Goal: Task Accomplishment & Management: Manage account settings

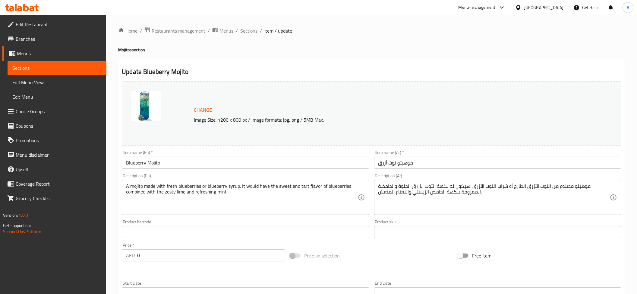
click at [248, 28] on span "Sections" at bounding box center [248, 30] width 17 height 7
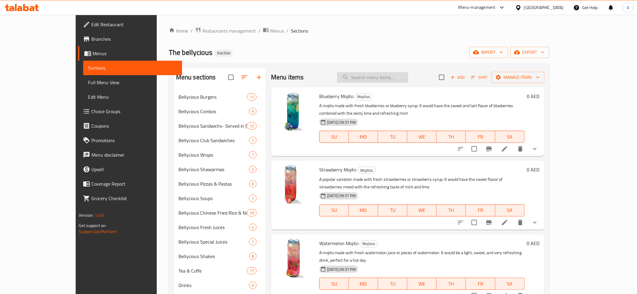
click at [394, 73] on input "search" at bounding box center [372, 77] width 71 height 11
paste input "Crossent cheese sandwich"
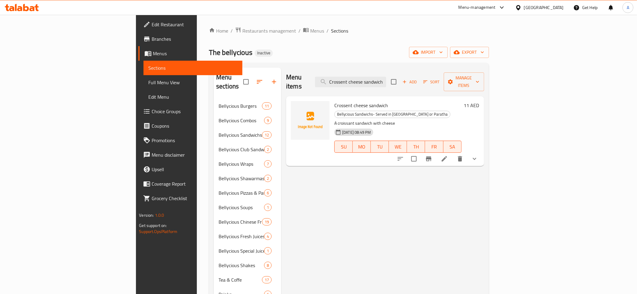
click at [407, 84] on div "Menu items Crossent cheese sandwich Add Sort Manage items" at bounding box center [385, 82] width 198 height 29
click at [386, 77] on input "Crossent cheese sandwich" at bounding box center [350, 82] width 71 height 11
paste input "Nutella sandwich"
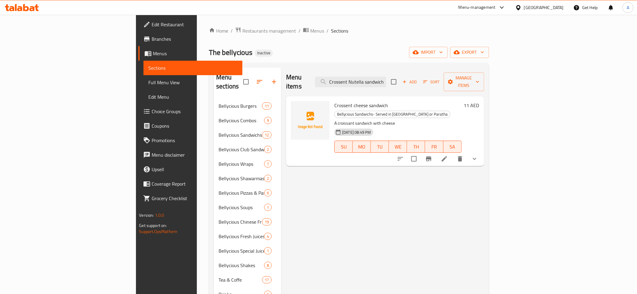
scroll to position [0, 1]
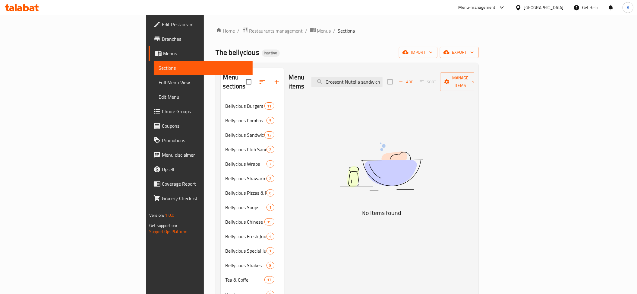
drag, startPoint x: 421, startPoint y: 78, endPoint x: 451, endPoint y: 80, distance: 30.3
click at [451, 80] on div "Menu items Crossent Nutella sandwich Add Sort Manage items" at bounding box center [381, 82] width 185 height 29
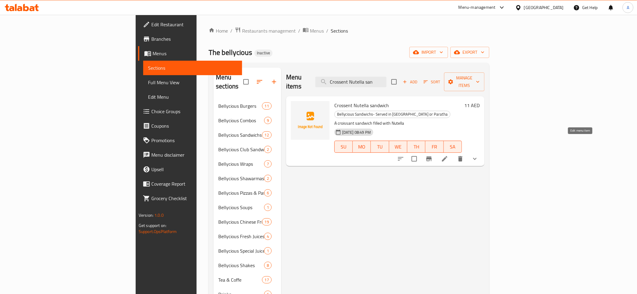
type input "Crossent Nutella san"
click at [449, 155] on icon at bounding box center [444, 158] width 7 height 7
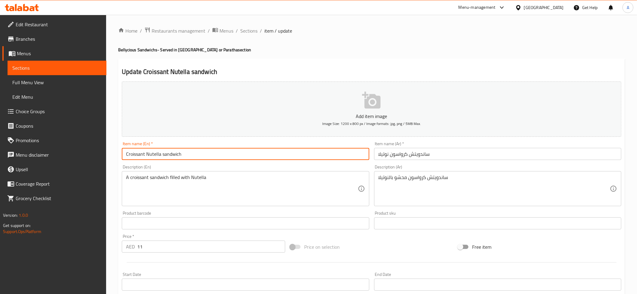
type input "Croissant Nutella sandwich"
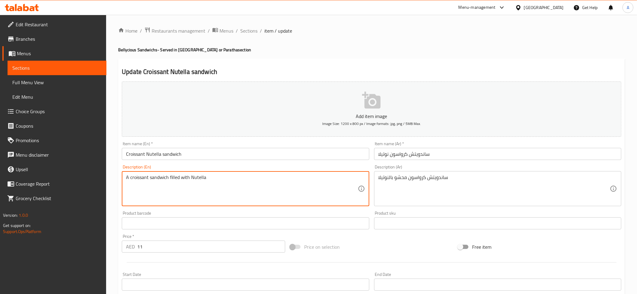
click at [178, 185] on textarea "A croissant sandwich filled with Nutella" at bounding box center [242, 188] width 232 height 29
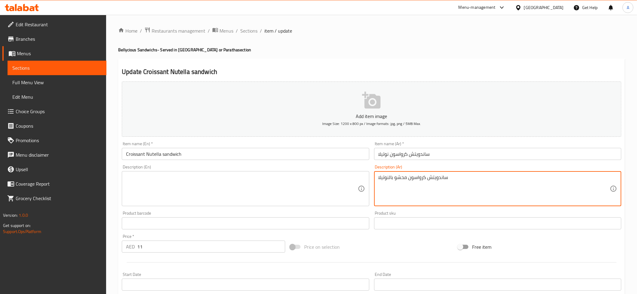
click at [446, 191] on textarea "ساندويتش كرواسون محشو بالنوتيلا" at bounding box center [495, 188] width 232 height 29
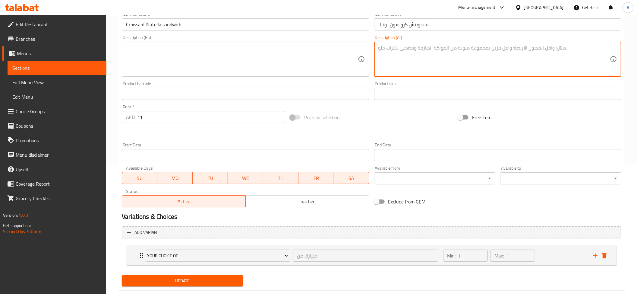
scroll to position [143, 0]
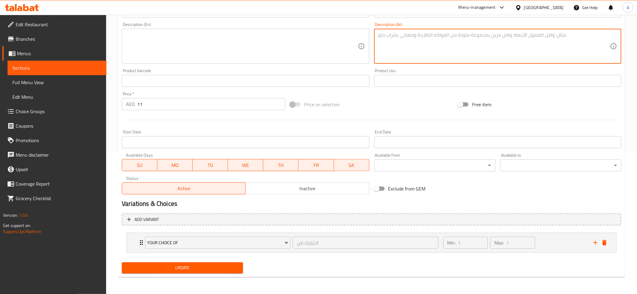
click at [181, 261] on div "Update" at bounding box center [182, 268] width 126 height 16
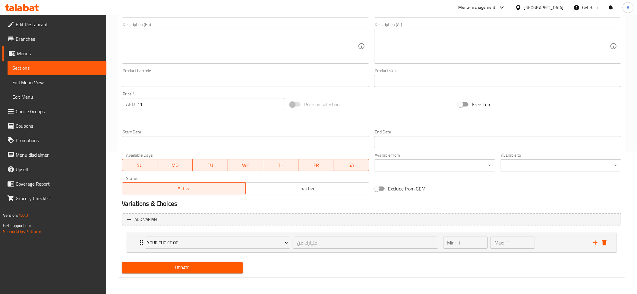
click at [192, 268] on span "Update" at bounding box center [183, 268] width 112 height 8
drag, startPoint x: 58, startPoint y: 81, endPoint x: 58, endPoint y: 100, distance: 19.0
click at [58, 81] on span "Full Menu View" at bounding box center [56, 82] width 89 height 7
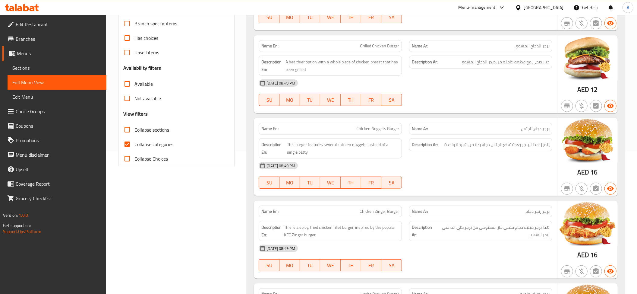
click at [42, 68] on span "Sections" at bounding box center [56, 67] width 89 height 7
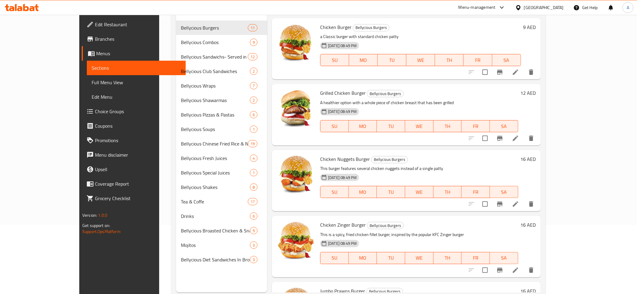
scroll to position [68, 0]
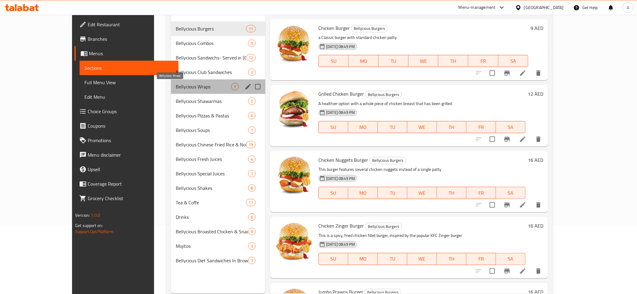
click at [189, 83] on span "Bellycious Wraps" at bounding box center [203, 86] width 55 height 7
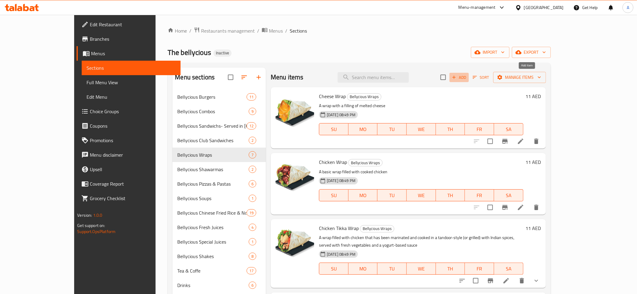
click at [468, 76] on span "Add" at bounding box center [459, 77] width 16 height 7
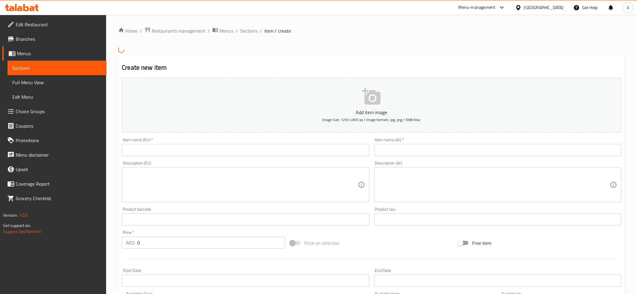
click at [150, 148] on div "Item name (En)   * Item name (En) *" at bounding box center [245, 147] width 247 height 18
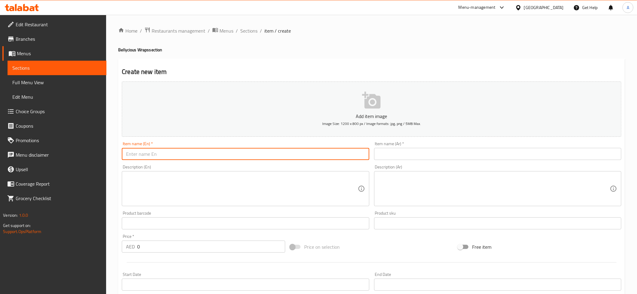
click at [156, 150] on input "text" at bounding box center [245, 154] width 247 height 12
paste input "Egg Wrap"
type input "Egg Wrap"
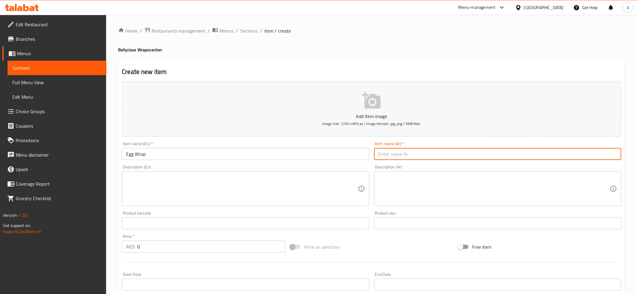
click at [404, 154] on input "text" at bounding box center [497, 154] width 247 height 12
click at [404, 154] on input "v" at bounding box center [497, 154] width 247 height 12
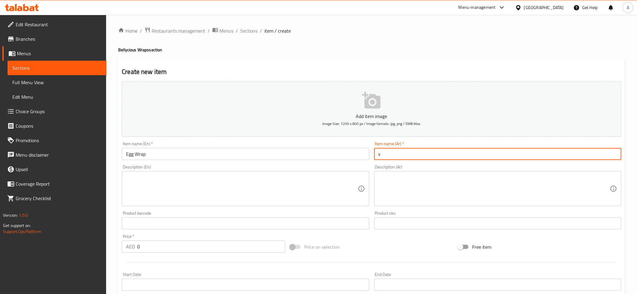
click at [404, 154] on input "v" at bounding box center [497, 154] width 247 height 12
paste input "Egg Wrap"
type input "راب بيض"
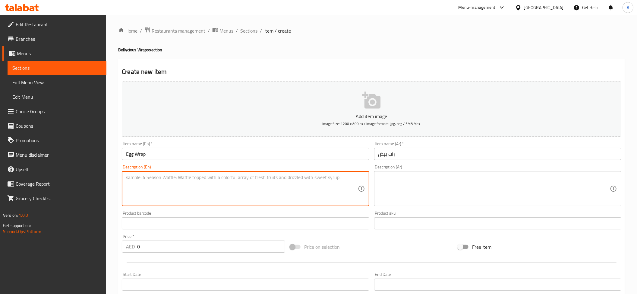
click at [215, 183] on textarea at bounding box center [242, 188] width 232 height 29
paste textarea "A simple and classic wrap filled with a cooked egg, such as an omelette or scra…"
type textarea "A simple and classic wrap filled with a cooked egg, such as an omelette or scra…"
click at [500, 193] on textarea at bounding box center [495, 188] width 232 height 29
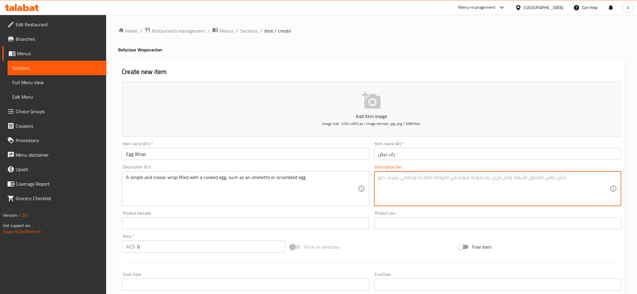
paste textarea "لفائف بسيطة وكلاسيكية محشوة ببيض مطبوخ، مثل العجة أو البيض المخفوق"
click at [393, 155] on input "راب بيض" at bounding box center [497, 154] width 247 height 12
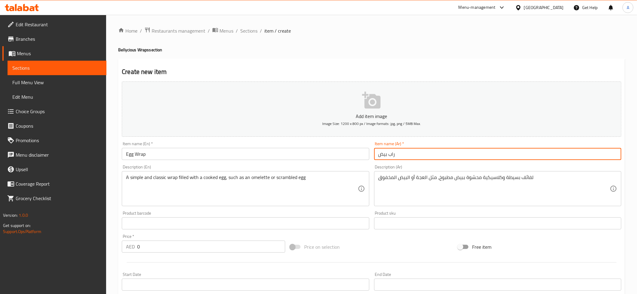
click at [393, 155] on input "راب بيض" at bounding box center [497, 154] width 247 height 12
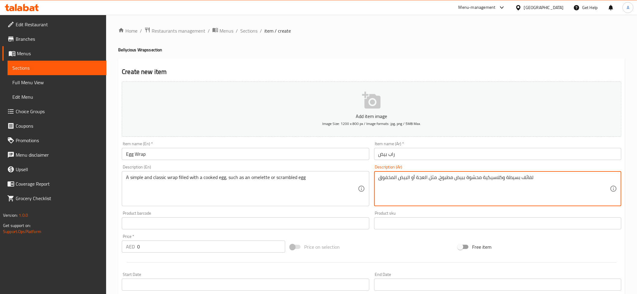
click at [530, 174] on textarea "لفائف بسيطة وكلاسيكية محشوة ببيض مطبوخ، مثل العجة أو البيض المخفوق" at bounding box center [495, 188] width 232 height 29
paste textarea "راب"
click at [506, 179] on textarea "راب بسيطة وكلاسيكية محشوة ببيض مطبوخ، مثل العجة أو البيض المخفوق" at bounding box center [495, 188] width 232 height 29
click at [483, 180] on textarea "راب بسيط وكلاسيكية محشوة ببيض مطبوخ، مثل العجة أو البيض المخفوق" at bounding box center [495, 188] width 232 height 29
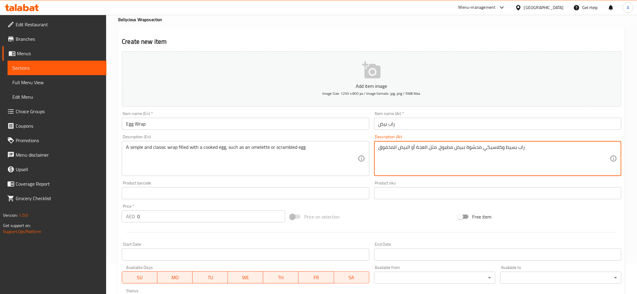
scroll to position [42, 0]
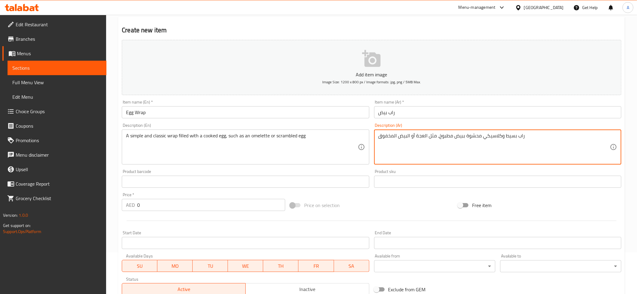
click at [424, 137] on textarea "راب بسيط وكلاسيكي محشوة ببيض مطبوخ، مثل العجة أو البيض المخفوق" at bounding box center [495, 147] width 232 height 29
type textarea "راب بسيط وكلاسيكي محشوة ببيض مطبوخ، مثل اومليت أو البيض المخفوق"
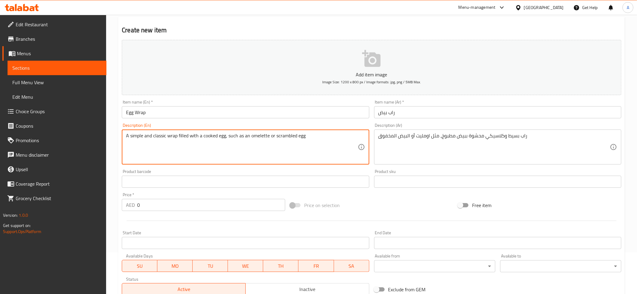
click at [282, 152] on textarea "A simple and classic wrap filled with a cooked egg, such as an omelette or scra…" at bounding box center [242, 147] width 232 height 29
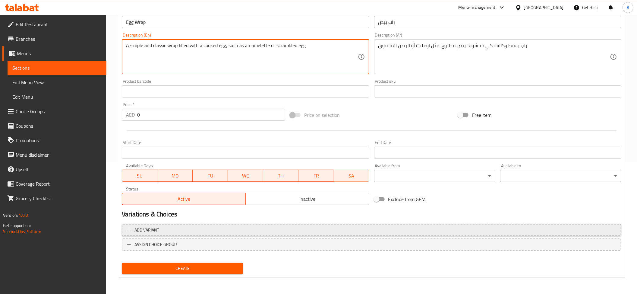
click at [221, 231] on span "Add variant" at bounding box center [371, 230] width 489 height 8
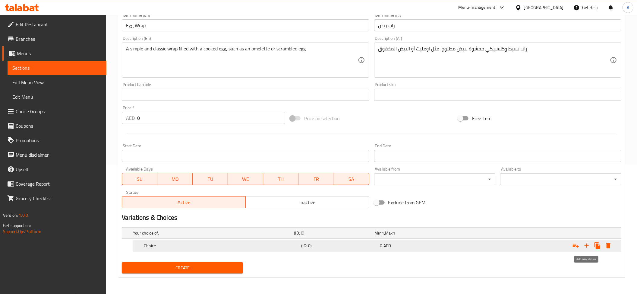
click at [589, 244] on icon "Expand" at bounding box center [586, 245] width 7 height 7
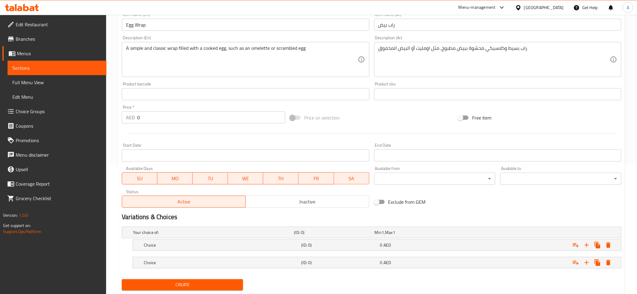
click at [263, 49] on textarea "A simple and classic wrap filled with a cooked egg, such as an omelette or scra…" at bounding box center [242, 59] width 232 height 29
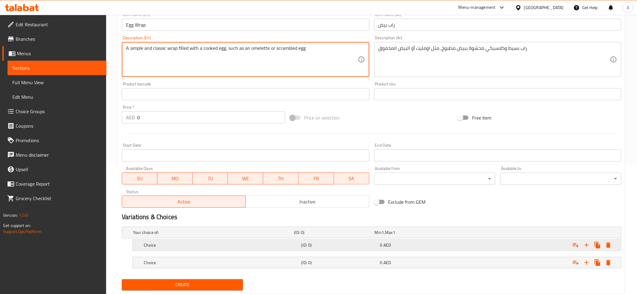
click at [192, 249] on div "Choice" at bounding box center [221, 245] width 157 height 8
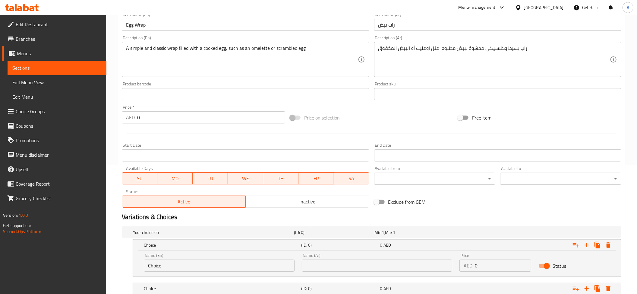
click at [192, 266] on input "Choice" at bounding box center [219, 265] width 151 height 12
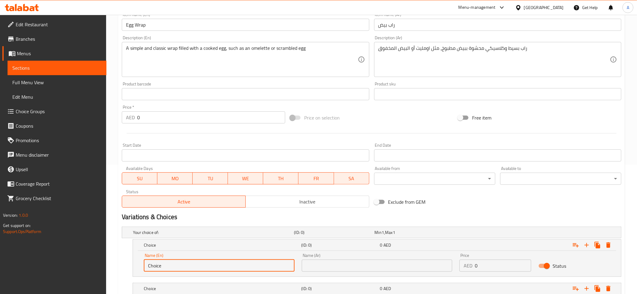
paste input "omelette"
type input "omelette"
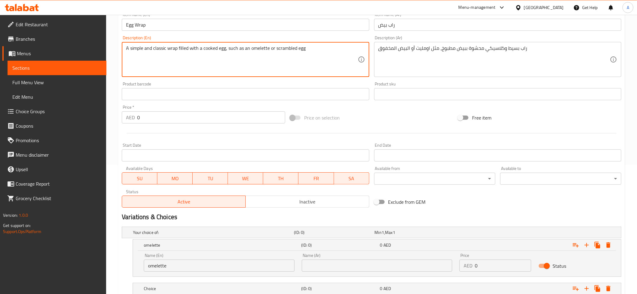
drag, startPoint x: 311, startPoint y: 48, endPoint x: 275, endPoint y: 39, distance: 36.6
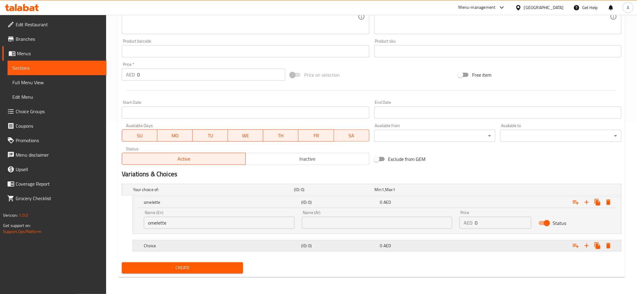
click at [219, 247] on h5 "Choice" at bounding box center [221, 246] width 155 height 6
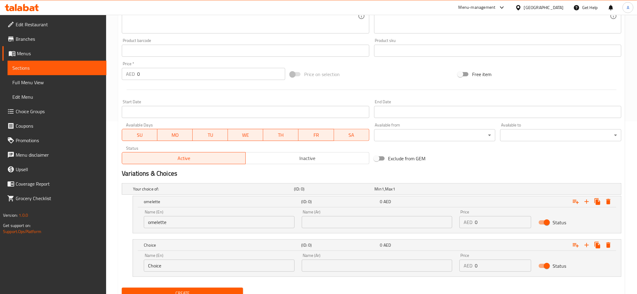
click at [198, 268] on input "Choice" at bounding box center [219, 265] width 151 height 12
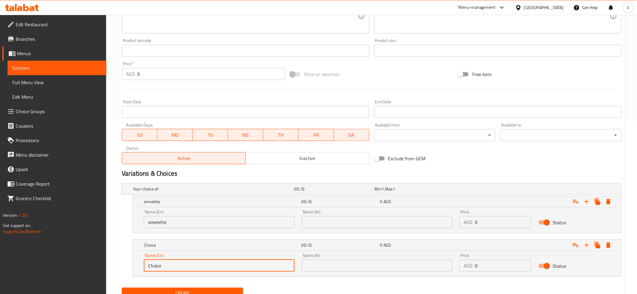
paste input "scrambled egg"
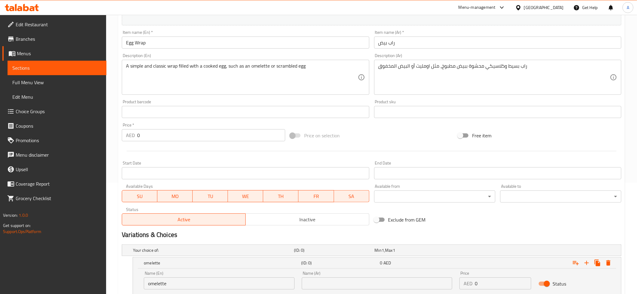
scroll to position [87, 0]
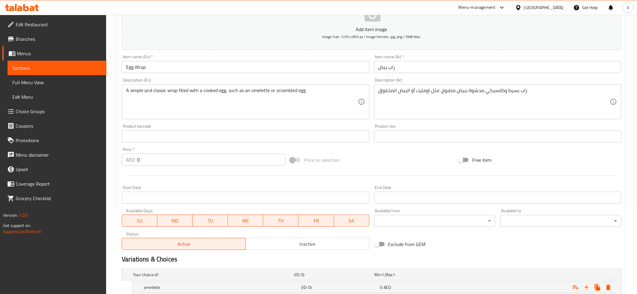
type input "scrambled egg"
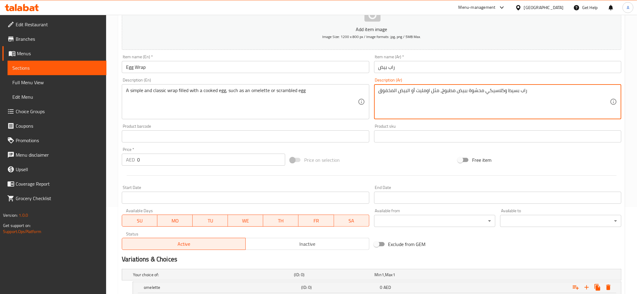
click at [420, 96] on textarea "راب بسيط وكلاسيكي محشوة ببيض مطبوخ، مثل اومليت أو البيض المخفوق" at bounding box center [495, 101] width 232 height 29
click at [425, 92] on textarea "راب بسيط وكلاسيكي محشوة ببيض مطبوخ، مثل اومليت أو البيض المخفوق" at bounding box center [495, 101] width 232 height 29
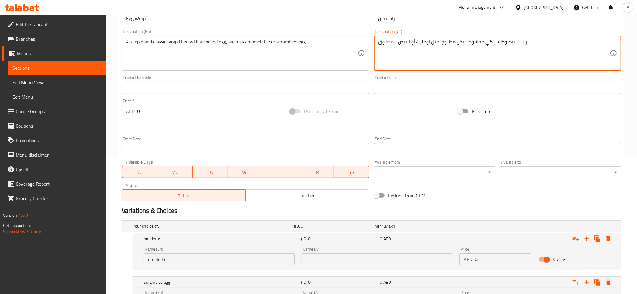
scroll to position [167, 0]
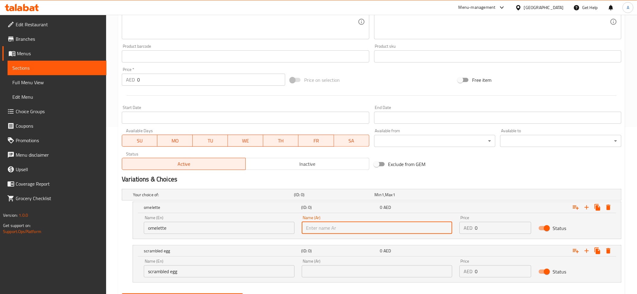
click at [374, 224] on input "text" at bounding box center [377, 228] width 151 height 12
paste input "اومليت"
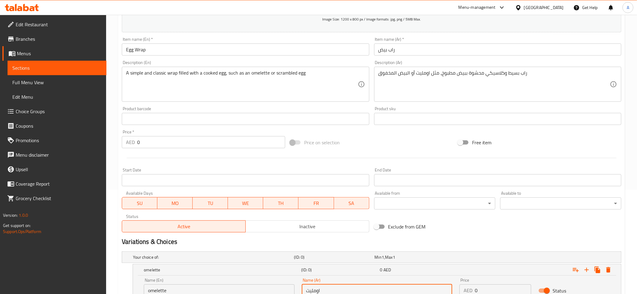
scroll to position [99, 0]
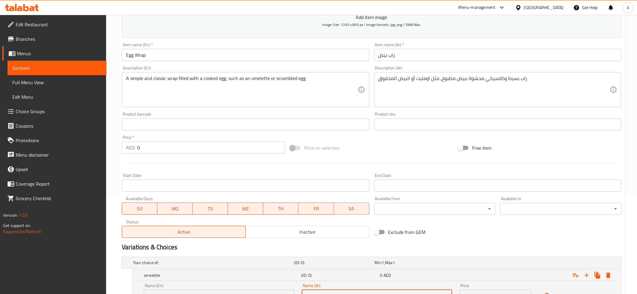
type input "اومليت"
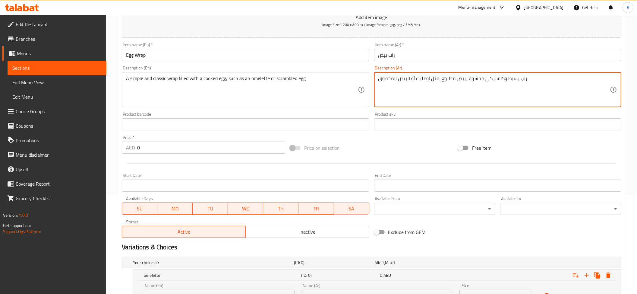
drag, startPoint x: 411, startPoint y: 78, endPoint x: 377, endPoint y: 81, distance: 33.9
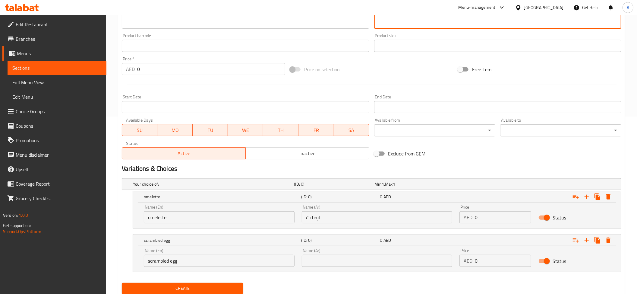
scroll to position [197, 0]
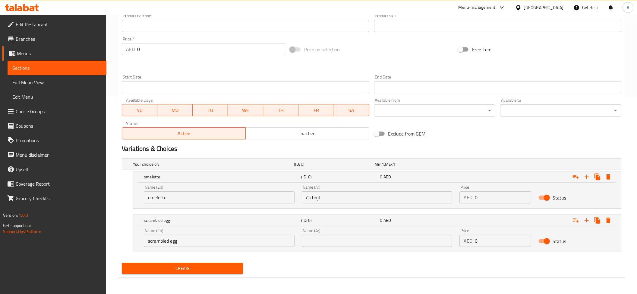
click at [360, 244] on input "text" at bounding box center [377, 241] width 151 height 12
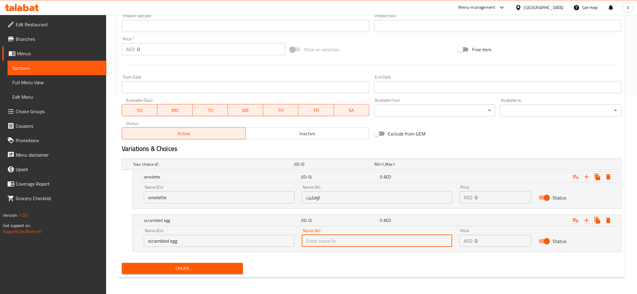
paste input "البيض المخفوق"
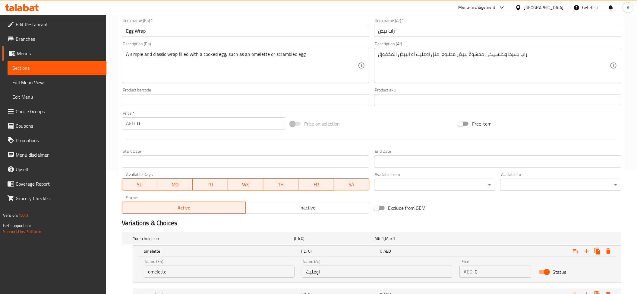
scroll to position [114, 0]
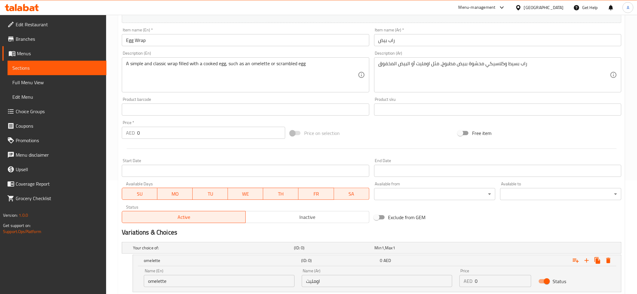
type input "البيض المخفوق"
click at [150, 138] on input "0" at bounding box center [211, 133] width 148 height 12
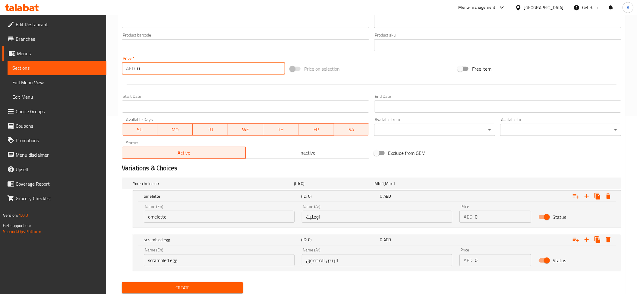
scroll to position [194, 0]
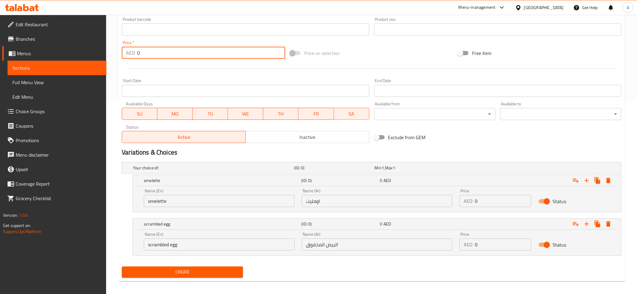
click at [502, 203] on input "0" at bounding box center [503, 201] width 56 height 12
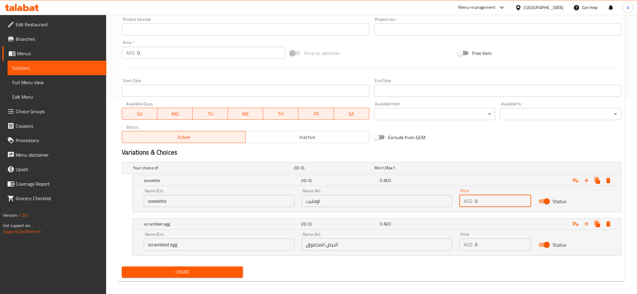
click at [502, 203] on input "0" at bounding box center [503, 201] width 56 height 12
paste input "8"
type input "8"
click at [502, 248] on input "0" at bounding box center [503, 244] width 56 height 12
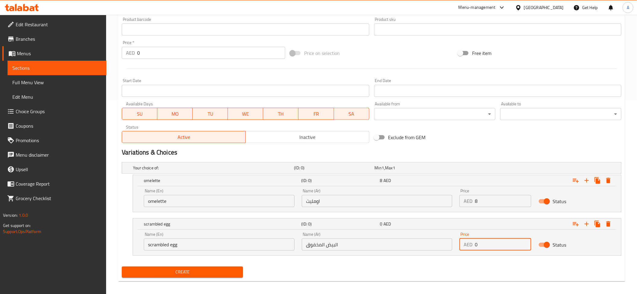
click at [502, 248] on input "0" at bounding box center [503, 244] width 56 height 12
paste input "8"
type input "8"
click at [436, 271] on div "Create" at bounding box center [371, 272] width 505 height 16
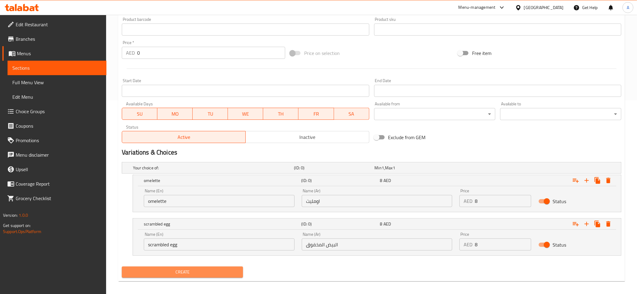
click at [208, 272] on span "Create" at bounding box center [183, 272] width 112 height 8
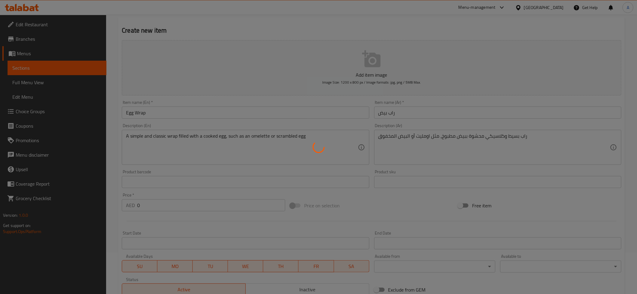
scroll to position [29, 0]
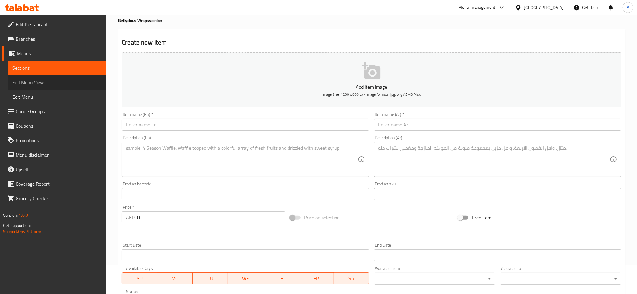
click at [32, 76] on link "Full Menu View" at bounding box center [57, 82] width 99 height 14
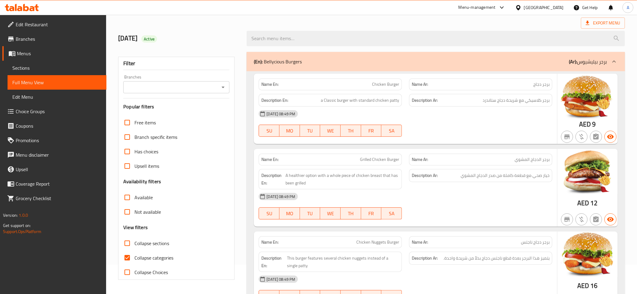
click at [478, 22] on div "Export Menu" at bounding box center [371, 22] width 507 height 11
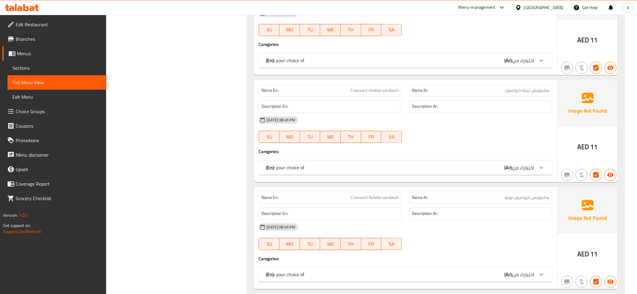
scroll to position [2970, 0]
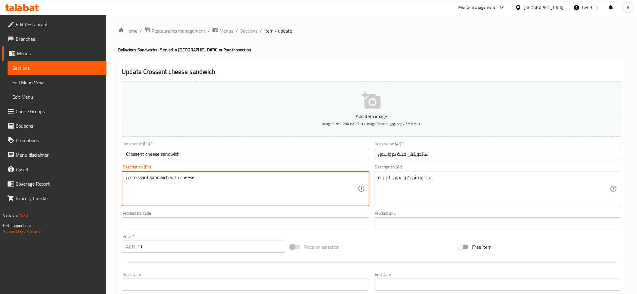
click at [175, 181] on textarea "A croissant sandwich with cheese" at bounding box center [242, 188] width 232 height 29
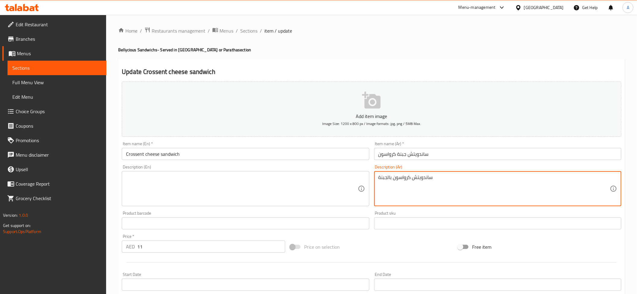
click at [433, 184] on textarea "ساندويتش كرواسون بالجبنة" at bounding box center [495, 188] width 232 height 29
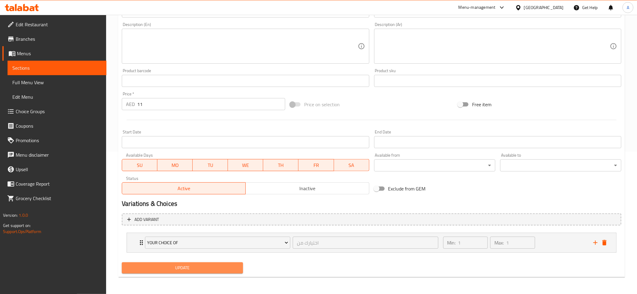
click at [173, 273] on button "Update" at bounding box center [182, 267] width 121 height 11
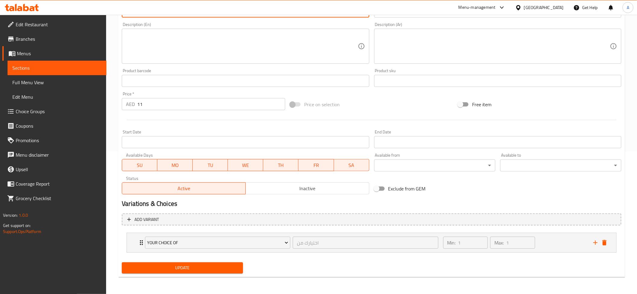
type input "Croissant cheese sandwich"
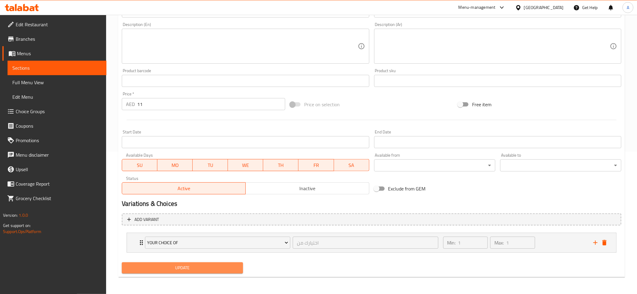
click at [198, 267] on span "Update" at bounding box center [183, 268] width 112 height 8
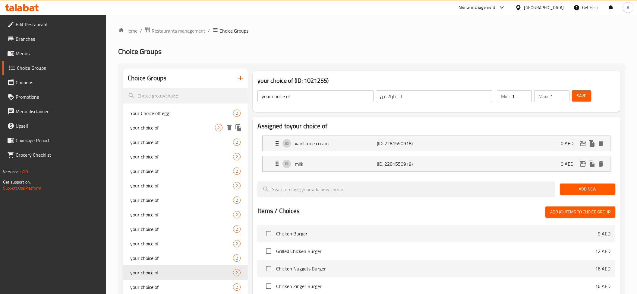
scroll to position [19, 0]
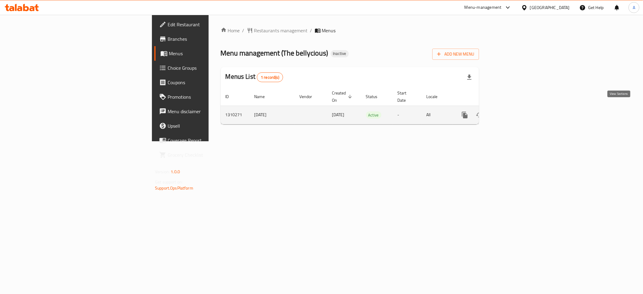
click at [512, 111] on icon "enhanced table" at bounding box center [508, 114] width 7 height 7
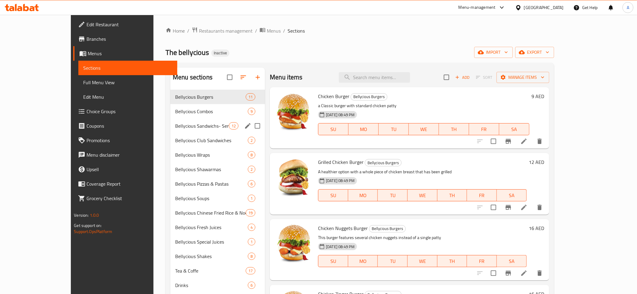
click at [191, 120] on div "Bellycious Sandwichs- Served in Samoon or Paratha 12" at bounding box center [217, 126] width 95 height 14
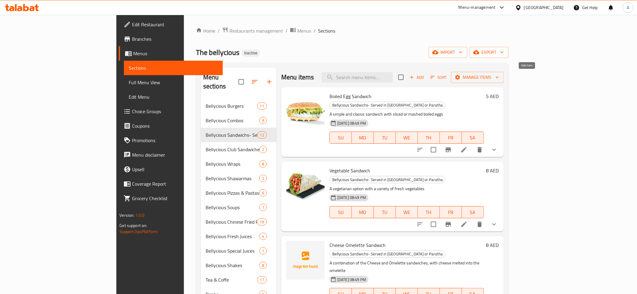
click at [425, 80] on span "Add" at bounding box center [417, 77] width 16 height 7
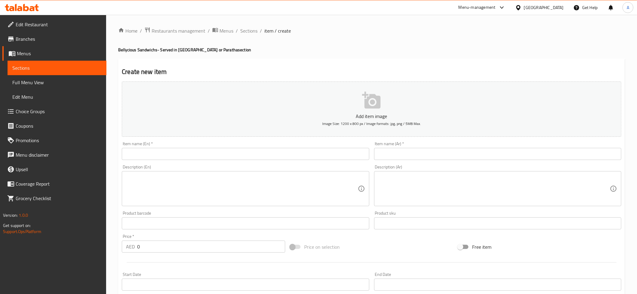
click at [151, 147] on div "Item name (En)   * Item name (En) *" at bounding box center [245, 150] width 247 height 18
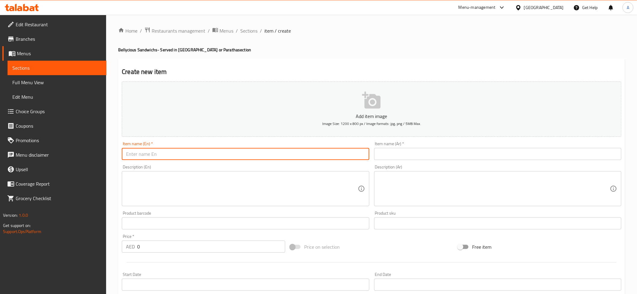
click at [144, 152] on input "text" at bounding box center [245, 154] width 247 height 12
paste input "Cheese Sandwich"
type input "Cheese Sandwich"
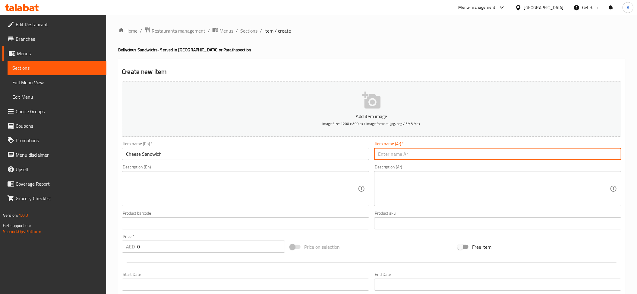
click at [424, 149] on input "text" at bounding box center [497, 154] width 247 height 12
paste input "ساندوتش جبن"
type input "ساندوتش جبن"
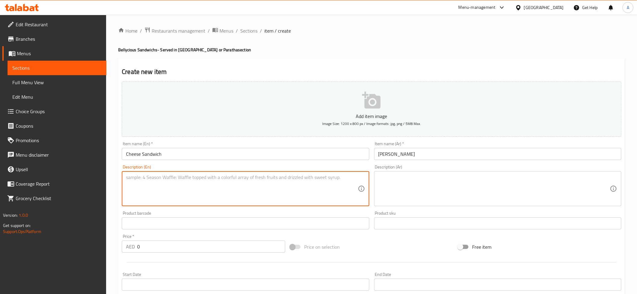
click at [219, 179] on textarea at bounding box center [242, 188] width 232 height 29
paste textarea "A straightforward sandwich filled with a type of cheese"
type textarea "A straightforward sandwich filled with a type of cheese"
click at [499, 202] on textarea at bounding box center [495, 188] width 232 height 29
paste textarea "شطيرة بسيطة محشوة بنوع من الجبن"
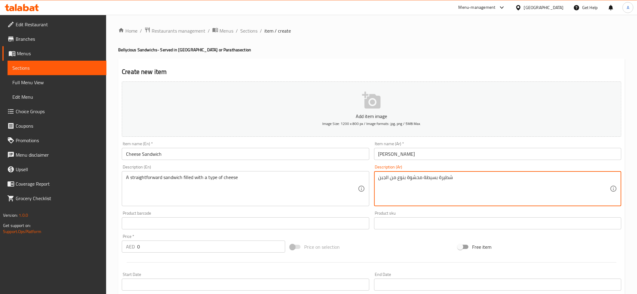
type textarea "شطيرة بسيطة محشوة بنوع من الجبن"
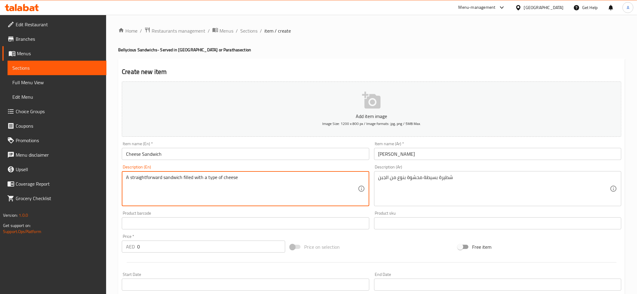
click at [315, 186] on textarea "A straightforward sandwich filled with a type of cheese" at bounding box center [242, 188] width 232 height 29
click at [243, 181] on textarea "A straightforward sandwich filled with a type of cheese" at bounding box center [242, 188] width 232 height 29
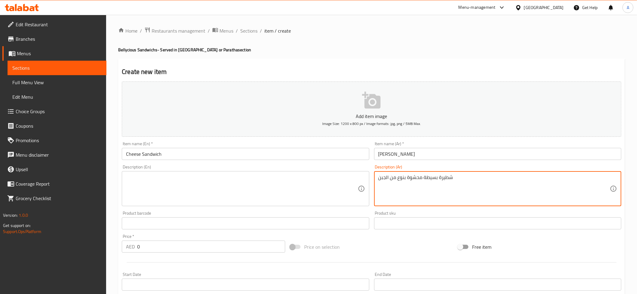
click at [461, 177] on textarea "شطيرة بسيطة محشوة بنوع من الجبن" at bounding box center [495, 188] width 232 height 29
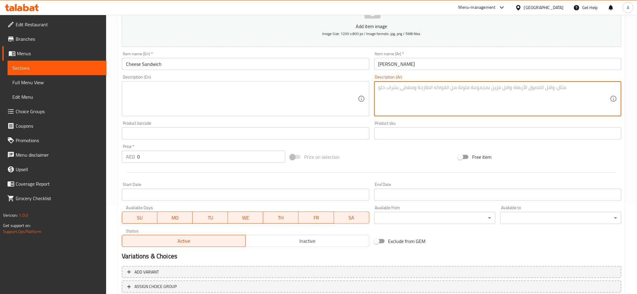
scroll to position [95, 0]
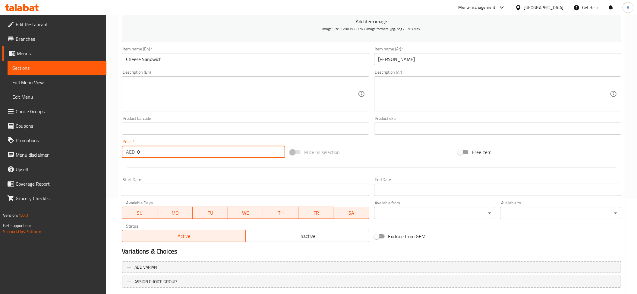
click at [158, 151] on input "0" at bounding box center [211, 152] width 148 height 12
paste input "8"
type input "8"
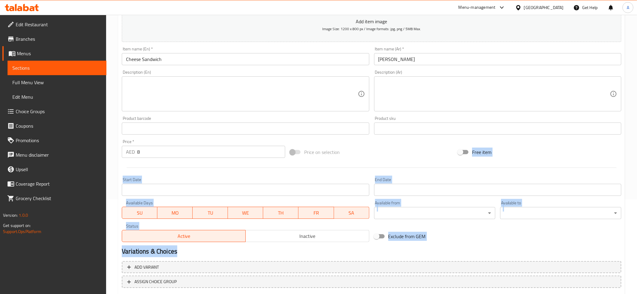
drag, startPoint x: 506, startPoint y: 210, endPoint x: 502, endPoint y: 257, distance: 47.2
click at [506, 255] on div "Add item image Image Size: 1200 x 800 px / Image formats: jpg, png / 5MB Max. I…" at bounding box center [371, 148] width 505 height 329
click at [410, 173] on div at bounding box center [371, 167] width 505 height 15
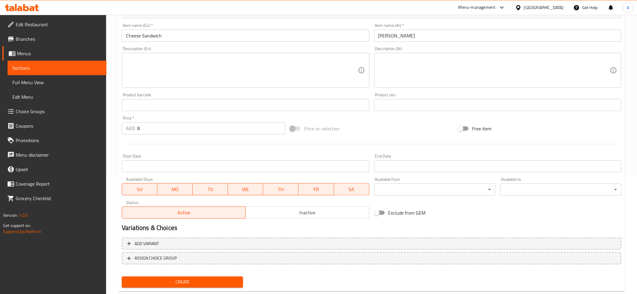
scroll to position [132, 0]
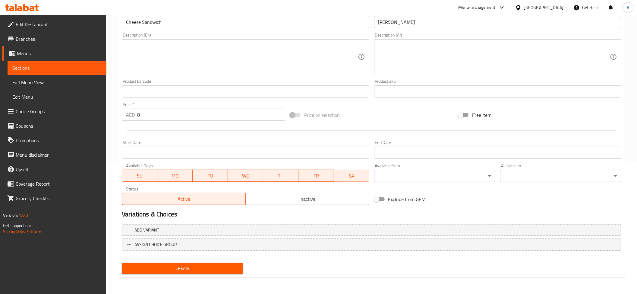
click at [172, 270] on span "Create" at bounding box center [183, 269] width 112 height 8
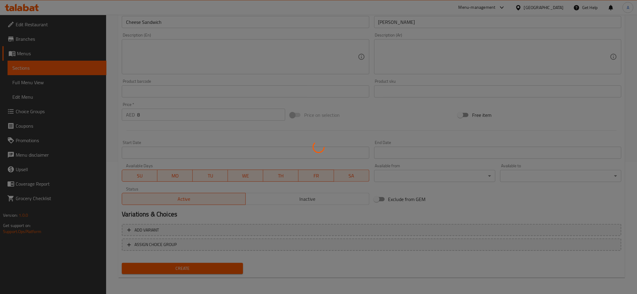
type input "0"
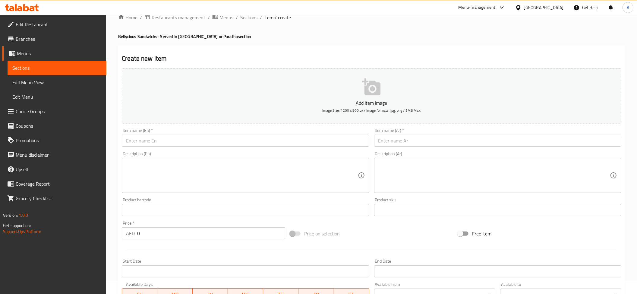
scroll to position [0, 0]
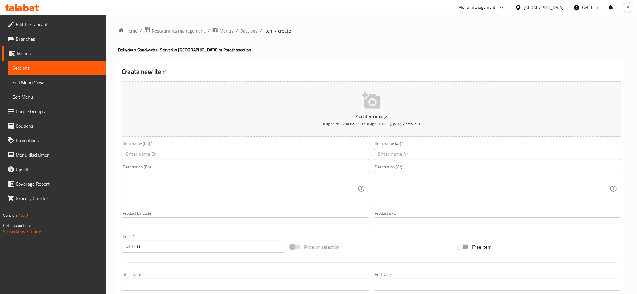
click at [65, 70] on span "Sections" at bounding box center [56, 67] width 89 height 7
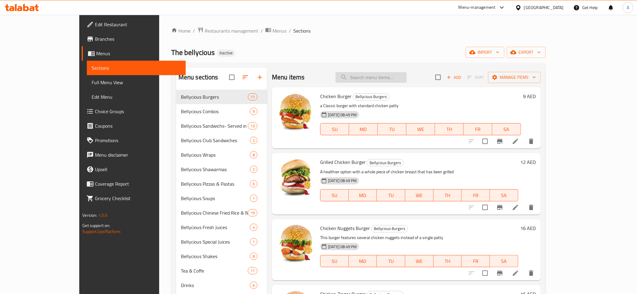
click at [388, 81] on input "search" at bounding box center [371, 77] width 71 height 11
paste input "Americano"
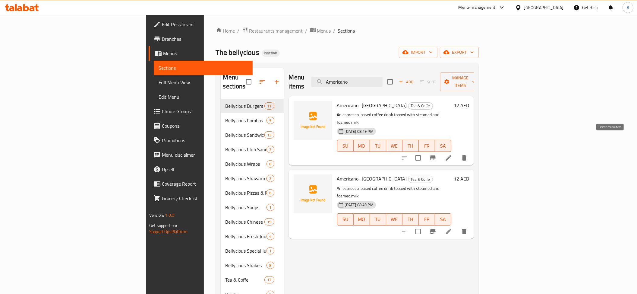
type input "Americano"
click at [472, 151] on button "delete" at bounding box center [464, 158] width 14 height 14
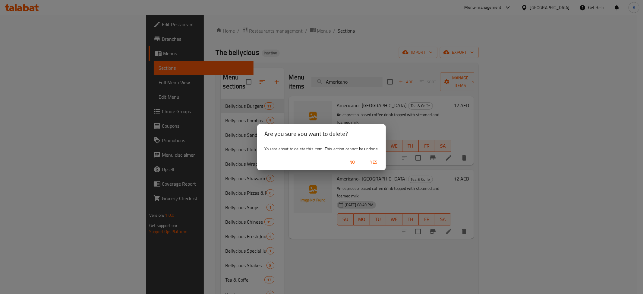
click at [377, 166] on span "Yes" at bounding box center [374, 162] width 14 height 8
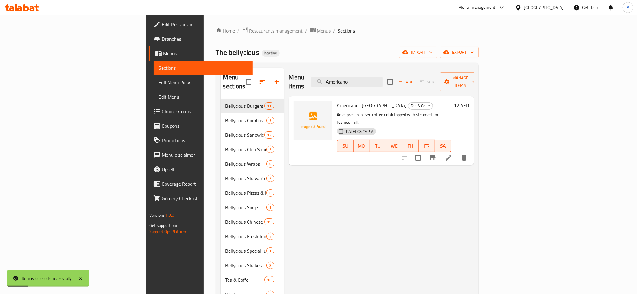
click at [337, 101] on span "Americano- Ethiopia" at bounding box center [372, 105] width 70 height 9
copy span "Americano"
click at [474, 145] on div "Americano- Ethiopia Tea & Coffe An espresso-based coffee drink topped with stea…" at bounding box center [381, 130] width 185 height 69
click at [468, 154] on icon "delete" at bounding box center [464, 157] width 7 height 7
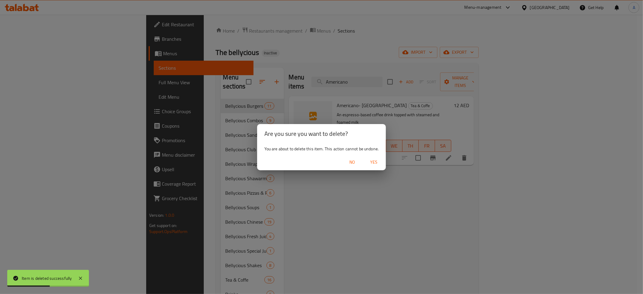
click at [379, 161] on span "Yes" at bounding box center [374, 162] width 14 height 8
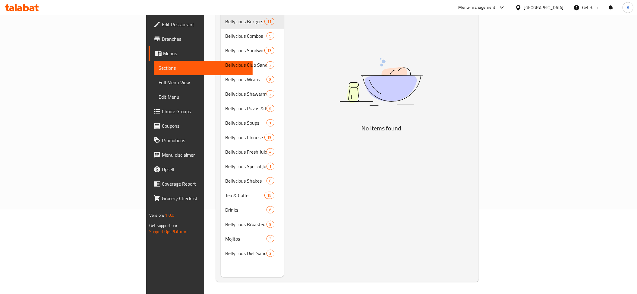
scroll to position [29, 0]
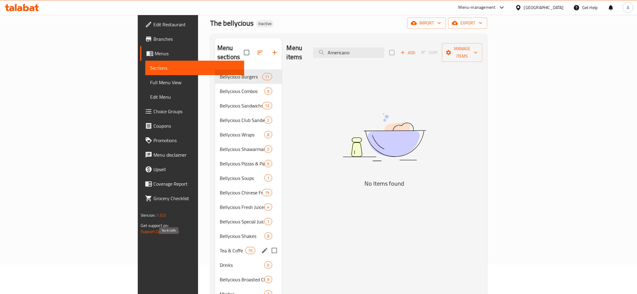
click at [215, 243] on div "Tea & Coffe 15" at bounding box center [248, 250] width 67 height 14
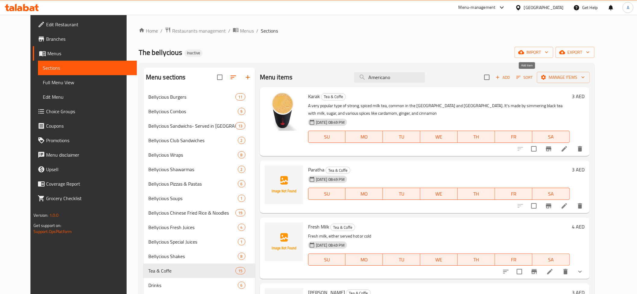
click at [501, 75] on icon "button" at bounding box center [497, 76] width 5 height 5
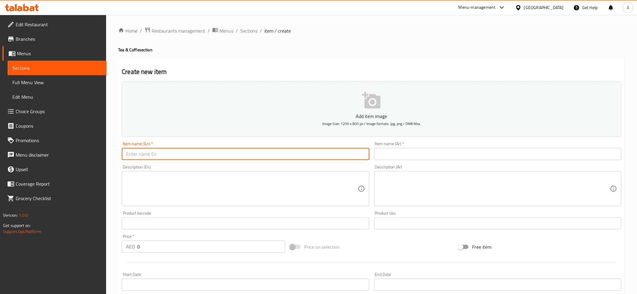
click at [153, 154] on input "text" at bounding box center [245, 154] width 247 height 12
paste input "Americano- Brazil"
type input "Americano- Brazil"
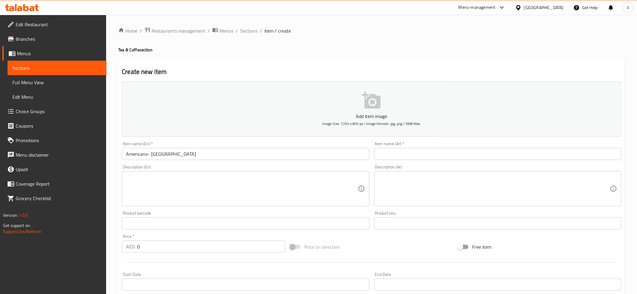
click at [419, 163] on div "Description (Ar) Description (Ar)" at bounding box center [498, 185] width 252 height 46
click at [413, 157] on input "text" at bounding box center [497, 154] width 247 height 12
paste input "أمريكانو- البرازيل"
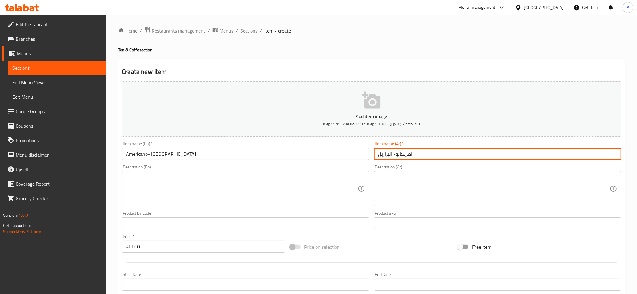
drag, startPoint x: 390, startPoint y: 156, endPoint x: 393, endPoint y: 166, distance: 10.5
click at [393, 166] on div "Add item image Image Size: 1200 x 800 px / Image formats: jpg, png / 5MB Max. I…" at bounding box center [371, 209] width 505 height 260
type input "أمريكانو- برازيل"
click at [230, 195] on textarea at bounding box center [242, 188] width 232 height 29
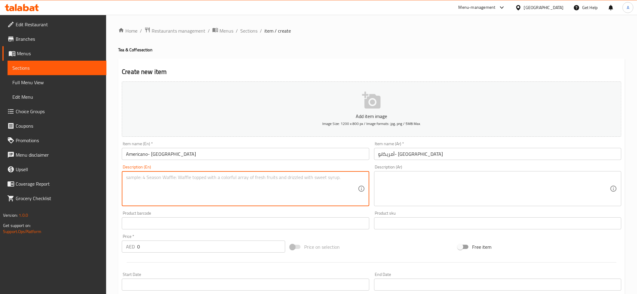
paste textarea "A simple coffee drink made by diluting a shot of espresso with hot water. The d…"
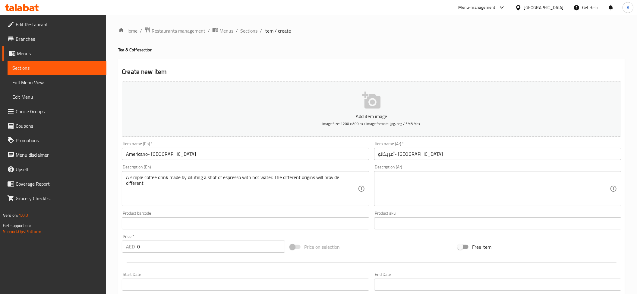
drag, startPoint x: 360, startPoint y: 176, endPoint x: 277, endPoint y: 177, distance: 83.2
click at [285, 179] on div "A simple coffee drink made by diluting a shot of espresso with hot water. The d…" at bounding box center [245, 188] width 247 height 35
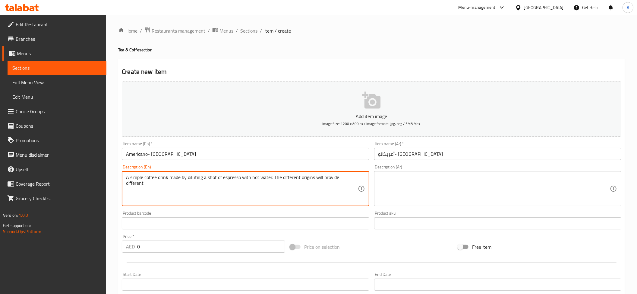
click at [281, 182] on textarea "A simple coffee drink made by diluting a shot of espresso with hot water. The d…" at bounding box center [242, 188] width 232 height 29
drag, startPoint x: 271, startPoint y: 178, endPoint x: 366, endPoint y: 180, distance: 94.7
click at [366, 180] on div "A simple coffee drink made by diluting a shot of espresso with hot water. The d…" at bounding box center [245, 188] width 247 height 35
click at [282, 187] on textarea "A simple coffee drink made by diluting a shot of espresso with hot water" at bounding box center [242, 188] width 232 height 29
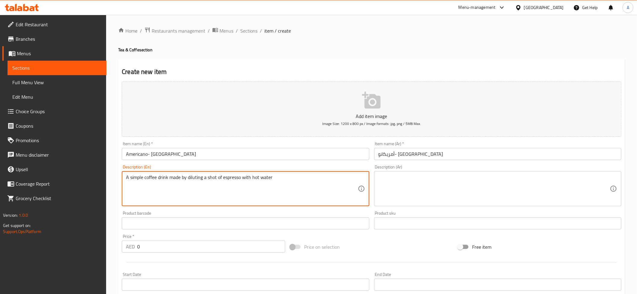
click at [282, 187] on textarea "A simple coffee drink made by diluting a shot of espresso with hot water" at bounding box center [242, 188] width 232 height 29
type textarea "A simple coffee drink made by diluting a shot of espresso with hot water"
click at [476, 186] on textarea at bounding box center [495, 188] width 232 height 29
paste textarea "مشروب قهوة بسيط يتم تحضيره عن طريق تخفيف جرعة من الإسبريسو بالماء الساخن"
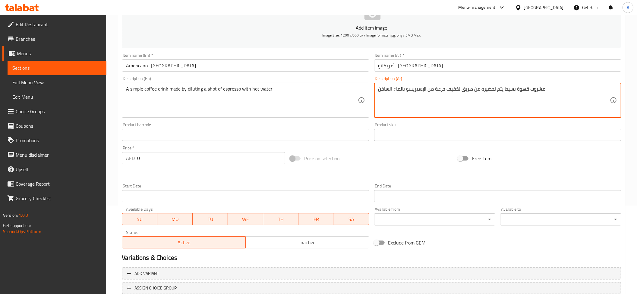
scroll to position [132, 0]
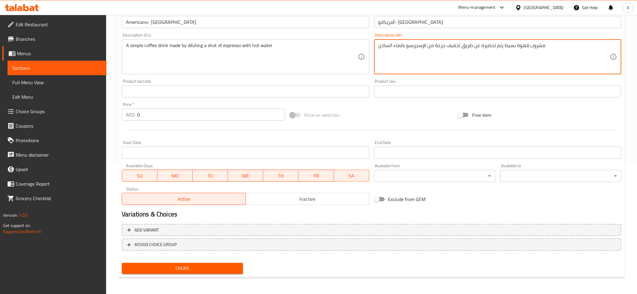
type textarea "مشروب قهوة بسيط يتم تحضيره عن طريق تخفيف جرعة من الإسبريسو بالماء الساخن"
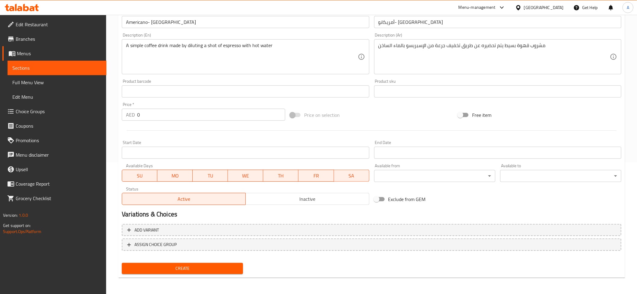
click at [173, 109] on div "Price   * AED 0 Price *" at bounding box center [203, 111] width 163 height 18
click at [157, 118] on input "0" at bounding box center [211, 115] width 148 height 12
click at [154, 118] on input "0" at bounding box center [211, 115] width 148 height 12
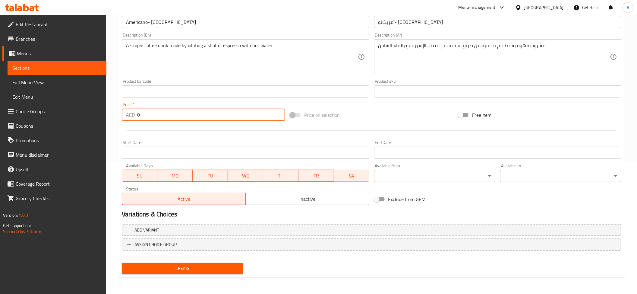
click at [154, 118] on input "0" at bounding box center [211, 115] width 148 height 12
paste input "12"
type input "12"
click at [182, 272] on button "Create" at bounding box center [182, 268] width 121 height 11
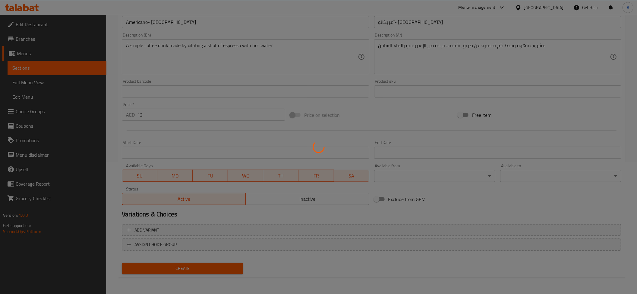
type input "0"
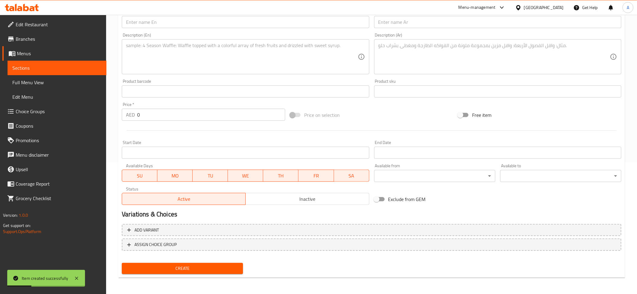
scroll to position [0, 0]
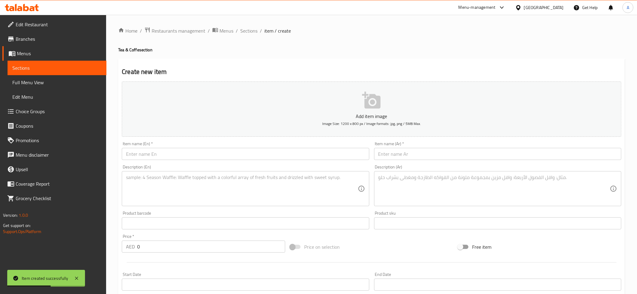
drag, startPoint x: 251, startPoint y: 30, endPoint x: 318, endPoint y: 40, distance: 67.1
click at [251, 30] on span "Sections" at bounding box center [248, 30] width 17 height 7
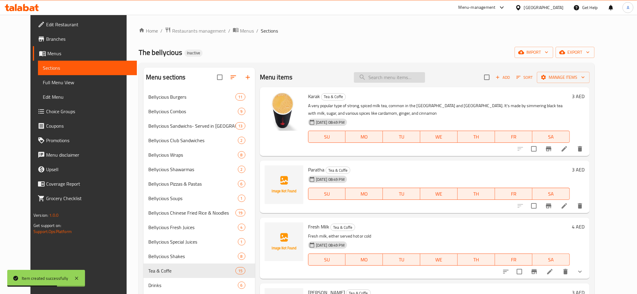
click at [403, 79] on input "search" at bounding box center [389, 77] width 71 height 11
paste input "12"
type input "12"
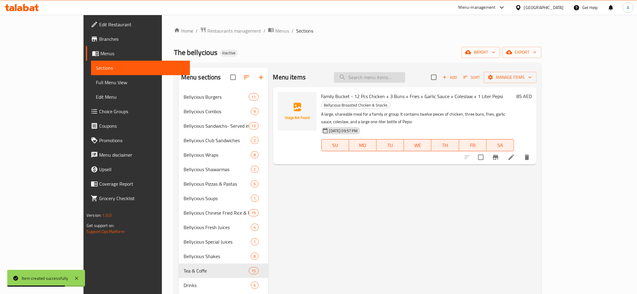
click at [403, 79] on input "search" at bounding box center [369, 77] width 71 height 11
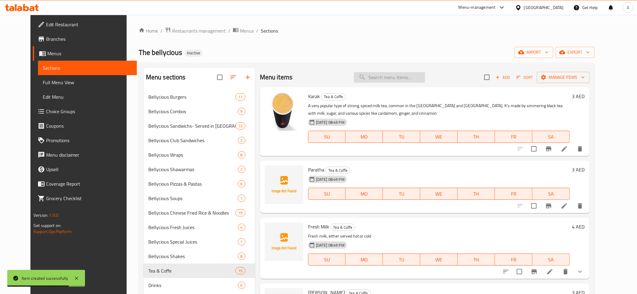
paste input "12"
click at [402, 79] on input "12" at bounding box center [389, 77] width 71 height 11
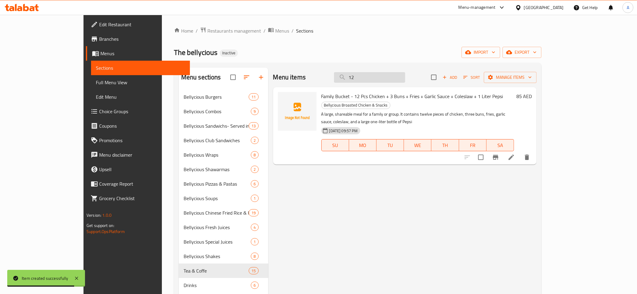
click at [402, 79] on input "12" at bounding box center [369, 77] width 71 height 11
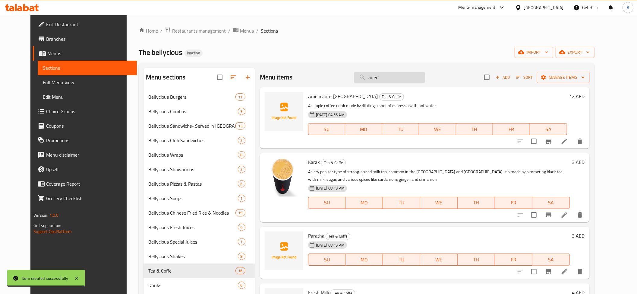
click at [402, 79] on input "aner" at bounding box center [389, 77] width 71 height 11
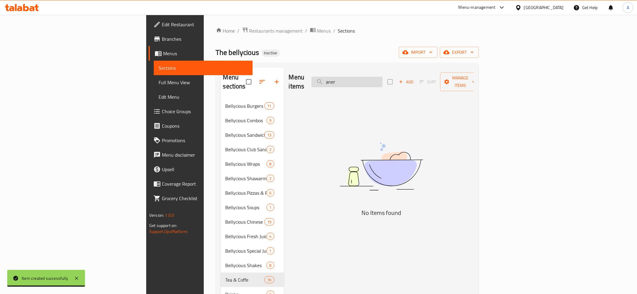
click at [383, 79] on input "aner" at bounding box center [347, 82] width 71 height 11
click at [383, 79] on input "an" at bounding box center [347, 82] width 71 height 11
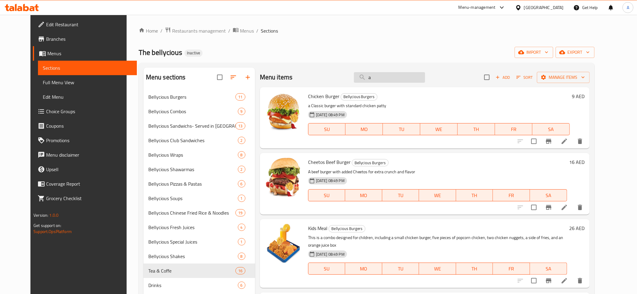
click at [402, 79] on input "a" at bounding box center [389, 77] width 71 height 11
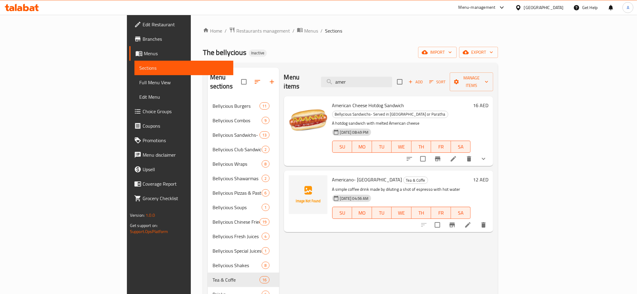
click at [332, 185] on p "A simple coffee drink made by diluting a shot of espresso with hot water" at bounding box center [401, 189] width 139 height 8
click at [332, 175] on span "Americano- Brazil" at bounding box center [367, 179] width 70 height 9
copy h6 "Americano- Brazil"
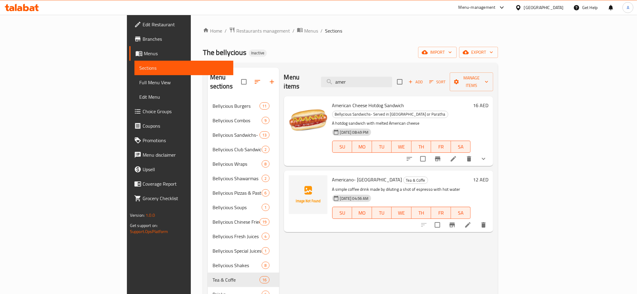
click at [385, 185] on p "A simple coffee drink made by diluting a shot of espresso with hot water" at bounding box center [401, 189] width 139 height 8
copy div "A simple coffee drink made by diluting a shot of espresso with hot water"
click at [413, 82] on div "Menu items amer Add Sort Manage items" at bounding box center [389, 82] width 210 height 29
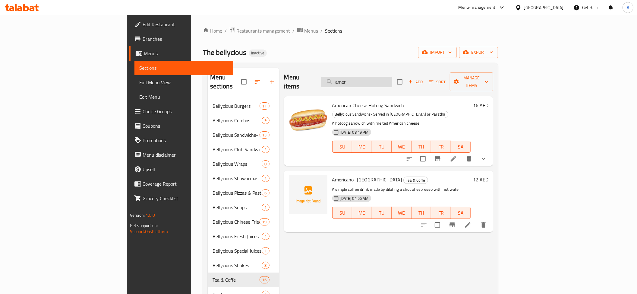
click at [392, 77] on input "amer" at bounding box center [356, 82] width 71 height 11
paste input "Expresso Single"
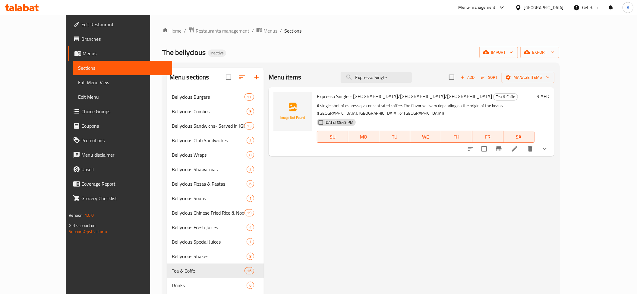
click at [343, 101] on div "Expresso Single - Ethiopia/brazil/colombia Tea & Coffe A single shot of espress…" at bounding box center [426, 122] width 223 height 64
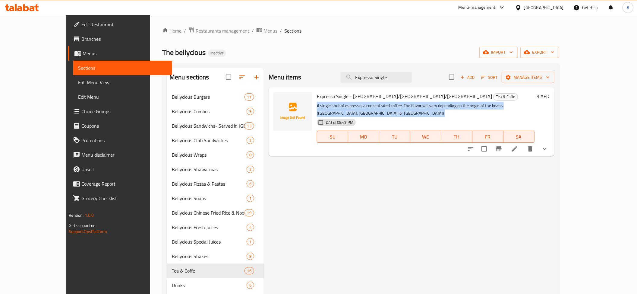
click at [343, 101] on div "Expresso Single - Ethiopia/brazil/colombia Tea & Coffe A single shot of espress…" at bounding box center [426, 122] width 223 height 64
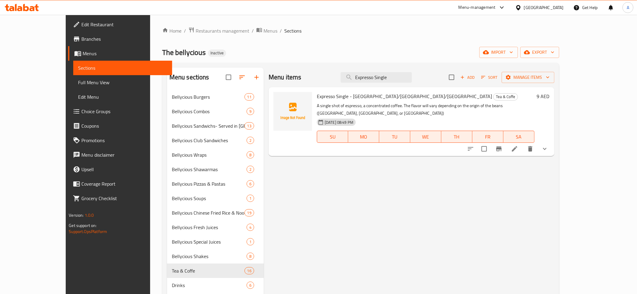
click at [341, 94] on span "Expresso Single - Ethiopia/brazil/colombia" at bounding box center [404, 96] width 175 height 9
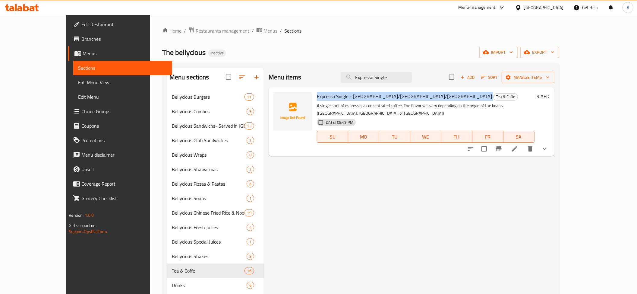
click at [341, 94] on span "Expresso Single - Ethiopia/brazil/colombia" at bounding box center [404, 96] width 175 height 9
copy h6 "Expresso Single - Ethiopia/brazil/colombia"
click at [390, 77] on input "Expresso Single" at bounding box center [376, 77] width 71 height 11
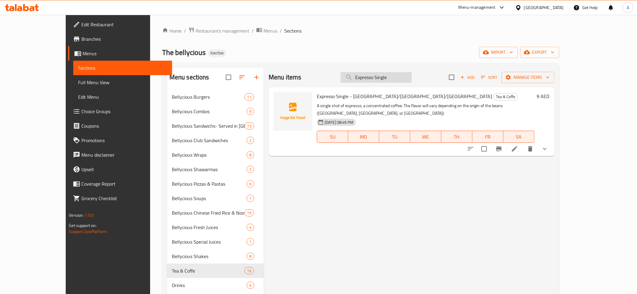
click at [390, 77] on input "Expresso Single" at bounding box center [376, 77] width 71 height 11
paste input "search"
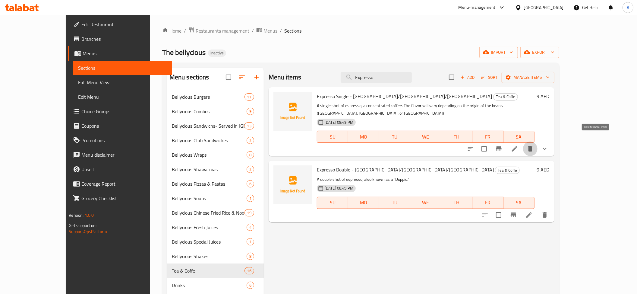
click at [533, 146] on icon "delete" at bounding box center [530, 148] width 4 height 5
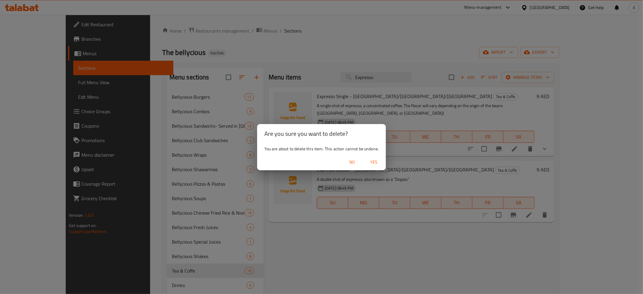
click at [380, 160] on span "Yes" at bounding box center [374, 162] width 14 height 8
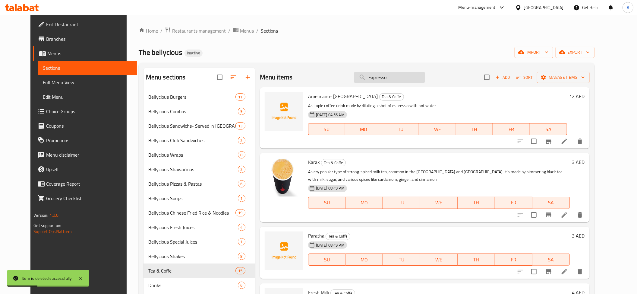
click at [402, 74] on input "Expresso" at bounding box center [389, 77] width 71 height 11
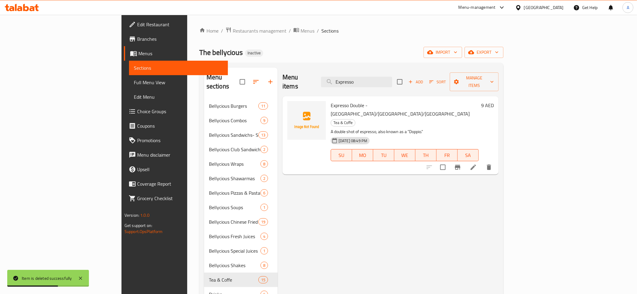
type input "Expresso"
click at [491, 164] on icon "delete" at bounding box center [489, 166] width 4 height 5
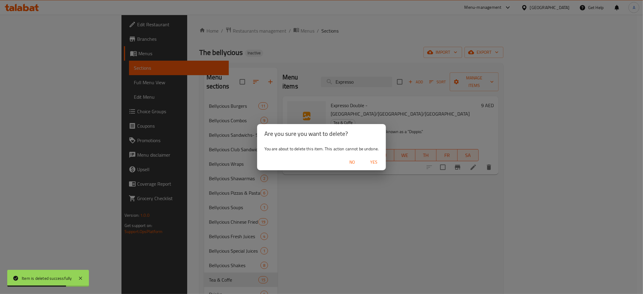
click at [371, 163] on span "Yes" at bounding box center [374, 162] width 14 height 8
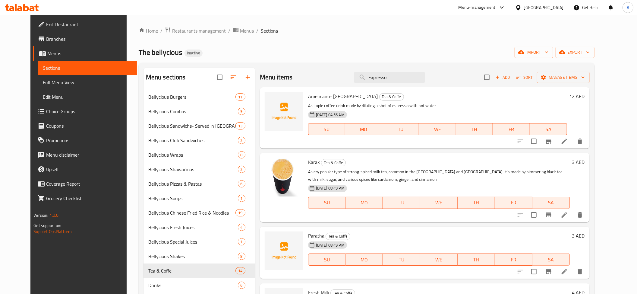
click at [388, 72] on div "Menu items Expresso Add Sort Manage items" at bounding box center [425, 78] width 330 height 20
click at [388, 73] on input "Expresso" at bounding box center [389, 77] width 71 height 11
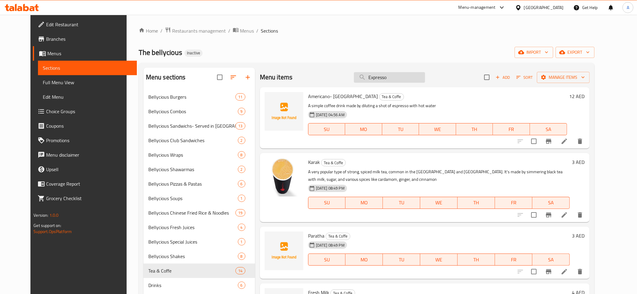
paste input "Chicken Sandwich"
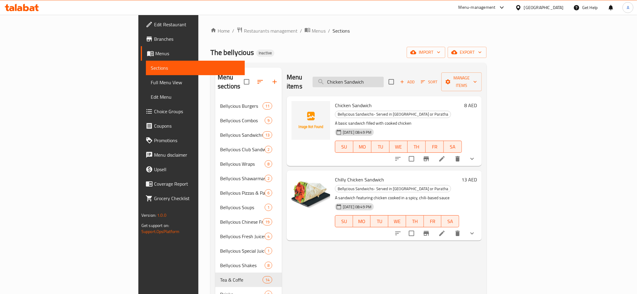
click at [384, 77] on input "Chicken Sandwich" at bounding box center [348, 82] width 71 height 11
paste input "Prawns Sandwich"
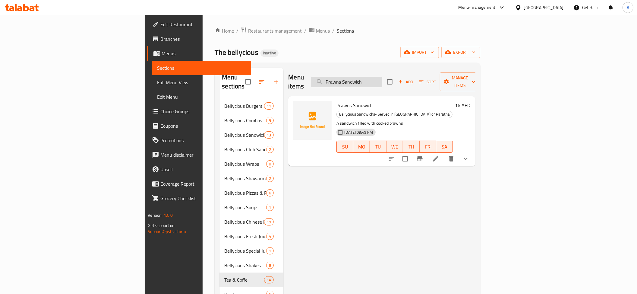
click at [382, 77] on input "Prawns Sandwich" at bounding box center [346, 82] width 71 height 11
paste input "Chicken Wrap"
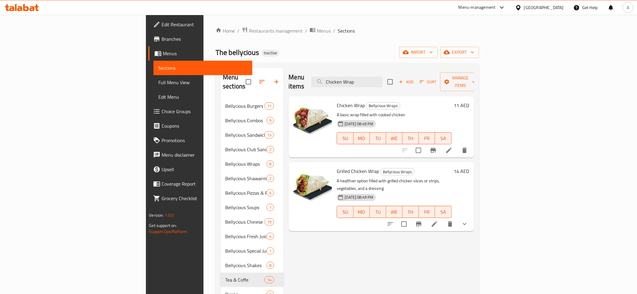
click at [403, 68] on div "Menu items Chicken Wrap Add Sort Manage items" at bounding box center [381, 82] width 185 height 29
click at [383, 80] on input "Chicken Wrap" at bounding box center [347, 82] width 71 height 11
paste input "Prawns"
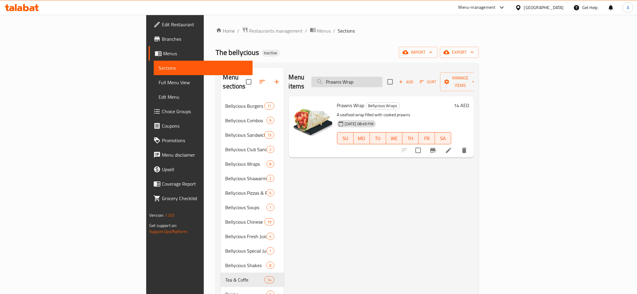
click at [383, 81] on input "Prawns Wrap" at bounding box center [347, 82] width 71 height 11
paste input "cooked"
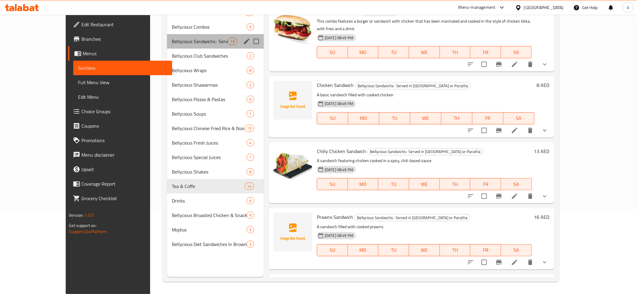
click at [175, 45] on div "Bellycious Sandwichs- Served in Samoon or Paratha 13" at bounding box center [215, 41] width 97 height 14
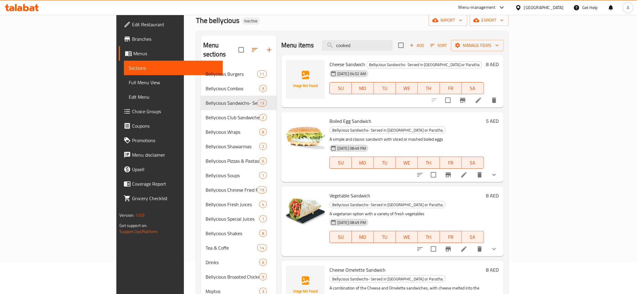
scroll to position [27, 0]
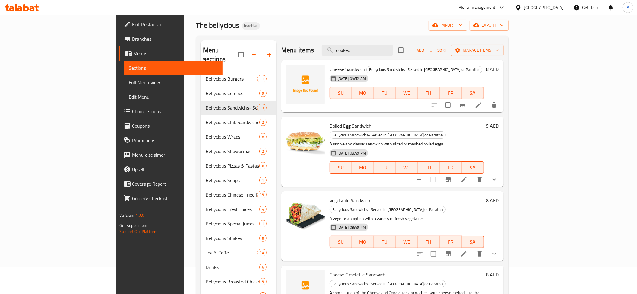
click at [402, 43] on div "Menu items cooked Add Sort Manage items" at bounding box center [392, 50] width 223 height 20
click at [402, 45] on div "Menu items cooked Add Sort Manage items" at bounding box center [392, 50] width 223 height 20
click at [393, 51] on input "cooked" at bounding box center [357, 50] width 71 height 11
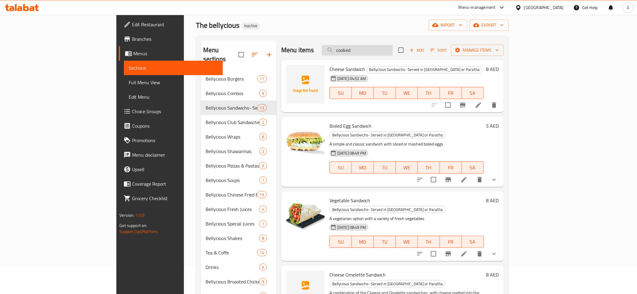
paste input "Zinger Chicken Sandwich"
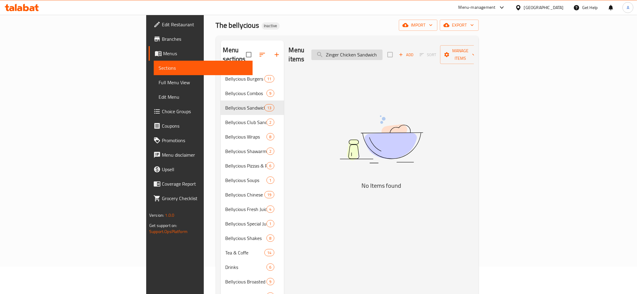
click at [383, 53] on input "Zinger Chicken Sandwich" at bounding box center [347, 54] width 71 height 11
paste input "search"
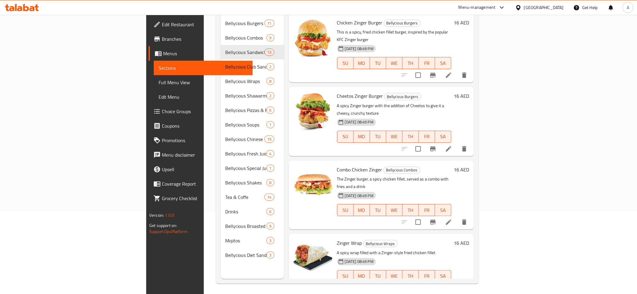
scroll to position [20, 0]
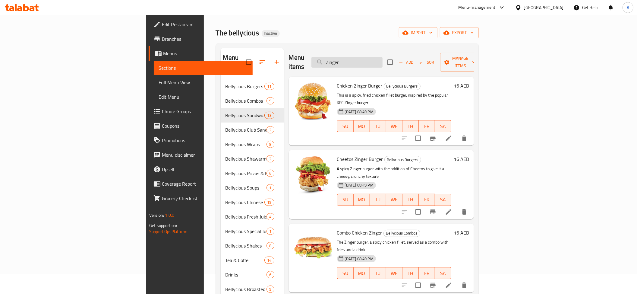
click at [383, 57] on input "Zinger" at bounding box center [347, 62] width 71 height 11
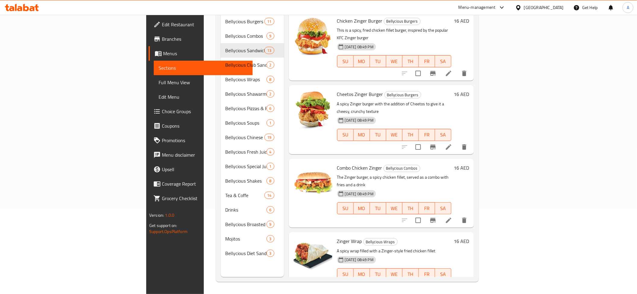
scroll to position [0, 0]
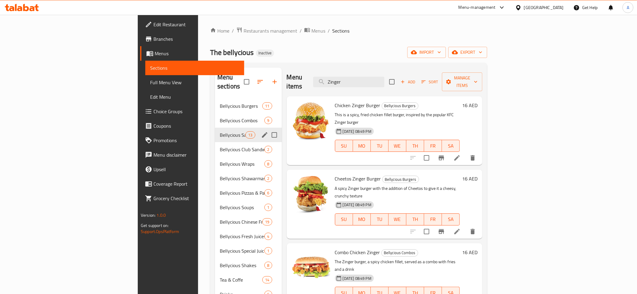
type input "Zinger"
click at [220, 146] on span "Bellycious Club Sandwiches" at bounding box center [242, 149] width 45 height 7
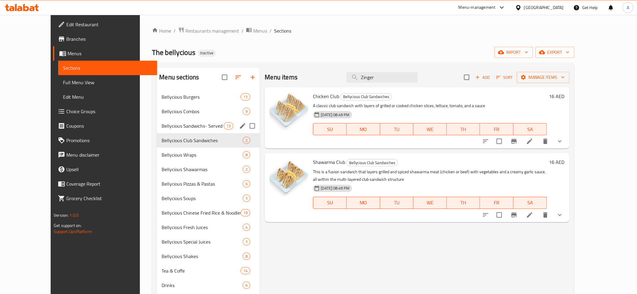
click at [175, 130] on div "Bellycious Sandwichs- Served in Samoon or Paratha 13" at bounding box center [208, 126] width 103 height 14
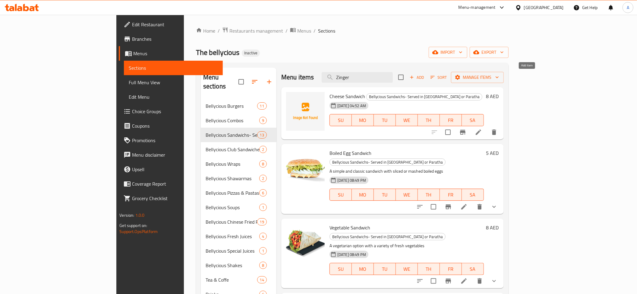
click at [425, 77] on span "Add" at bounding box center [417, 77] width 16 height 7
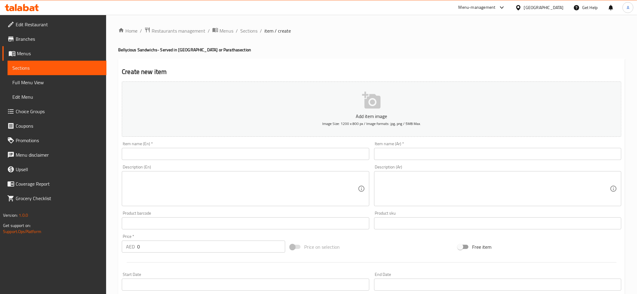
click at [203, 151] on input "text" at bounding box center [245, 154] width 247 height 12
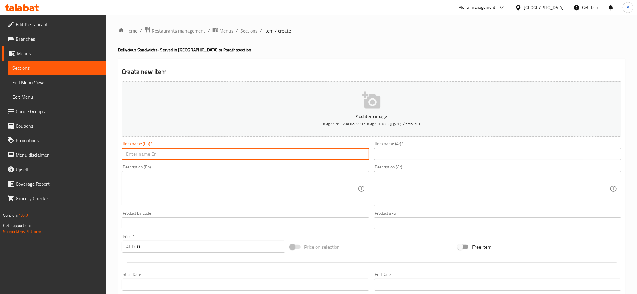
paste input "Zinger Chicken Sandwich"
type input "Zinger Chicken Sandwich"
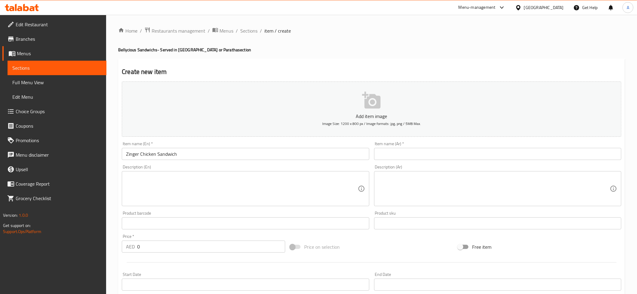
click at [421, 173] on div "Description (Ar)" at bounding box center [497, 188] width 247 height 35
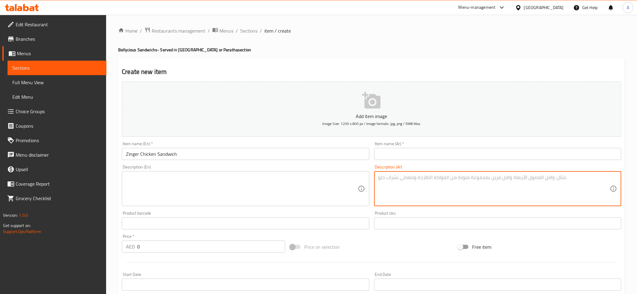
click at [406, 162] on div "Item name (Ar)   * Item name (Ar) *" at bounding box center [498, 150] width 252 height 23
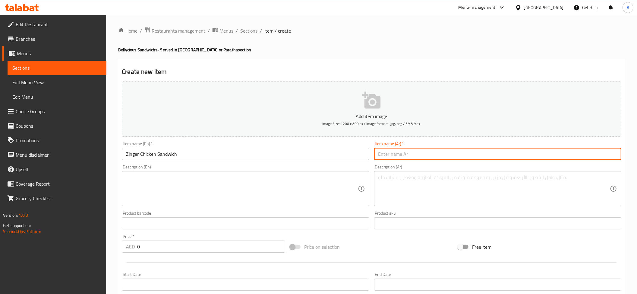
click at [401, 158] on input "text" at bounding box center [497, 154] width 247 height 12
paste input "ساندويتش دجاج زنجر"
type input "ساندويتش دجاج زنجر"
click at [236, 176] on textarea at bounding box center [242, 188] width 232 height 29
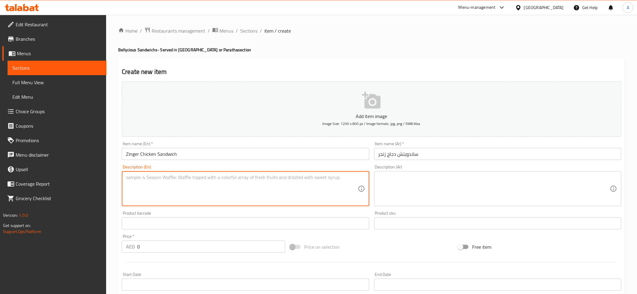
paste textarea "A spicy, fried chicken fillet sandwich, similar to the popular Zinger burger"
type textarea "A spicy, fried chicken fillet sandwich, similar to the popular Zinger burger"
click at [478, 212] on div "Product sku Product sku" at bounding box center [497, 220] width 247 height 18
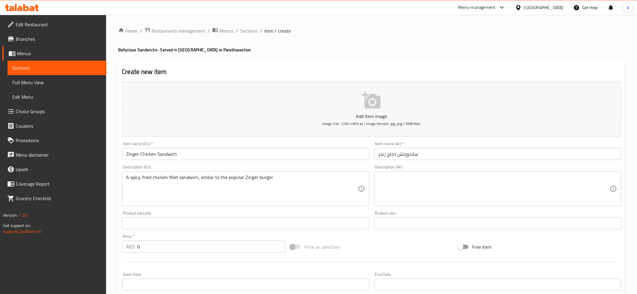
click at [452, 198] on textarea at bounding box center [495, 188] width 232 height 29
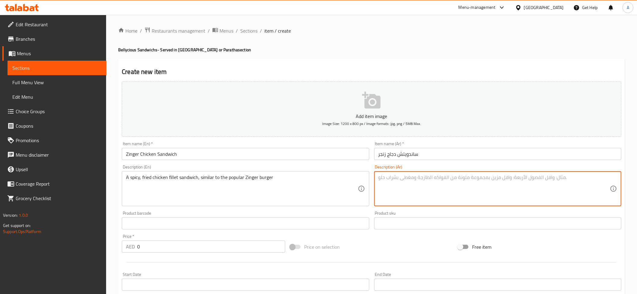
paste textarea "ساندويتش فيليه دجاج مقلي حار، يشبه برجر زنجر الشهير"
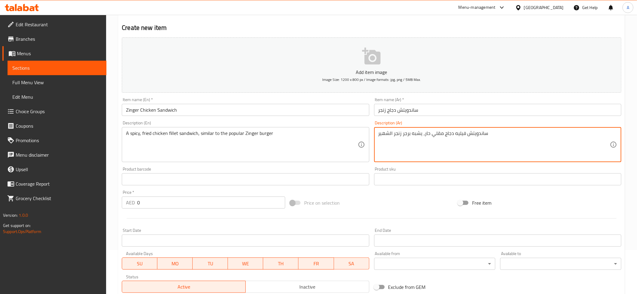
scroll to position [132, 0]
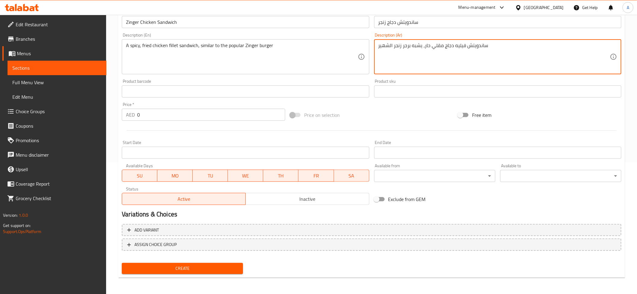
type textarea "ساندويتش فيليه دجاج مقلي حار، يشبه برجر زنجر الشهير"
click at [163, 114] on input "0" at bounding box center [211, 115] width 148 height 12
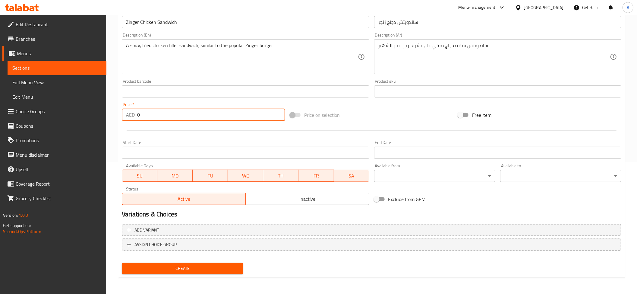
click at [163, 114] on input "0" at bounding box center [211, 115] width 148 height 12
paste input "16"
type input "16"
click at [183, 268] on span "Create" at bounding box center [183, 269] width 112 height 8
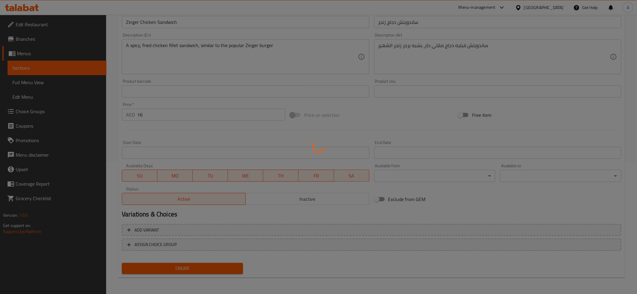
type input "0"
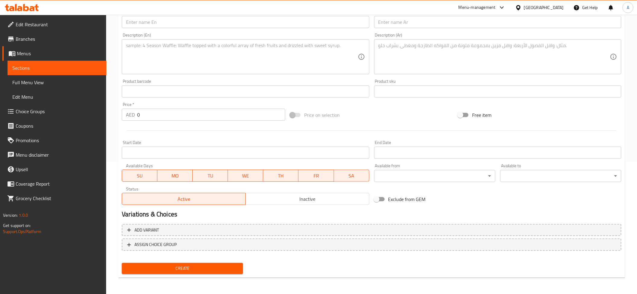
scroll to position [0, 0]
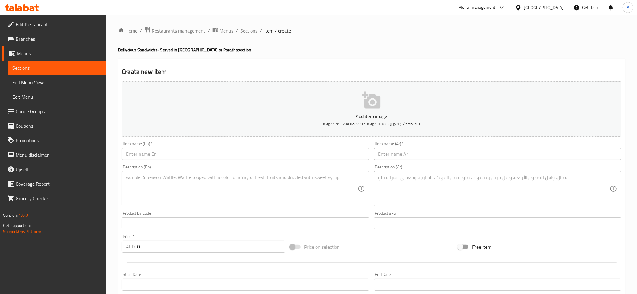
click at [45, 73] on link "Sections" at bounding box center [57, 68] width 99 height 14
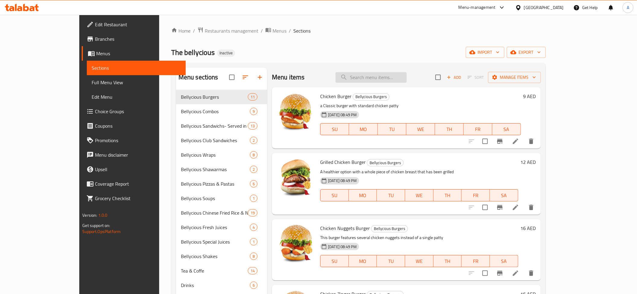
click at [407, 74] on input "search" at bounding box center [371, 77] width 71 height 11
paste input "Prawns Sandwich"
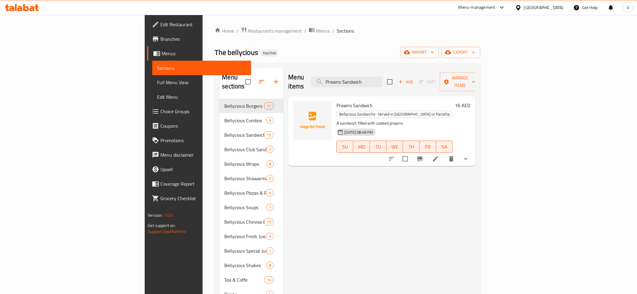
click at [440, 79] on div "Menu items Prawns Sandwich Add Sort Manage items" at bounding box center [381, 82] width 187 height 29
click at [382, 78] on input "Prawns Sandwich" at bounding box center [346, 82] width 71 height 11
paste input "cheese"
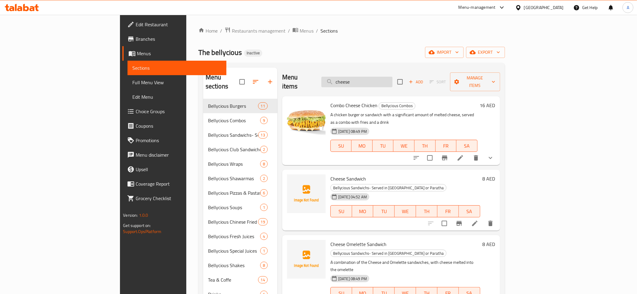
click at [393, 77] on input "cheese" at bounding box center [357, 82] width 71 height 11
paste input "Egg Wrap"
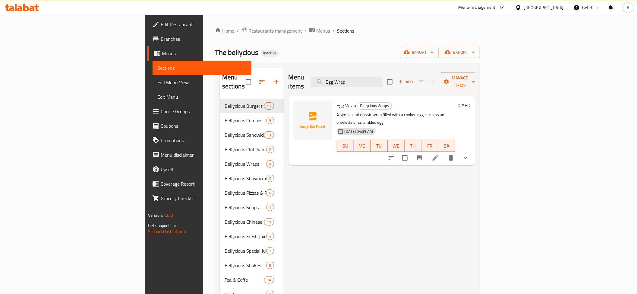
drag, startPoint x: 401, startPoint y: 90, endPoint x: 401, endPoint y: 85, distance: 4.5
click at [401, 96] on div "Egg Wrap Bellycious Wraps A simple and classic wrap filled with a cooked egg, s…" at bounding box center [382, 130] width 187 height 69
click at [401, 85] on div "Menu items Egg Wrap Add Sort Manage items" at bounding box center [382, 82] width 187 height 29
click at [382, 80] on input "Egg Wrap" at bounding box center [346, 82] width 71 height 11
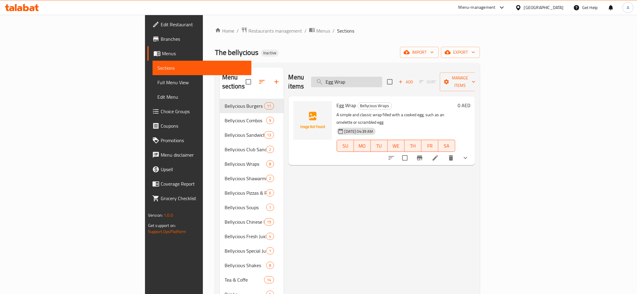
click at [382, 80] on input "Egg Wrap" at bounding box center [346, 82] width 71 height 11
paste input "Prawns Fried Rice"
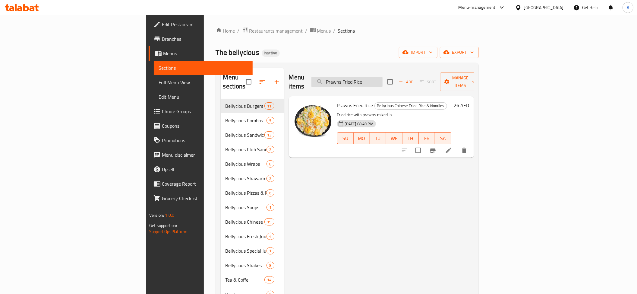
click at [383, 78] on input "Prawns Fried Rice" at bounding box center [347, 82] width 71 height 11
paste input "Beef Manchurian"
click at [383, 81] on input "Beef Manchurian" at bounding box center [347, 82] width 71 height 11
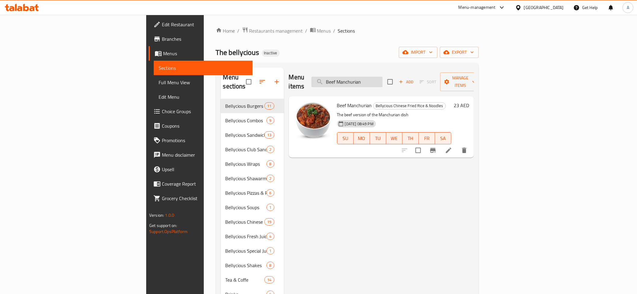
click at [383, 81] on input "Beef Manchurian" at bounding box center [347, 82] width 71 height 11
paste input "Prawns Manchurian"
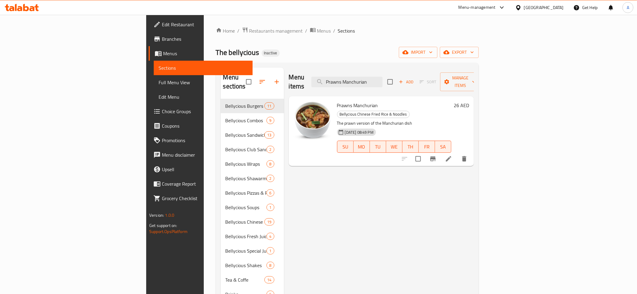
click at [396, 65] on div "Menu sections Bellycious Burgers 11 Bellycious Combos 9 Bellycious Sandwichs- S…" at bounding box center [347, 214] width 263 height 303
click at [383, 83] on input "Prawns Manchurian" at bounding box center [347, 82] width 71 height 11
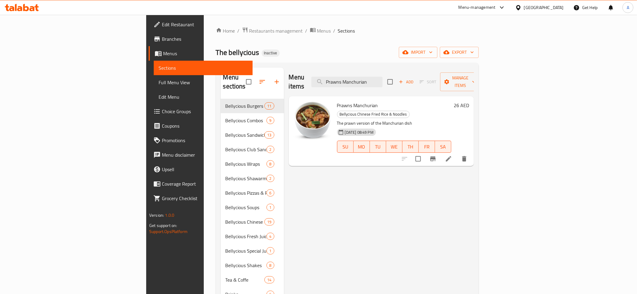
paste input "Beef Chilly Dry"
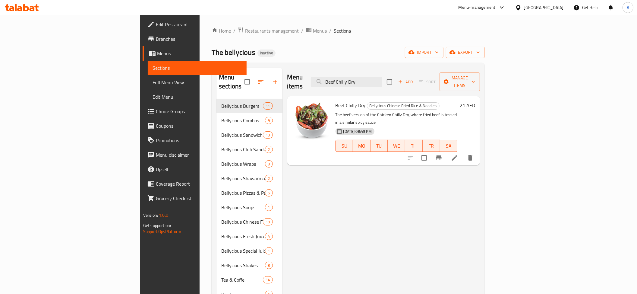
drag, startPoint x: 600, startPoint y: 141, endPoint x: 598, endPoint y: 158, distance: 17.3
click at [480, 173] on div "Menu items Beef Chilly Dry Add Sort Manage items Beef Chilly Dry Bellycious Chi…" at bounding box center [382, 215] width 198 height 294
click at [399, 69] on div "Menu items Beef Chilly Dry Add Sort Manage items" at bounding box center [383, 82] width 193 height 29
click at [382, 79] on input "Beef Chilly Dry" at bounding box center [346, 82] width 71 height 11
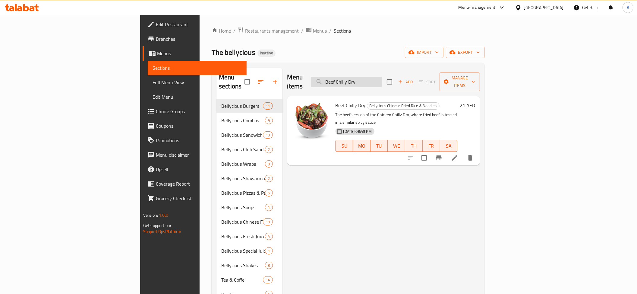
click at [382, 79] on input "Beef Chilly Dry" at bounding box center [346, 82] width 71 height 11
paste input "Cheese Sandwich"
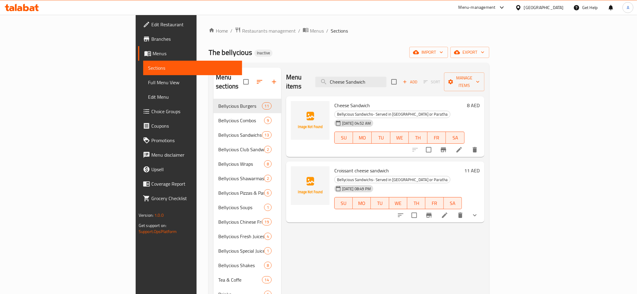
click at [434, 86] on div "Menu items Cheese Sandwich Add Sort Manage items" at bounding box center [385, 82] width 198 height 29
click at [387, 77] on input "Cheese Sandwich" at bounding box center [350, 82] width 71 height 11
paste input "Expresso Single"
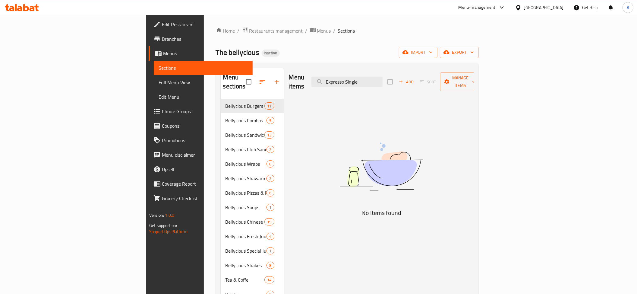
click at [411, 71] on div "Menu items Expresso Single Add Sort Manage items" at bounding box center [381, 82] width 185 height 29
drag, startPoint x: 411, startPoint y: 71, endPoint x: 409, endPoint y: 84, distance: 12.5
click at [411, 72] on div "Menu items Expresso Single Add Sort Manage items" at bounding box center [381, 82] width 185 height 29
click at [409, 84] on div "Menu items Expresso Single Add Sort Manage items" at bounding box center [381, 82] width 185 height 29
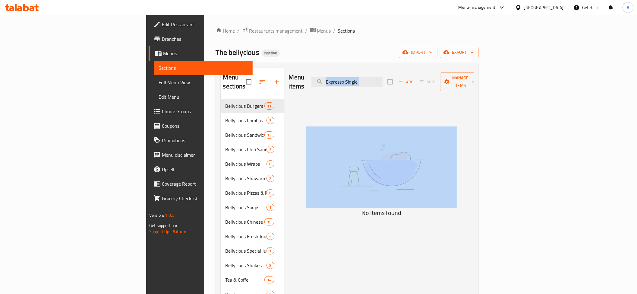
click at [408, 84] on div "Menu items Expresso Single Add Sort Manage items" at bounding box center [381, 82] width 185 height 29
click at [383, 80] on input "Expresso Single" at bounding box center [347, 82] width 71 height 11
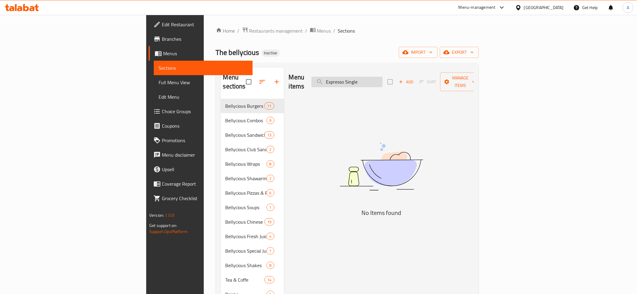
click at [383, 80] on input "Expresso Single" at bounding box center [347, 82] width 71 height 11
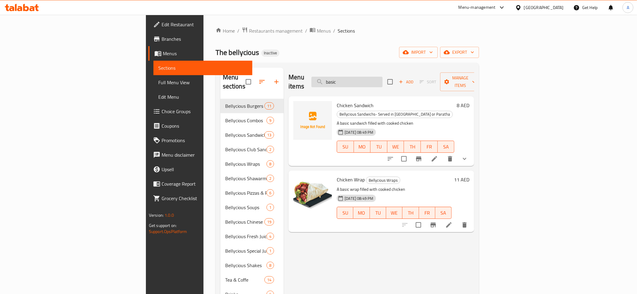
click at [383, 80] on input "basic" at bounding box center [347, 82] width 71 height 11
click at [383, 79] on input "basic" at bounding box center [347, 82] width 71 height 11
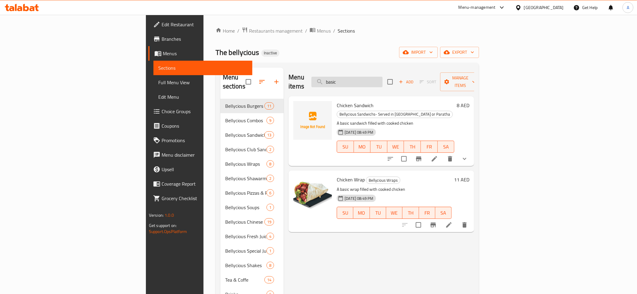
click at [383, 79] on input "basic" at bounding box center [347, 82] width 71 height 11
paste input "Crossent"
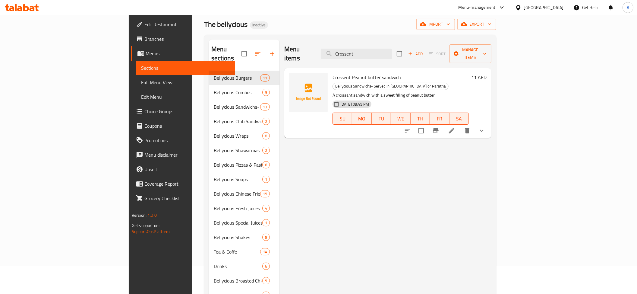
scroll to position [49, 0]
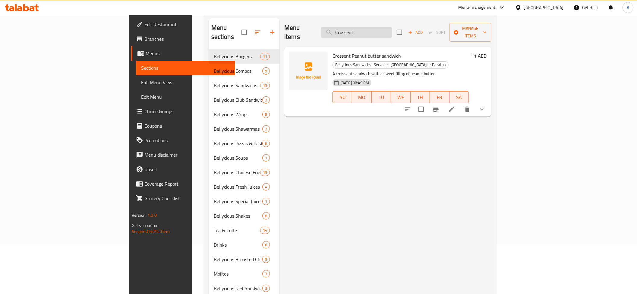
drag, startPoint x: 388, startPoint y: 29, endPoint x: 420, endPoint y: 27, distance: 32.6
click at [392, 27] on input "Crossent" at bounding box center [356, 32] width 71 height 11
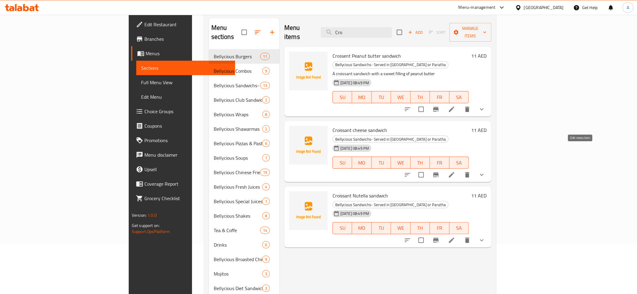
type input "Cro"
click at [141, 80] on span "Full Menu View" at bounding box center [185, 82] width 89 height 7
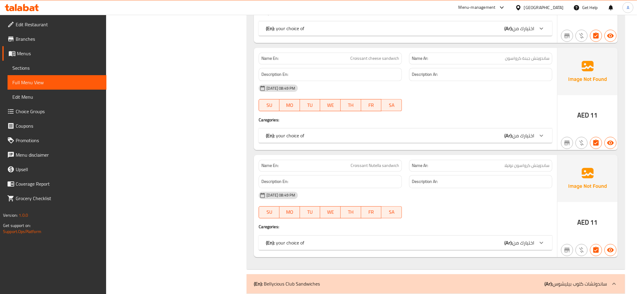
scroll to position [3194, 0]
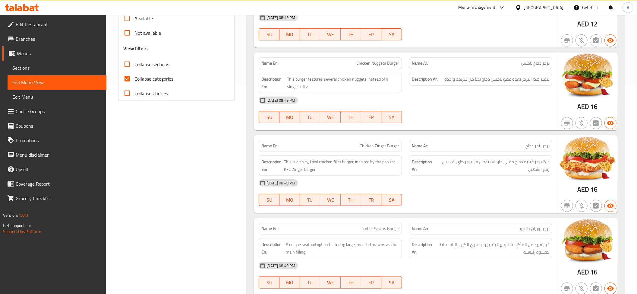
scroll to position [2210, 0]
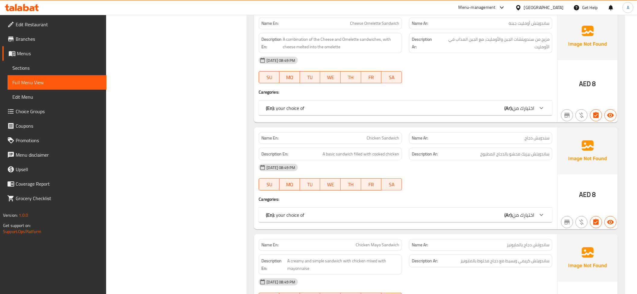
click at [506, 141] on p "Name Ar: سندويش دجاج" at bounding box center [481, 138] width 138 height 6
click at [504, 141] on p "Name Ar: سندويش دجاج" at bounding box center [481, 138] width 138 height 6
click at [475, 158] on h6 "Description Ar: ساندويتش بيزيك محشو بالدجاج المطبوخ" at bounding box center [481, 154] width 138 height 8
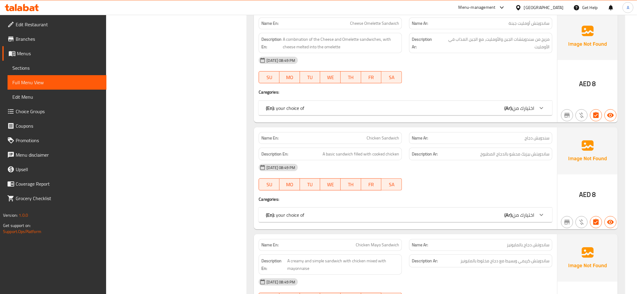
click at [475, 158] on h6 "Description Ar: ساندويتش بيزيك محشو بالدجاج المطبوخ" at bounding box center [481, 154] width 138 height 8
click at [391, 158] on span "A basic sandwich filled with cooked chicken" at bounding box center [361, 154] width 77 height 8
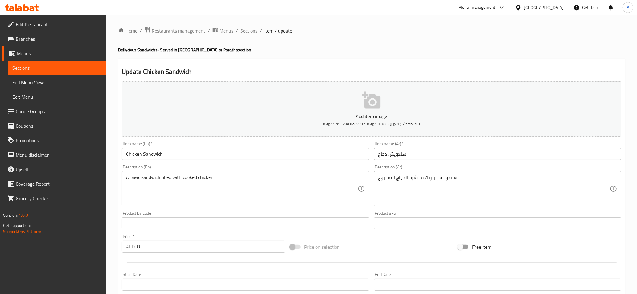
click at [191, 176] on textarea "A basic sandwich filled with cooked chicken" at bounding box center [242, 188] width 232 height 29
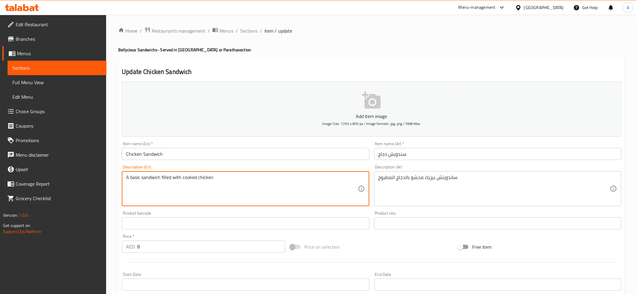
click at [149, 147] on div "Item name (En)   * Chicken Sandwich Item name (En) *" at bounding box center [245, 150] width 247 height 18
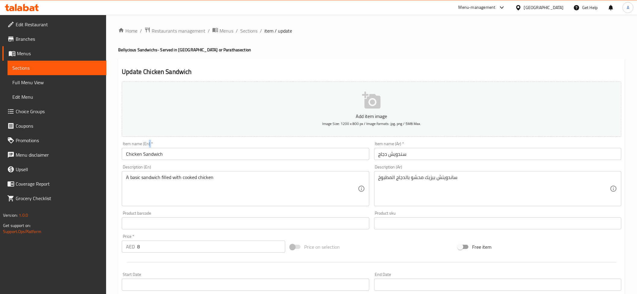
click at [149, 147] on div "Item name (En)   * Chicken Sandwich Item name (En) *" at bounding box center [245, 150] width 247 height 18
click at [147, 153] on input "Chicken Sandwich" at bounding box center [245, 154] width 247 height 12
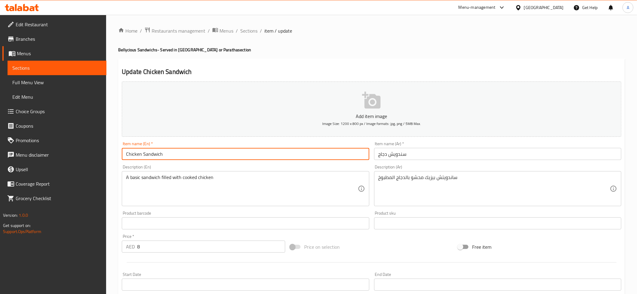
click at [147, 153] on input "Chicken Sandwich" at bounding box center [245, 154] width 247 height 12
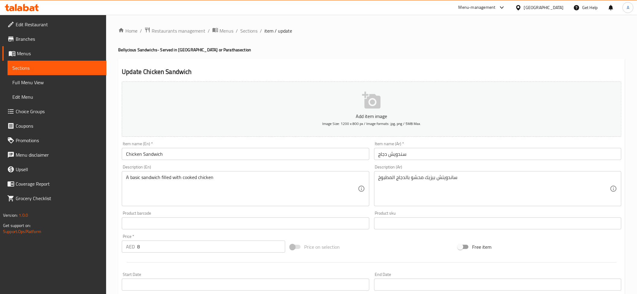
click at [182, 183] on textarea "A basic sandwich filled with cooked chicken" at bounding box center [242, 188] width 232 height 29
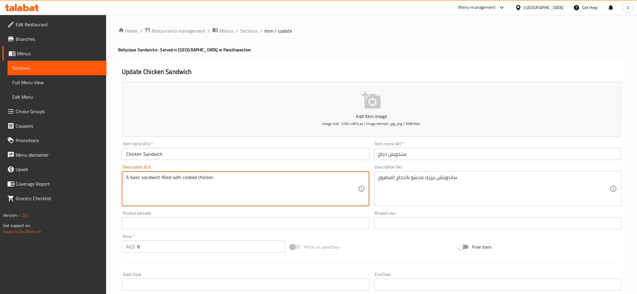
click at [182, 183] on textarea "A basic sandwich filled with cooked chicken" at bounding box center [242, 188] width 232 height 29
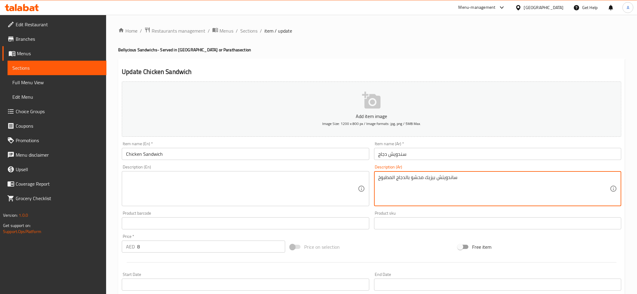
click at [504, 199] on textarea "ساندويتش بيزيك محشو بالدجاج المطبوخ" at bounding box center [495, 188] width 232 height 29
click at [162, 151] on input "Chicken Sandwich" at bounding box center [245, 154] width 247 height 12
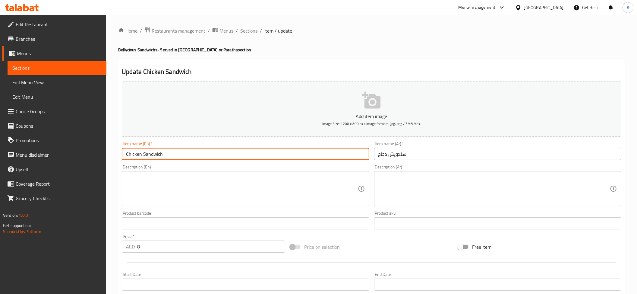
click at [162, 151] on input "Chicken Sandwich" at bounding box center [245, 154] width 247 height 12
click at [218, 180] on textarea at bounding box center [242, 188] width 232 height 29
paste textarea "Made with tender chicken, marinated in blend of herbs all nestled in fresh bread"
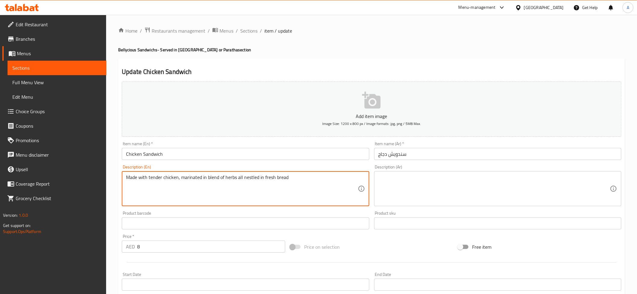
type textarea "Made with tender chicken, marinated in blend of herbs all nestled in fresh bread"
click at [404, 204] on div "Description (Ar)" at bounding box center [497, 188] width 247 height 35
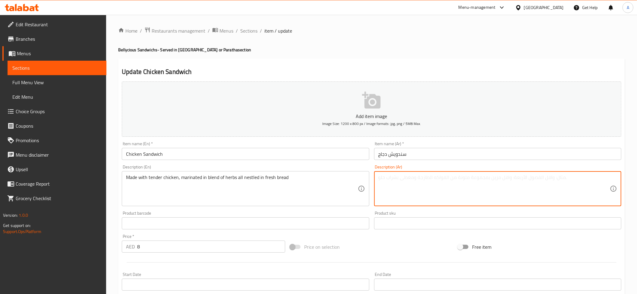
paste textarea "مصنوعة من قطع دجاج طري متبل، ومغموسة في مزيج من الأعشاب وتقدم مع الخبز الطازج"
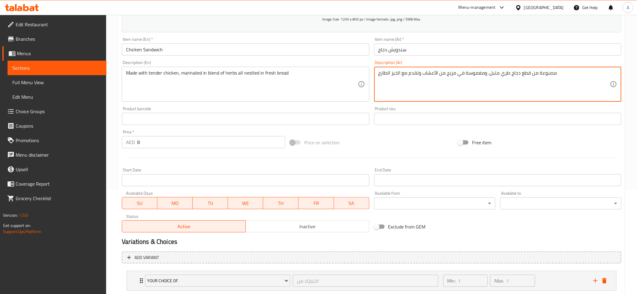
scroll to position [143, 0]
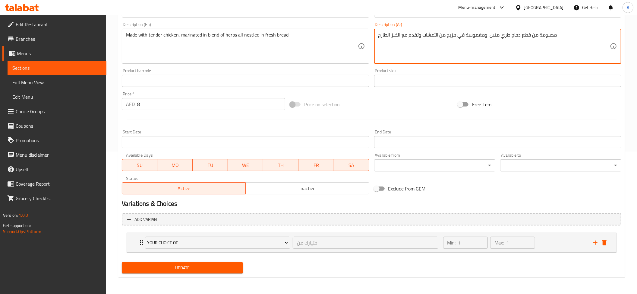
type textarea "مصنوعة من قطع دجاج طري متبل، ومغموسة في مزيج من الأعشاب وتقدم مع الخبز الطازج"
click at [182, 268] on span "Update" at bounding box center [183, 268] width 112 height 8
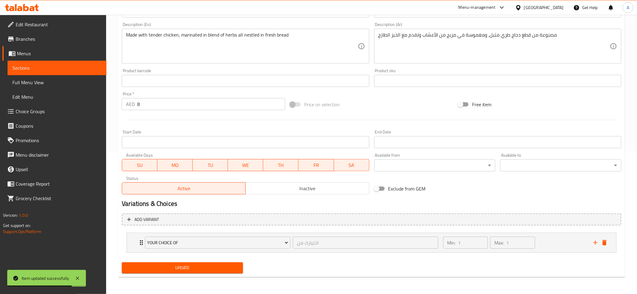
scroll to position [84, 0]
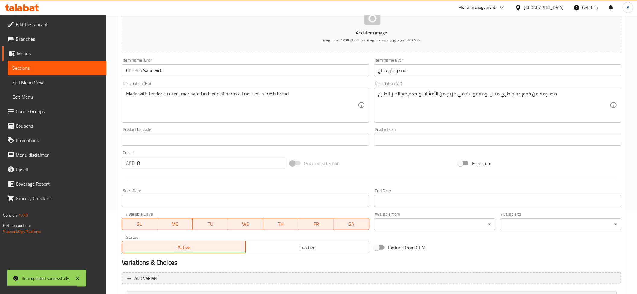
click at [222, 73] on input "Chicken Sandwich" at bounding box center [245, 70] width 247 height 12
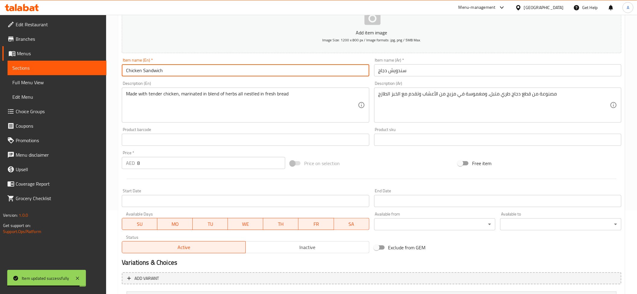
click at [222, 73] on input "Chicken Sandwich" at bounding box center [245, 70] width 247 height 12
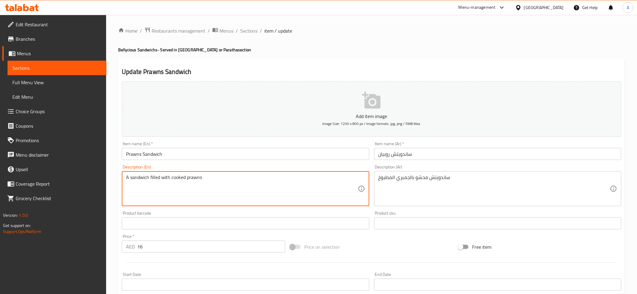
click at [291, 184] on textarea "A sandwich filled with cooked prawns" at bounding box center [242, 188] width 232 height 29
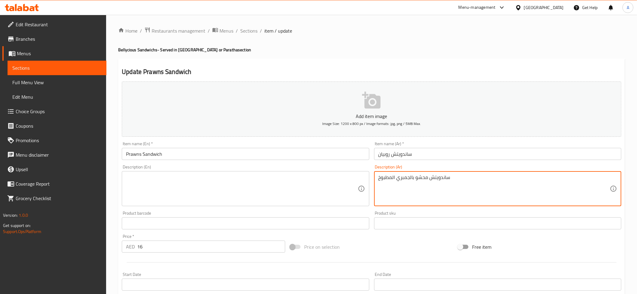
click at [499, 186] on textarea "ساندويتش محشو بالجمبري المطبوخ" at bounding box center [495, 188] width 232 height 29
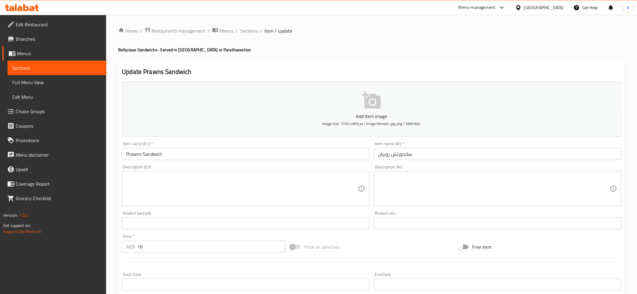
click at [211, 165] on div "Description (En) Description (En)" at bounding box center [245, 185] width 247 height 41
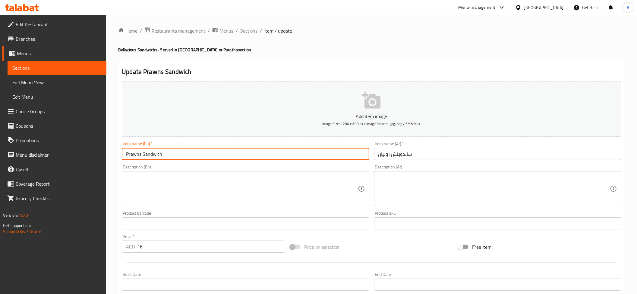
click at [185, 156] on input "Prawns Sandwich" at bounding box center [245, 154] width 247 height 12
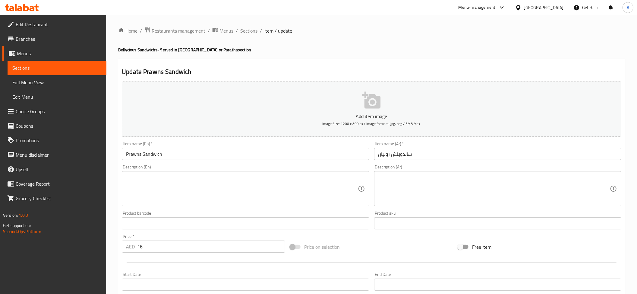
click at [232, 163] on div "Description (En) Description (En)" at bounding box center [245, 185] width 252 height 46
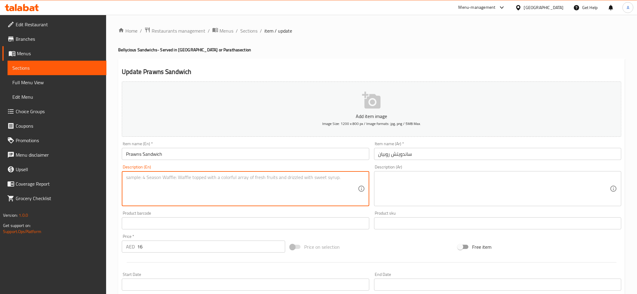
click at [203, 177] on textarea at bounding box center [242, 188] width 232 height 29
paste textarea "Made with marinated shrimps and tangy sauce, all nestled in a fresh bread"
type textarea "Made with marinated shrimps and tangy sauce, all nestled in a fresh bread"
click at [401, 192] on textarea at bounding box center [495, 188] width 232 height 29
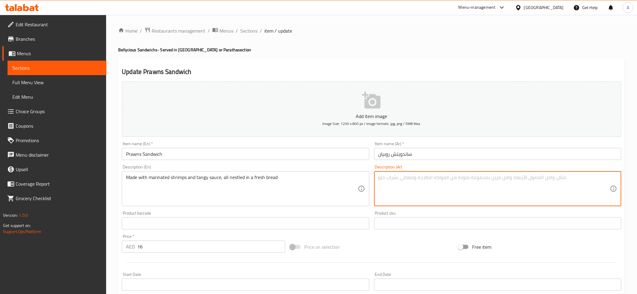
paste textarea "محضرة من روبيان متبل و صوص تانجى فى خبز طازج"
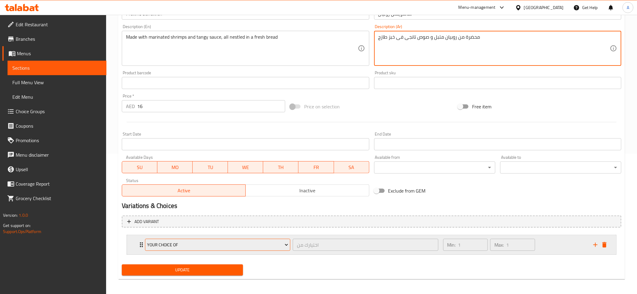
scroll to position [143, 0]
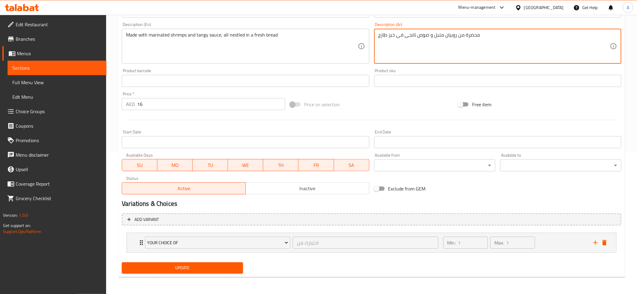
type textarea "محضرة من روبيان متبل و صوص تانجى فى خبز طازج"
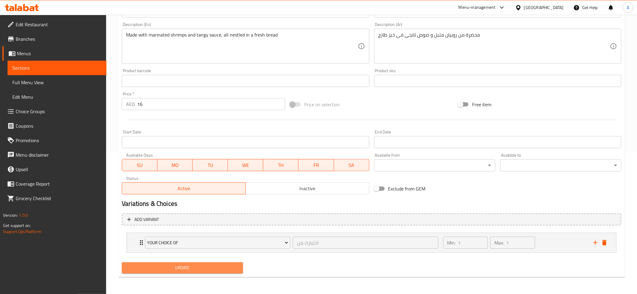
click at [197, 270] on span "Update" at bounding box center [183, 268] width 112 height 8
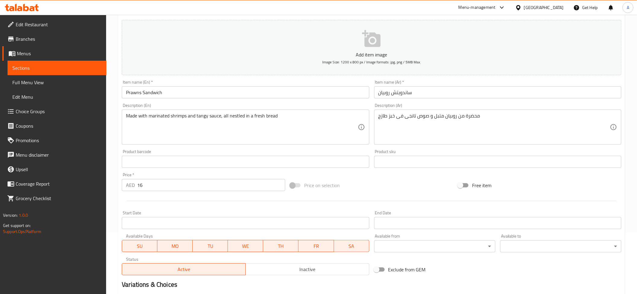
scroll to position [57, 0]
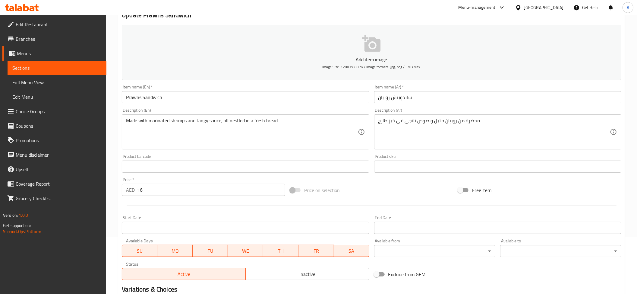
click at [163, 94] on input "Prawns Sandwich" at bounding box center [245, 97] width 247 height 12
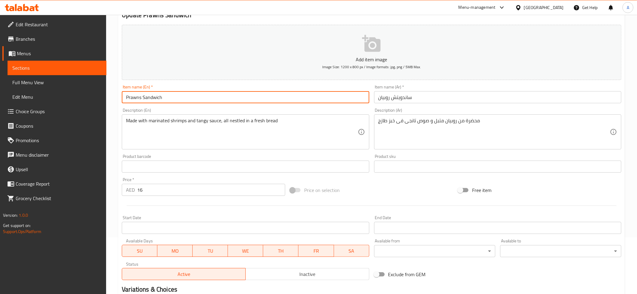
click at [163, 94] on input "Prawns Sandwich" at bounding box center [245, 97] width 247 height 12
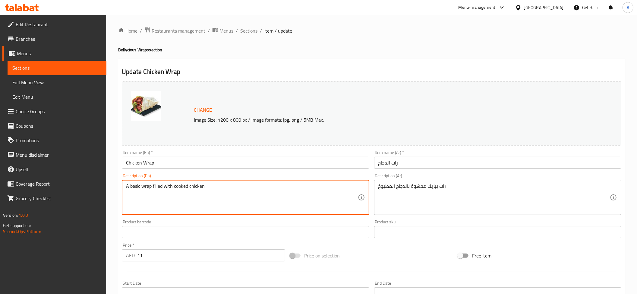
click at [274, 193] on textarea "A basic wrap filled with cooked chicken" at bounding box center [242, 197] width 232 height 29
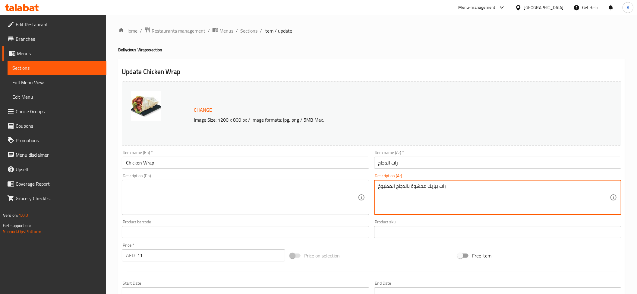
click at [455, 191] on textarea "راب بيزيك محشوة بالدجاج المطبوخ" at bounding box center [495, 197] width 232 height 29
click at [180, 173] on div "Description (En) Description (En)" at bounding box center [245, 194] width 252 height 46
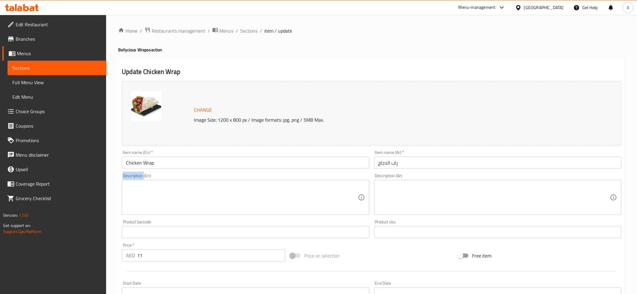
click at [180, 173] on div "Description (En) Description (En)" at bounding box center [245, 194] width 252 height 46
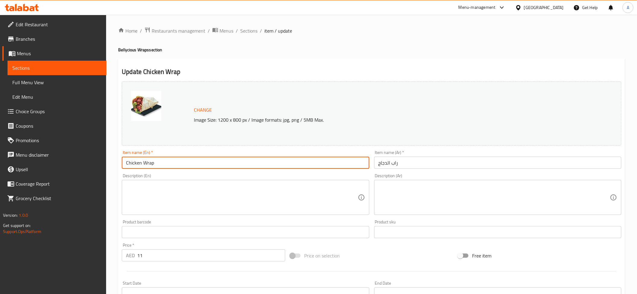
click at [143, 168] on input "Chicken Wrap" at bounding box center [245, 163] width 247 height 12
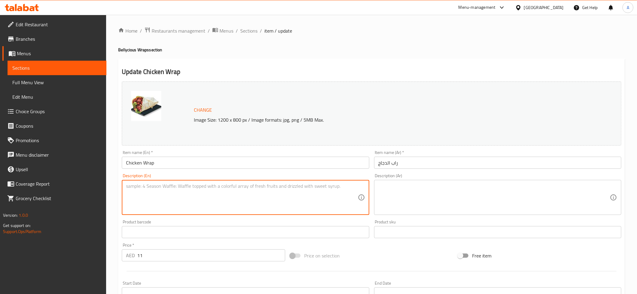
click at [184, 189] on textarea at bounding box center [242, 197] width 232 height 29
paste textarea "Succulent chicken, fresh veggies, and flavorful sauce, wrapped in a soft tortil…"
type textarea "Succulent chicken, fresh veggies, and flavorful sauce, wrapped in a soft tortil…"
click at [439, 202] on textarea at bounding box center [495, 197] width 232 height 29
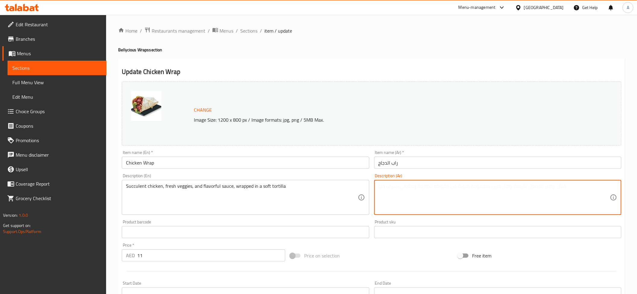
paste textarea "قطع دجاج عصيرة، وخضروات طازجة، وصلصة نكهة، ملفوفة في تورتيلا ناعمة."
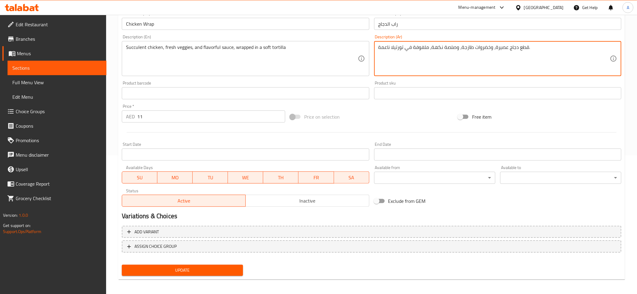
scroll to position [141, 0]
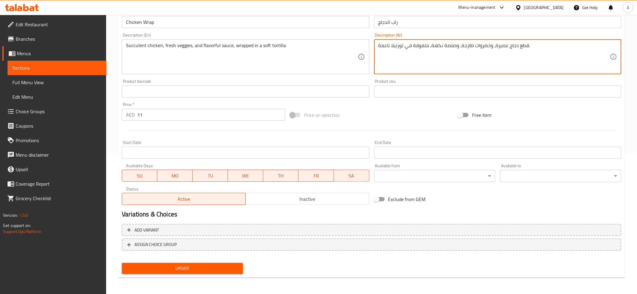
click at [520, 45] on textarea "قطع دجاج عصيرة، وخضروات طازجة، وصلصة نكهة، ملفوفة في تورتيلا ناعمة." at bounding box center [495, 57] width 232 height 29
click at [500, 45] on textarea "دجاج عصيرة، وخضروات طازجة، وصلصة نكهة، ملفوفة في تورتيلا ناعمة." at bounding box center [495, 57] width 232 height 29
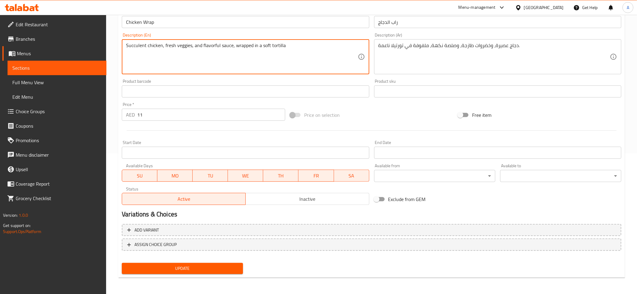
click at [179, 65] on textarea "Succulent chicken, fresh veggies, and flavorful sauce, wrapped in a soft tortil…" at bounding box center [242, 57] width 232 height 29
click at [180, 65] on textarea "Succulent chicken, fresh veggies, and flavorful sauce, wrapped in a soft tortil…" at bounding box center [242, 57] width 232 height 29
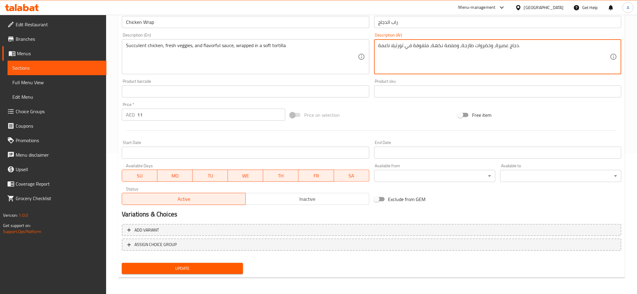
click at [503, 45] on textarea "دجاج عصيرة، وخضروات طازجة، وصلصة نكهة، ملفوفة في تورتيلا ناعمة." at bounding box center [495, 57] width 232 height 29
paste textarea "هي"
click at [438, 44] on textarea "دجاج شهي، وخضروات طازجة، وصلصة نكهة، ملفوفة في تورتيلا ناعمة." at bounding box center [495, 57] width 232 height 29
paste textarea "ذيذ"
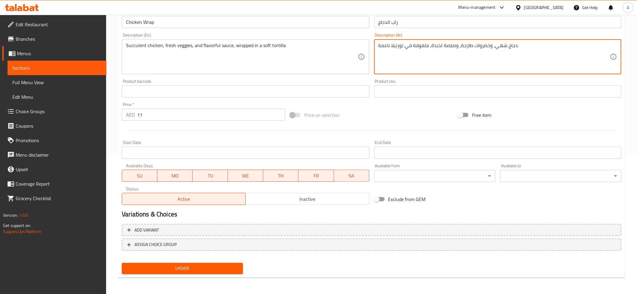
type textarea "دجاج شهي، وخضروات طازجة، وصلصة لذيذة، ملفوفة في تورتيلا ناعمة."
click at [202, 265] on span "Update" at bounding box center [183, 269] width 112 height 8
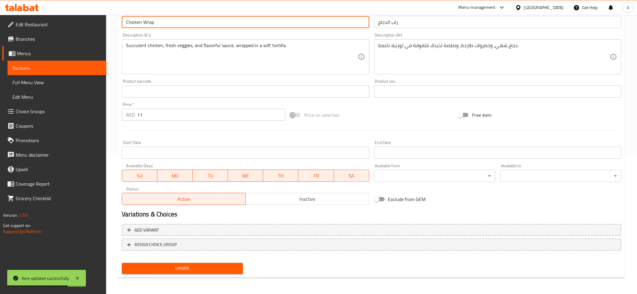
click at [166, 21] on input "Chicken Wrap" at bounding box center [245, 22] width 247 height 12
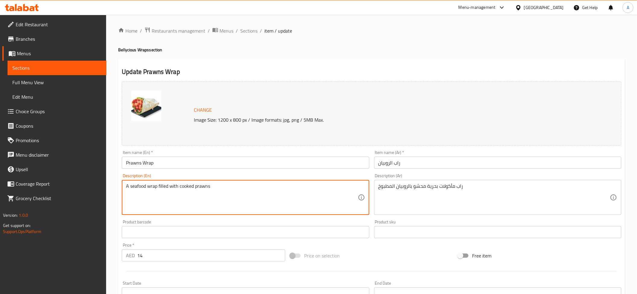
click at [295, 191] on textarea "A seafood wrap filled with cooked prawns" at bounding box center [242, 197] width 232 height 29
click at [413, 193] on textarea "راب مأكولات بحرية محشو بالروبيان المطبوخ" at bounding box center [495, 197] width 232 height 29
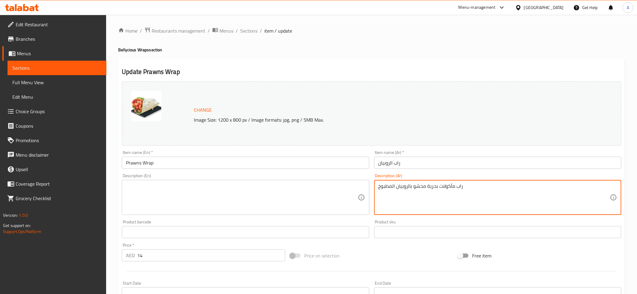
click at [413, 193] on textarea "راب مأكولات بحرية محشو بالروبيان المطبوخ" at bounding box center [495, 197] width 232 height 29
click at [147, 166] on input "Prawns Wrap" at bounding box center [245, 163] width 247 height 12
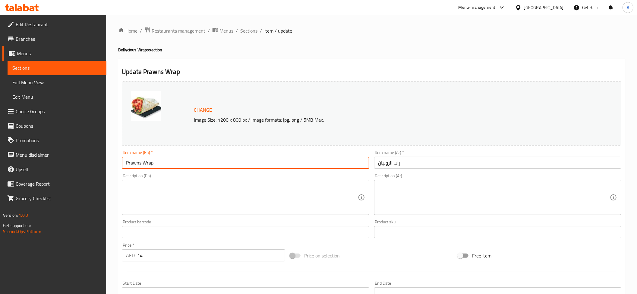
click at [147, 166] on input "Prawns Wrap" at bounding box center [245, 163] width 247 height 12
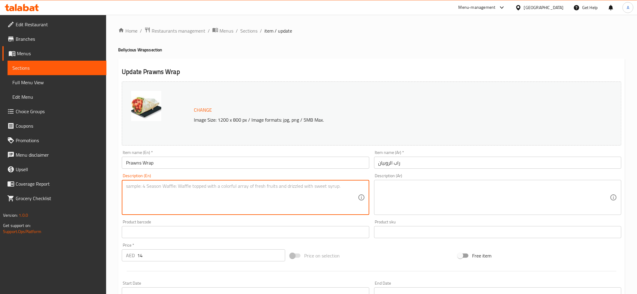
click at [162, 192] on textarea at bounding box center [242, 197] width 232 height 29
paste textarea "Succulent and juicy prawns wrapped in a warm tortilla, paired with fresh veggie…"
type textarea "Succulent and juicy prawns wrapped in a warm tortilla, paired with fresh veggie…"
click at [424, 195] on textarea at bounding box center [495, 197] width 232 height 29
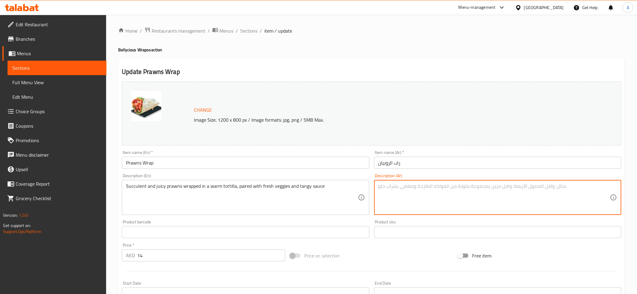
paste textarea "روبيان طري وجوسي ملفوف في خبز التورتيلا الدافئ مع الخضار الطازجة والصلصة المنعشة"
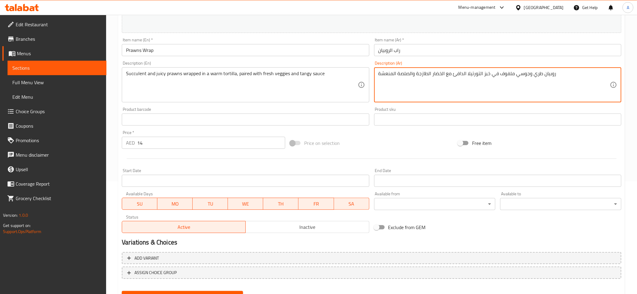
scroll to position [141, 0]
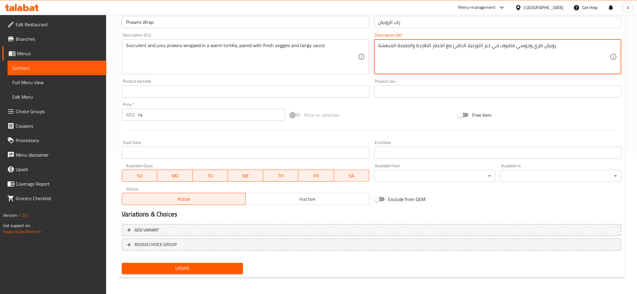
type textarea "روبيان طري وجوسي ملفوف في خبز التورتيلا الدافئ مع الخضار الطازجة والصلصة المنعشة"
click at [204, 268] on span "Update" at bounding box center [183, 269] width 112 height 8
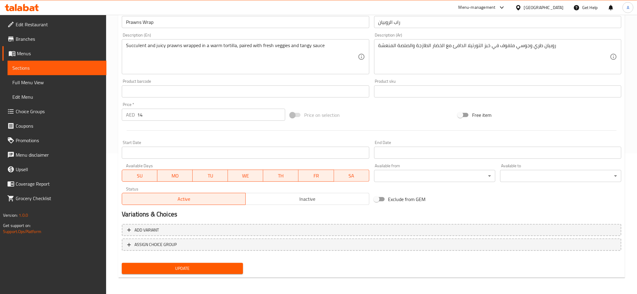
click at [186, 27] on input "Prawns Wrap" at bounding box center [245, 22] width 247 height 12
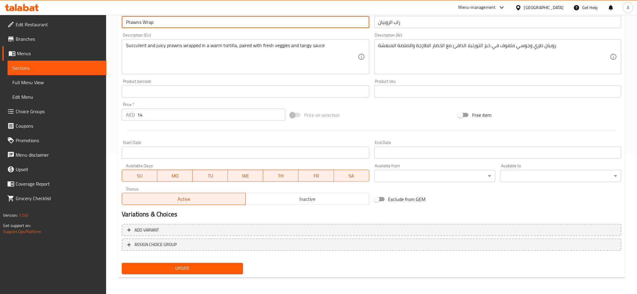
click at [186, 27] on input "Prawns Wrap" at bounding box center [245, 22] width 247 height 12
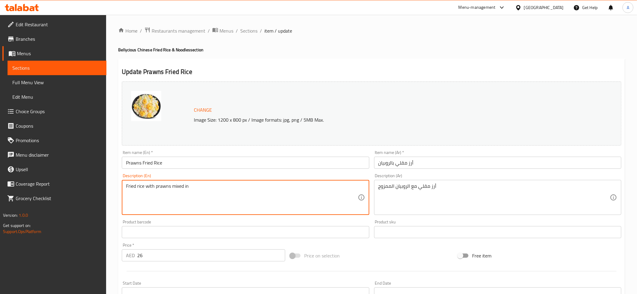
click at [201, 189] on textarea "Fried rice with prawns mixed in" at bounding box center [242, 197] width 232 height 29
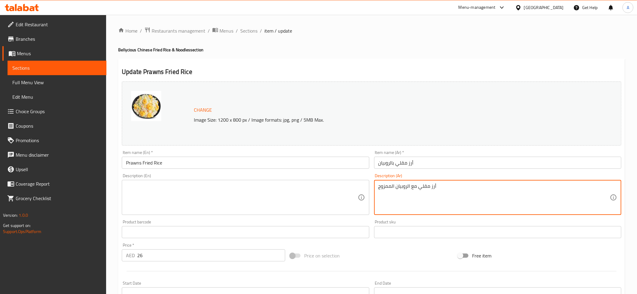
click at [398, 198] on textarea "أرز مقلي مع الروبيان الممزوج" at bounding box center [495, 197] width 232 height 29
click at [144, 167] on input "Prawns Fried Rice" at bounding box center [245, 163] width 247 height 12
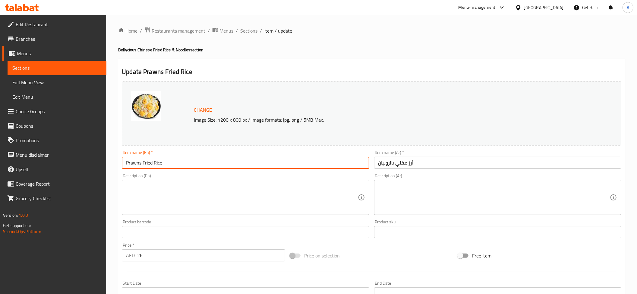
click at [144, 167] on input "Prawns Fried Rice" at bounding box center [245, 163] width 247 height 12
click at [168, 191] on textarea at bounding box center [242, 197] width 232 height 29
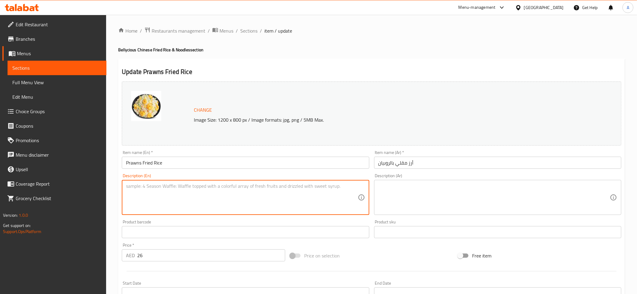
paste textarea "Combining fluffy grains of rice with succulent prawns, and savory seasonings"
type textarea "Combining fluffy grains of rice with succulent prawns, and savory seasonings"
click at [447, 218] on div "Product sku Product sku" at bounding box center [498, 228] width 252 height 23
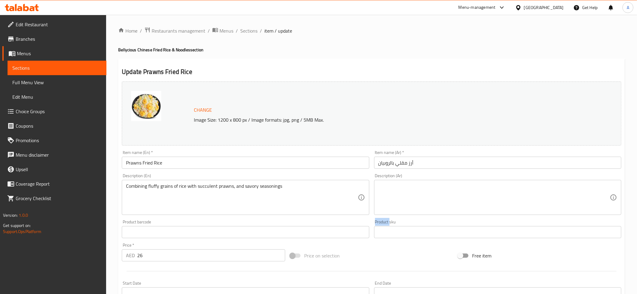
click at [447, 218] on div "Product sku Product sku" at bounding box center [498, 228] width 252 height 23
click at [433, 204] on textarea at bounding box center [495, 197] width 232 height 29
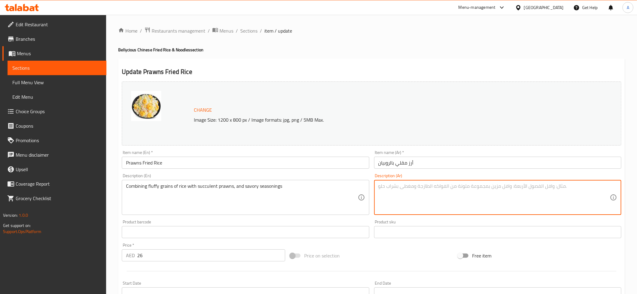
paste textarea "الجمع بين حبات الأرز الرقيقة مع روبيان والتوابل اللذيذة"
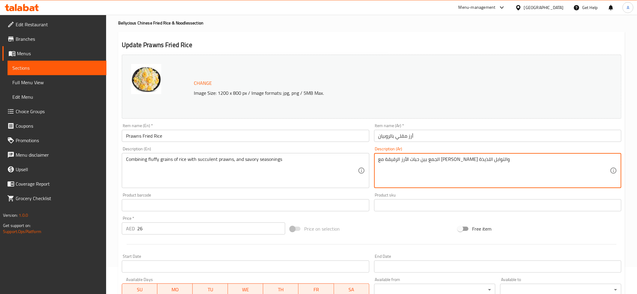
scroll to position [33, 0]
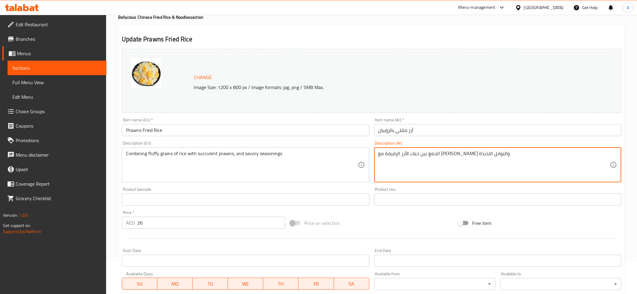
click at [413, 153] on textarea "الجمع بين حبات الأرز الرقيقة مع روبيان والتوابل اللذيذة" at bounding box center [495, 165] width 232 height 29
click at [410, 154] on textarea "الجمع بين حبات الأرز الرقيقة مع روبيان والتوابل اللذيذة" at bounding box center [495, 165] width 232 height 29
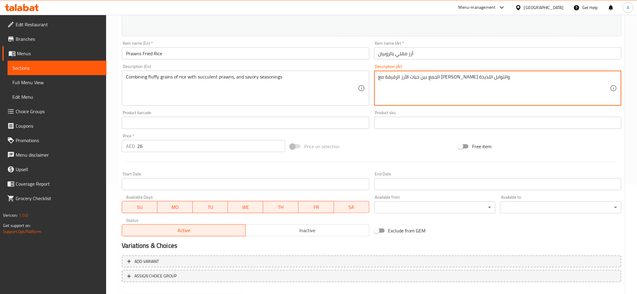
scroll to position [110, 0]
type textarea "الجمع بين حبات الأرز الرقيقة مع روبيان عصاري والتوابل اللذيذة"
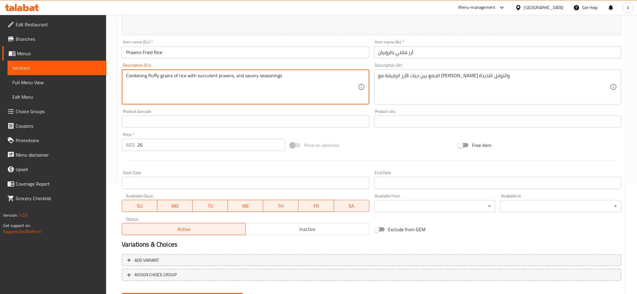
click at [292, 80] on textarea "Combining fluffy grains of rice with succulent prawns, and savory seasonings" at bounding box center [242, 87] width 232 height 29
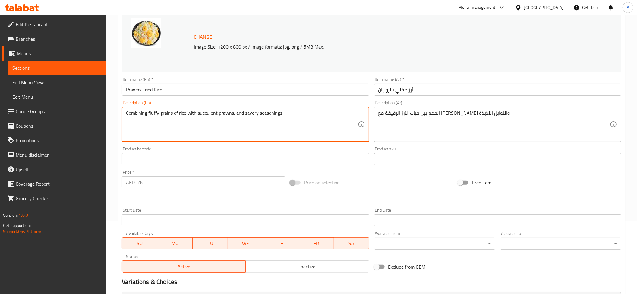
scroll to position [141, 0]
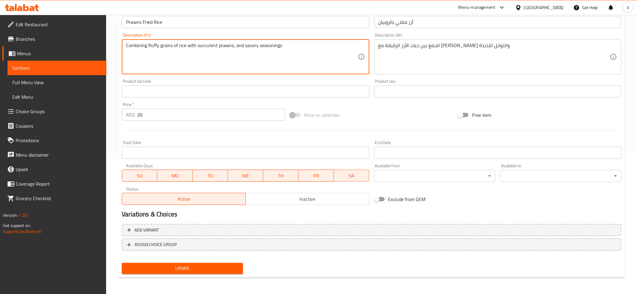
click at [191, 271] on span "Update" at bounding box center [183, 269] width 112 height 8
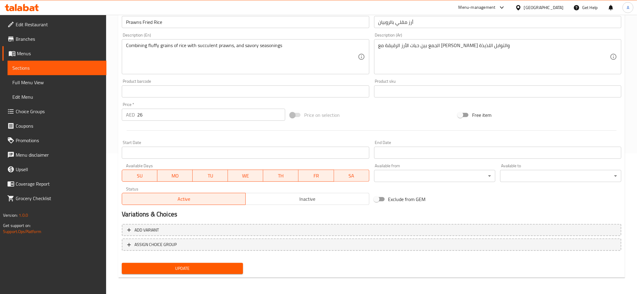
click at [152, 25] on input "Prawns Fried Rice" at bounding box center [245, 22] width 247 height 12
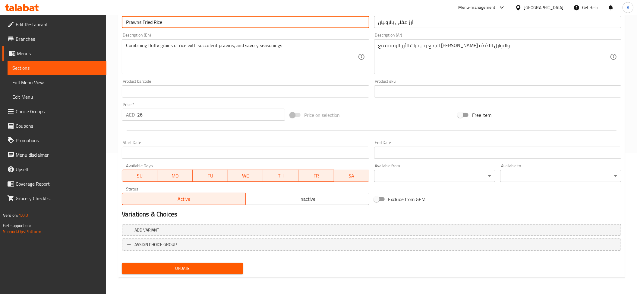
click at [152, 25] on input "Prawns Fried Rice" at bounding box center [245, 22] width 247 height 12
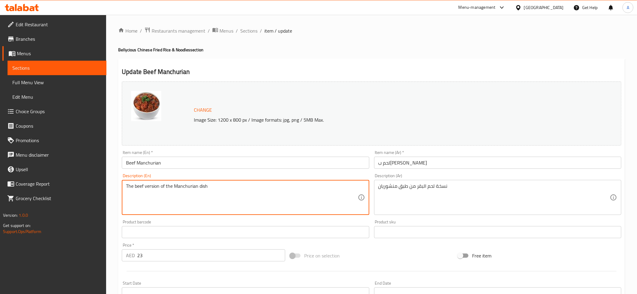
click at [274, 200] on textarea "The beef version of the Manchurian dish" at bounding box center [242, 197] width 232 height 29
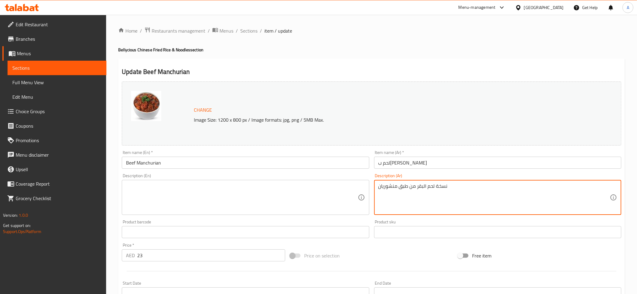
click at [404, 195] on textarea "نسخة لحم البقر من طبق منشوريان" at bounding box center [495, 197] width 232 height 29
click at [149, 162] on input "Beef Manchurian" at bounding box center [245, 163] width 247 height 12
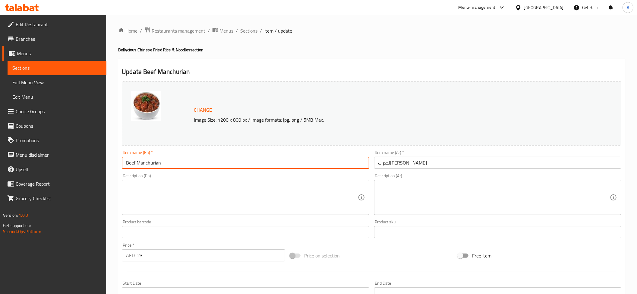
click at [149, 162] on input "Beef Manchurian" at bounding box center [245, 163] width 247 height 12
click at [220, 193] on textarea at bounding box center [242, 197] width 232 height 29
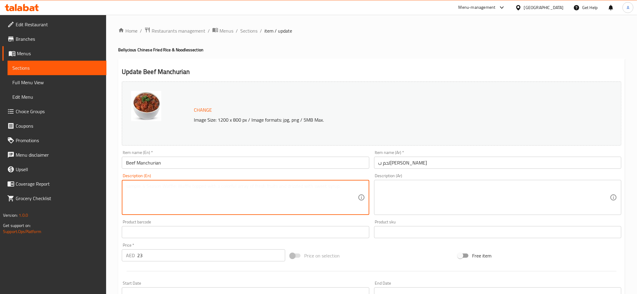
paste textarea "Beef, cornstarch, soy sauce, vinegar, ginger, garlic, onions, green peppers, oi…"
type textarea "Beef, cornstarch, soy sauce, vinegar, ginger, garlic, onions, green peppers, oi…"
click at [430, 223] on div "Product sku Product sku" at bounding box center [497, 229] width 247 height 18
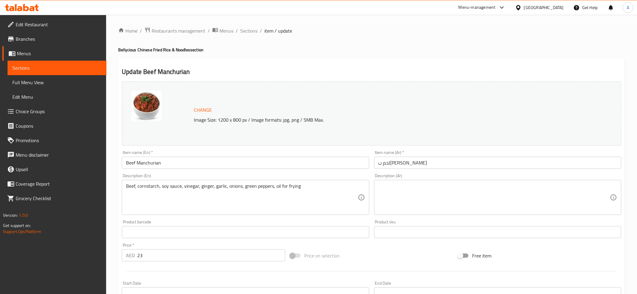
click at [421, 197] on textarea at bounding box center [495, 197] width 232 height 29
paste textarea "لحم البقر، دقيق الذرة، صلصة الصويا، خل، زنجبيل، ثوم، بصل، فلفل أخضر، زيت للقلي"
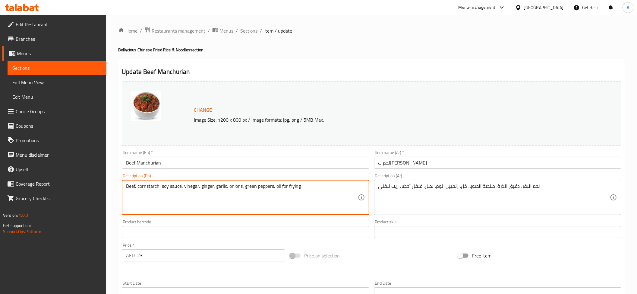
click at [203, 199] on textarea "Beef, cornstarch, soy sauce, vinegar, ginger, garlic, onions, green peppers, oi…" at bounding box center [242, 197] width 232 height 29
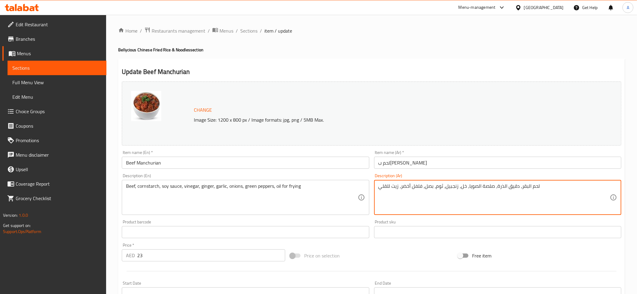
click at [511, 188] on textarea "لحم البقر، دقيق الذرة، صلصة الصويا، خل، زنجبيل، ثوم، بصل، فلفل أخضر، زيت للقلي" at bounding box center [495, 197] width 232 height 29
paste textarea "نشا"
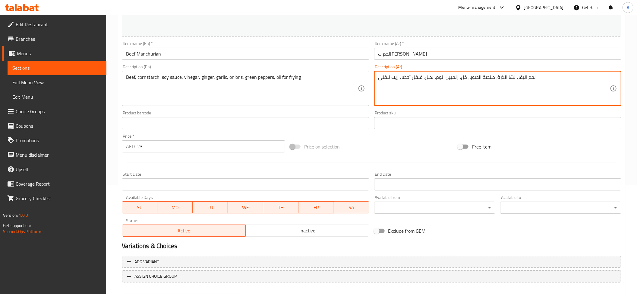
scroll to position [141, 0]
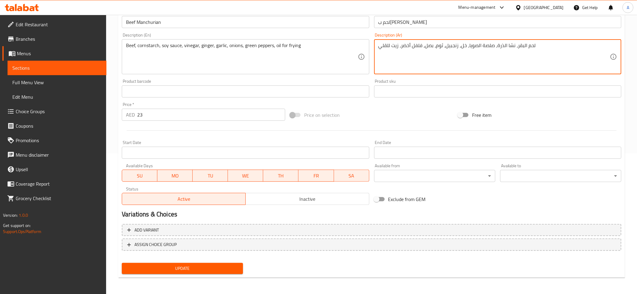
type textarea "لحم البقر، نشا الذرة، صلصة الصويا، خل، زنجبيل، ثوم، بصل، فلفل أخضر، زيت للقلي"
click at [171, 268] on span "Update" at bounding box center [183, 269] width 112 height 8
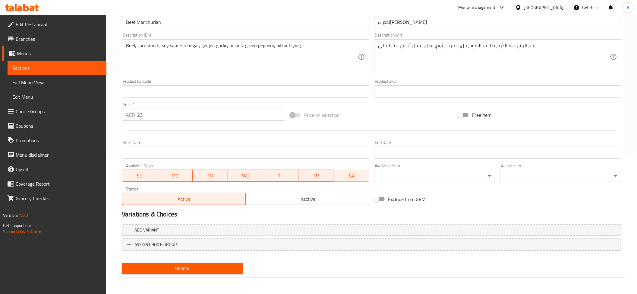
click at [182, 19] on input "Beef Manchurian" at bounding box center [245, 22] width 247 height 12
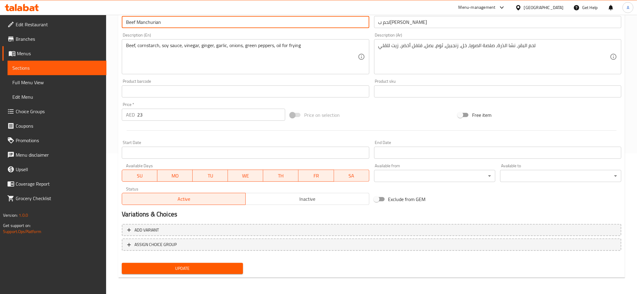
click at [182, 20] on input "Beef Manchurian" at bounding box center [245, 22] width 247 height 12
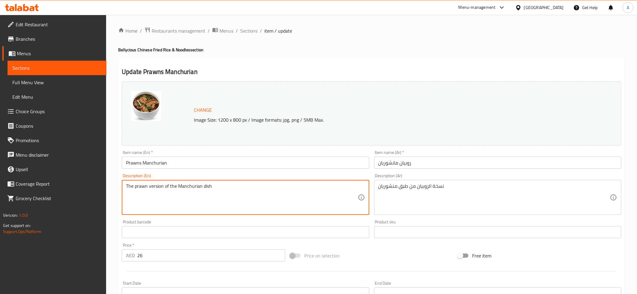
click at [294, 196] on textarea "The prawn version of the Manchurian dish" at bounding box center [242, 197] width 232 height 29
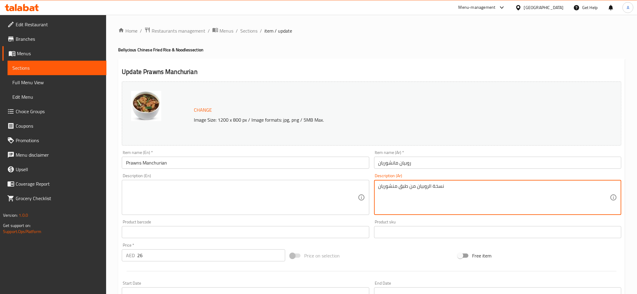
click at [448, 198] on textarea "نسخة الروبيان من طبق منشوريان" at bounding box center [495, 197] width 232 height 29
click at [148, 160] on input "Prawns Manchurian" at bounding box center [245, 163] width 247 height 12
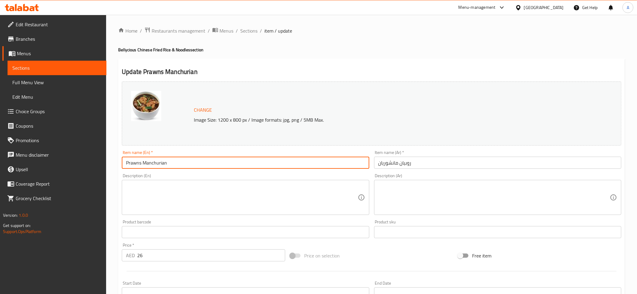
click at [148, 160] on input "Prawns Manchurian" at bounding box center [245, 163] width 247 height 12
click at [182, 217] on div "Description (En) Description (En)" at bounding box center [245, 194] width 252 height 46
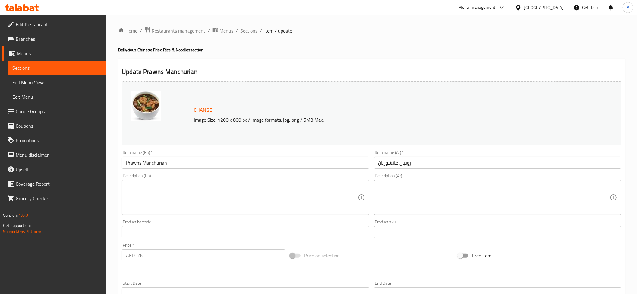
click at [168, 199] on textarea at bounding box center [242, 197] width 232 height 29
paste textarea "Made with juicy and succulent prawns drenched in a zesty manchurian sauce"
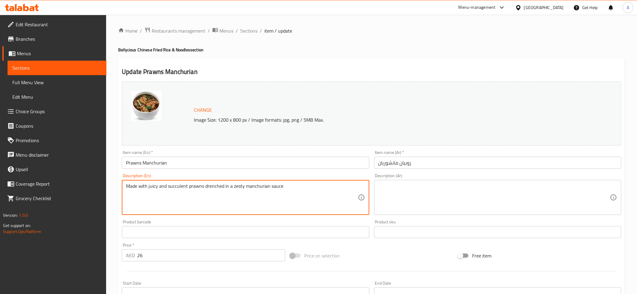
type textarea "Made with juicy and succulent prawns drenched in a zesty manchurian sauce"
click at [410, 230] on input "text" at bounding box center [497, 232] width 247 height 12
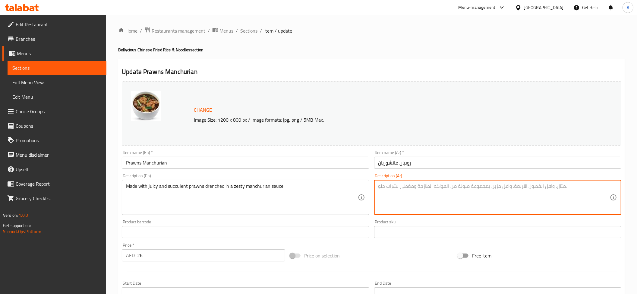
click at [409, 200] on textarea at bounding box center [495, 197] width 232 height 29
paste textarea "محضر من روبيان طري ومغمور بصلصة منشوريان لاذعة"
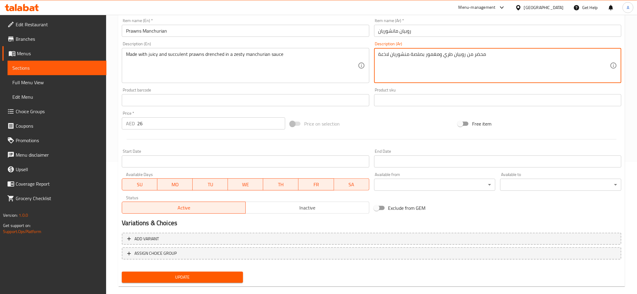
scroll to position [141, 0]
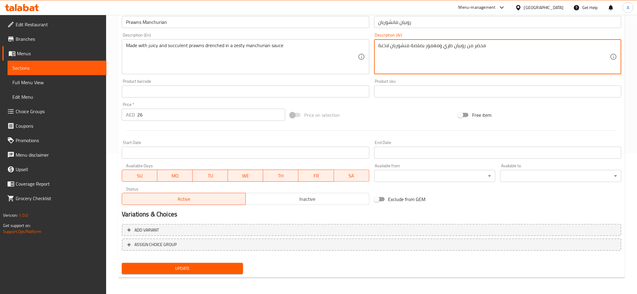
type textarea "محضر من روبيان طري ومغمور بصلصة منشوريان لاذعة"
click at [198, 263] on button "Update" at bounding box center [182, 268] width 121 height 11
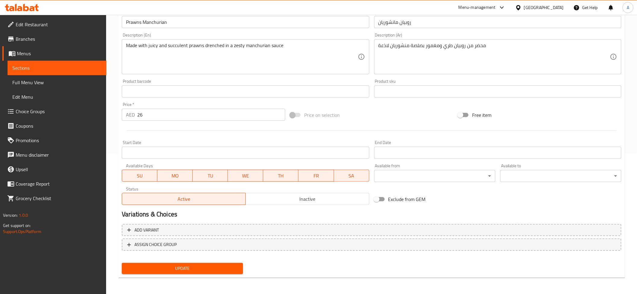
click at [175, 24] on input "Prawns Manchurian" at bounding box center [245, 22] width 247 height 12
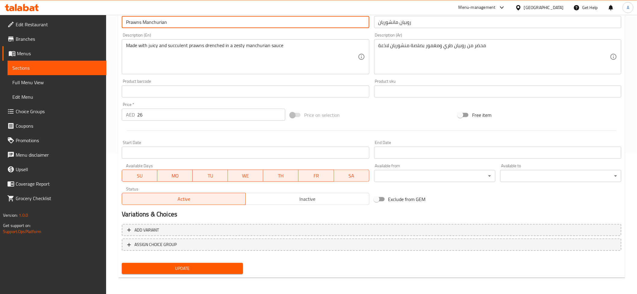
click at [175, 24] on input "Prawns Manchurian" at bounding box center [245, 22] width 247 height 12
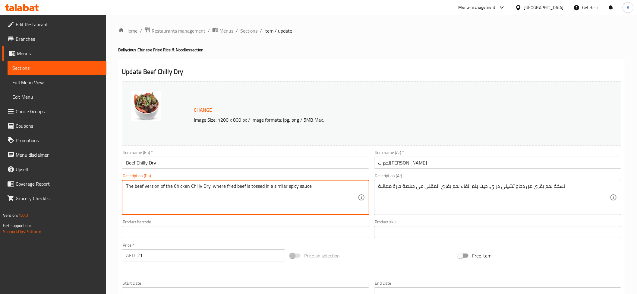
click at [316, 195] on textarea "The beef version of the Chicken Chilly Dry, where fried beef is tossed in a sim…" at bounding box center [242, 197] width 232 height 29
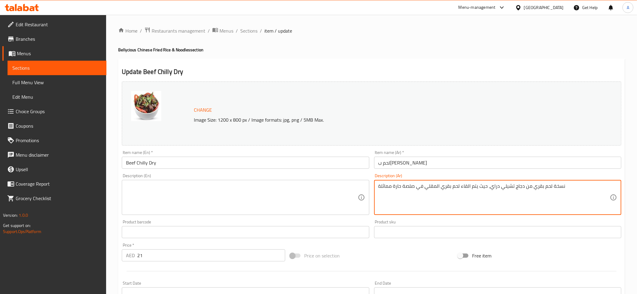
click at [402, 195] on textarea "نسخة لحم بقري من دجاج تشيلي دراي، حيث يتم القاء لحم بقري المقلي في صلصة حارة مم…" at bounding box center [495, 197] width 232 height 29
click at [167, 170] on div "Item name (En)   * Beef Chilly Dry Item name (En) *" at bounding box center [245, 159] width 252 height 23
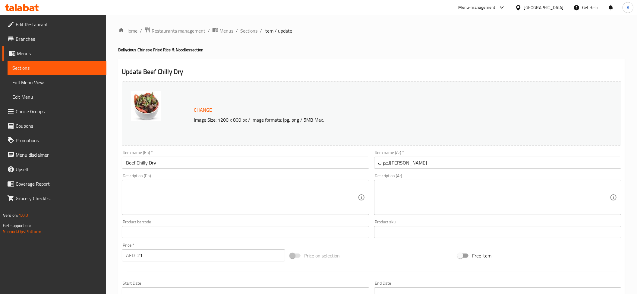
click at [156, 165] on input "Beef Chilly Dry" at bounding box center [245, 163] width 247 height 12
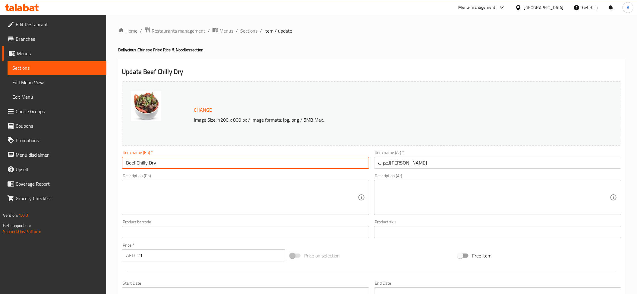
click at [156, 165] on input "Beef Chilly Dry" at bounding box center [245, 163] width 247 height 12
click at [210, 209] on textarea at bounding box center [242, 197] width 232 height 29
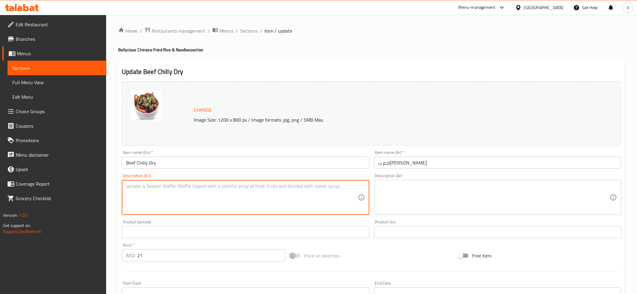
paste textarea "Beef, soy sauce, salt, pepper, oil, garlic, ginger, onion, green chilies, vineg…"
type textarea "Beef, soy sauce, salt, pepper, oil, garlic, ginger, onion, green chilies, vineg…"
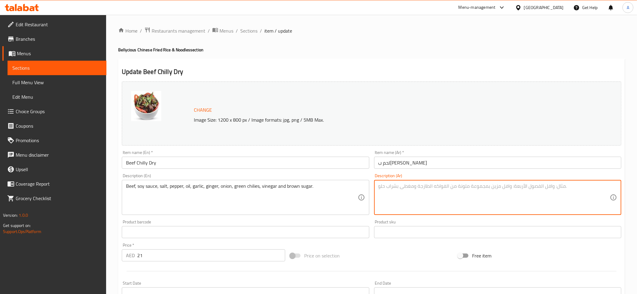
click at [428, 204] on textarea at bounding box center [495, 197] width 232 height 29
paste textarea "لحم بقري، صلصة الصويا، ملح، فلفل، زيت، ثوم، زنجبيل، بصل، فلفل أخضر حار، خل وسكر…"
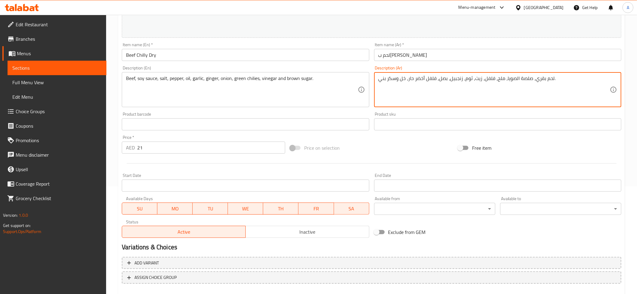
scroll to position [141, 0]
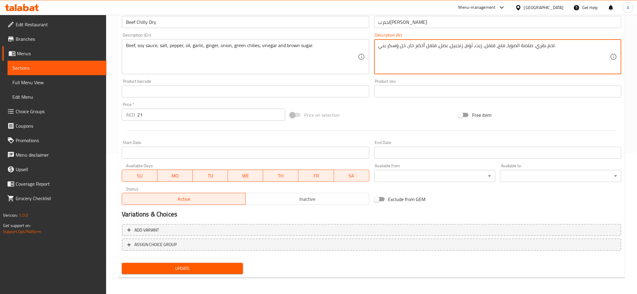
type textarea "لحم بقري، صلصة الصويا، ملح، فلفل، زيت، ثوم، زنجبيل، بصل، فلفل أخضر حار، خل وسكر…"
click at [190, 267] on span "Update" at bounding box center [183, 269] width 112 height 8
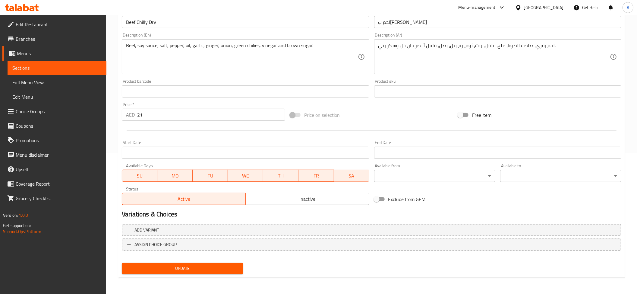
click at [205, 19] on input "Beef Chilly Dry" at bounding box center [245, 22] width 247 height 12
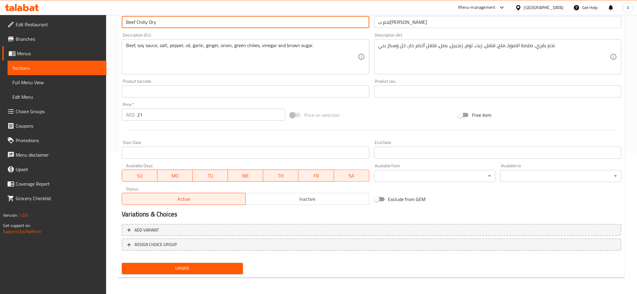
click at [205, 19] on input "Beef Chilly Dry" at bounding box center [245, 22] width 247 height 12
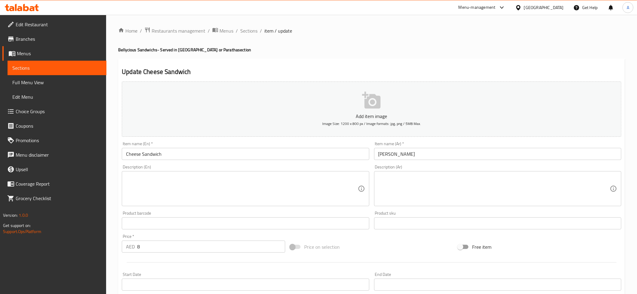
click at [341, 195] on textarea at bounding box center [242, 188] width 232 height 29
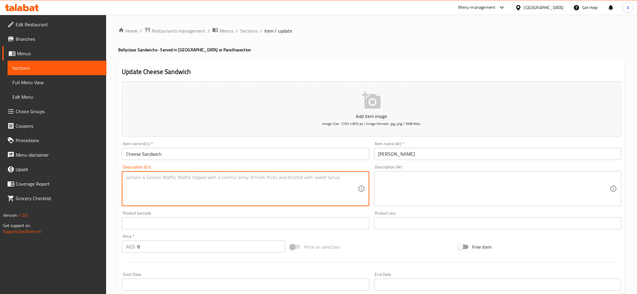
click at [341, 195] on textarea at bounding box center [242, 188] width 232 height 29
click at [156, 159] on input "Cheese Sandwich" at bounding box center [245, 154] width 247 height 12
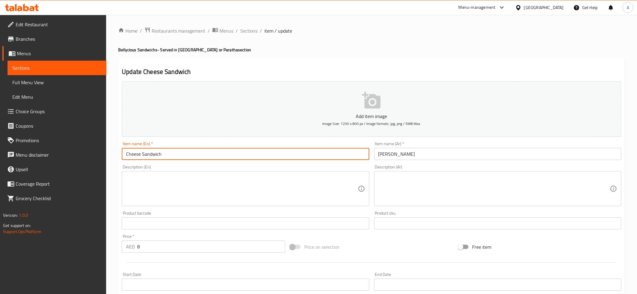
click at [156, 159] on input "Cheese Sandwich" at bounding box center [245, 154] width 247 height 12
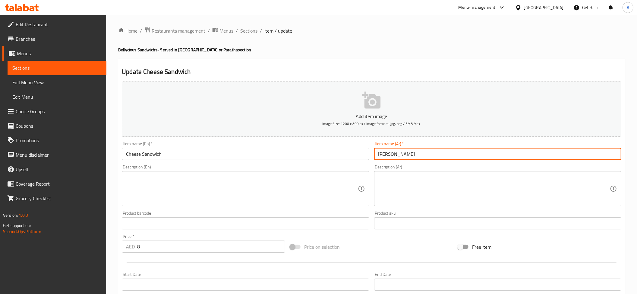
click at [180, 155] on input "Cheese Sandwich" at bounding box center [245, 154] width 247 height 12
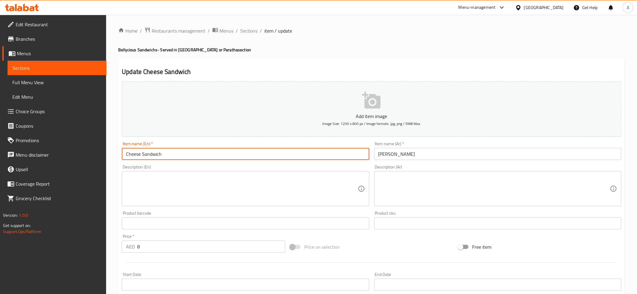
click at [180, 155] on input "Cheese Sandwich" at bounding box center [245, 154] width 247 height 12
click at [180, 179] on textarea at bounding box center [242, 188] width 232 height 29
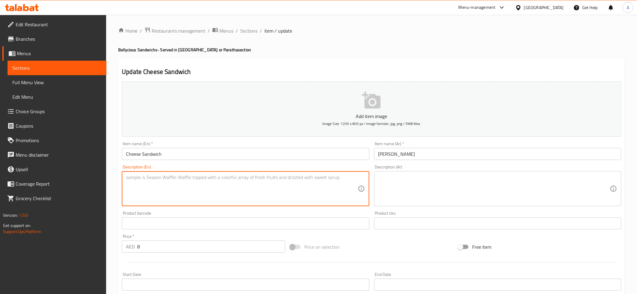
paste textarea "Made with high quality cheese and served on freshly baked bread"
type textarea "Made with high quality cheese and served on freshly baked bread"
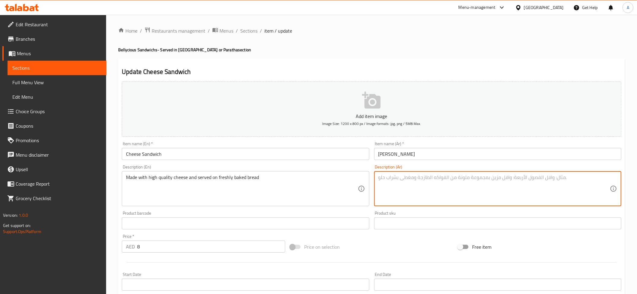
click at [438, 186] on textarea at bounding box center [495, 188] width 232 height 29
paste textarea "مصنوع من جبن عالي الجودة ويقدم على خبز طازج"
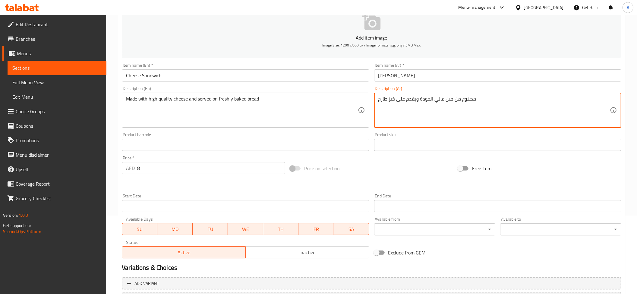
scroll to position [132, 0]
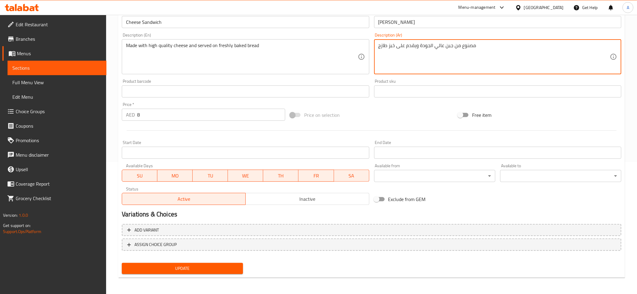
type textarea "مصنوع من جبن عالي الجودة ويقدم على خبز طازج"
click at [170, 271] on span "Update" at bounding box center [183, 269] width 112 height 8
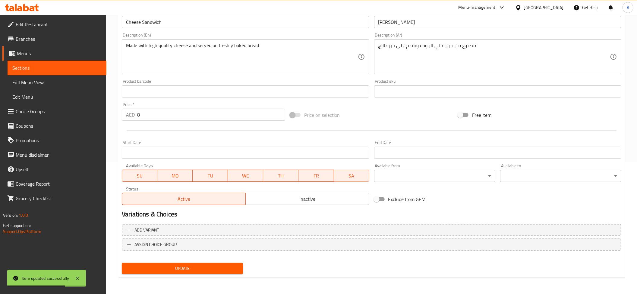
click at [198, 20] on input "Cheese Sandwich" at bounding box center [245, 22] width 247 height 12
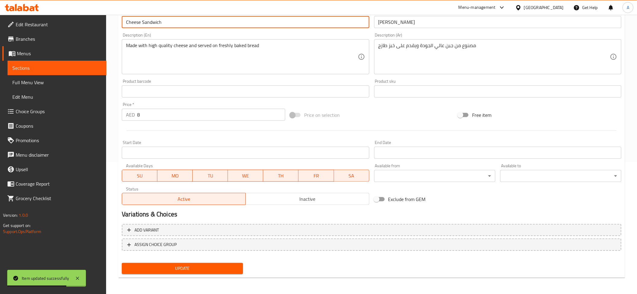
click at [198, 20] on input "Cheese Sandwich" at bounding box center [245, 22] width 247 height 12
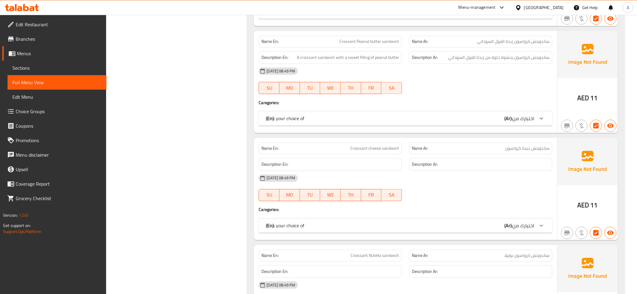
scroll to position [2963, 0]
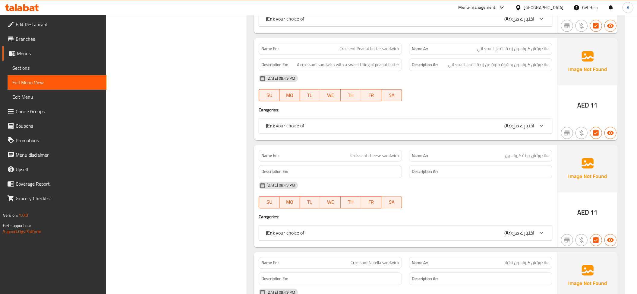
click at [341, 52] on span "Crossent Peanut butter sandwich" at bounding box center [370, 49] width 60 height 6
copy span "Crossent"
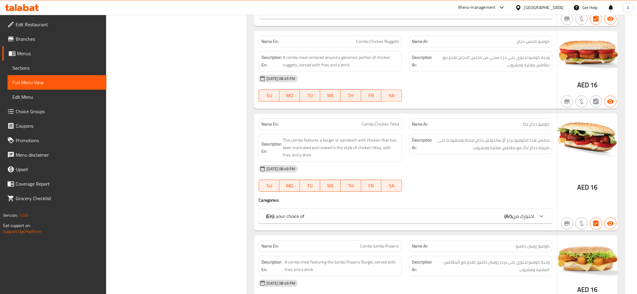
scroll to position [0, 0]
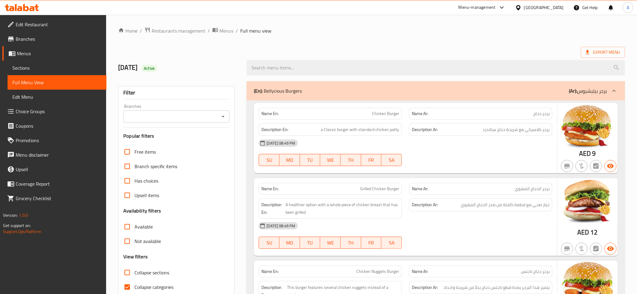
click at [144, 276] on span "Collapse sections" at bounding box center [152, 272] width 35 height 7
click at [135, 276] on input "Collapse sections" at bounding box center [127, 272] width 14 height 14
checkbox input "true"
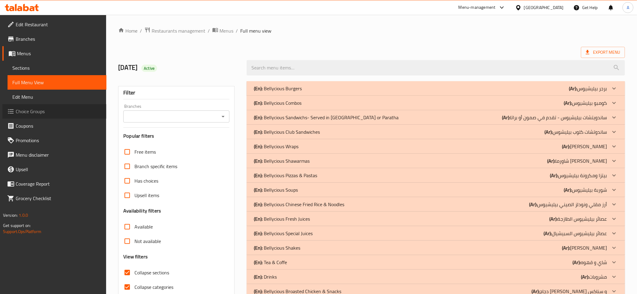
click at [36, 108] on span "Choice Groups" at bounding box center [59, 111] width 86 height 7
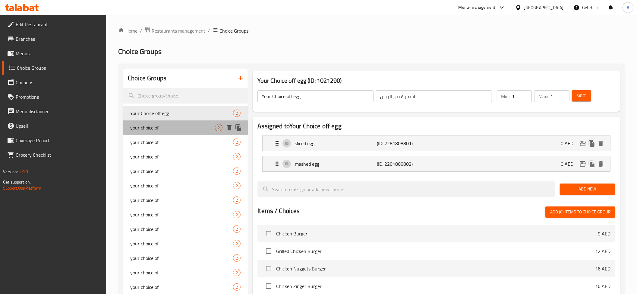
drag, startPoint x: 190, startPoint y: 130, endPoint x: 189, endPoint y: 133, distance: 3.6
click at [190, 130] on span "your choice of" at bounding box center [172, 127] width 85 height 7
type input "your choice of"
type input "اختيارك من"
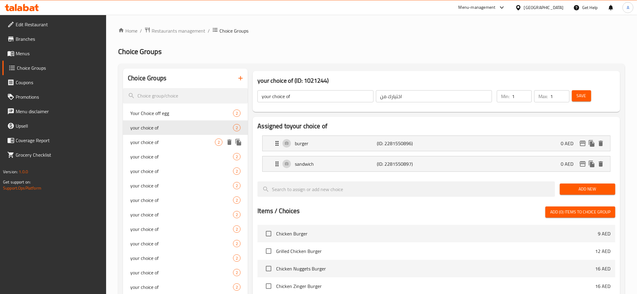
click at [180, 144] on span "your choice of" at bounding box center [172, 141] width 85 height 7
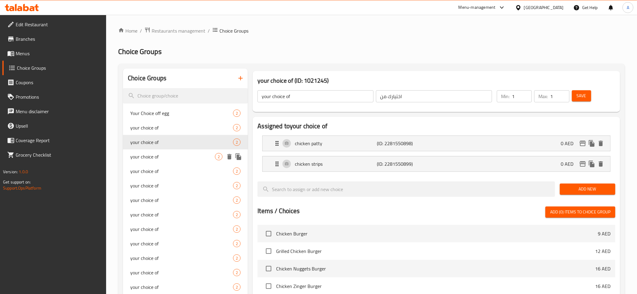
click at [172, 155] on span "your choice of" at bounding box center [172, 156] width 85 height 7
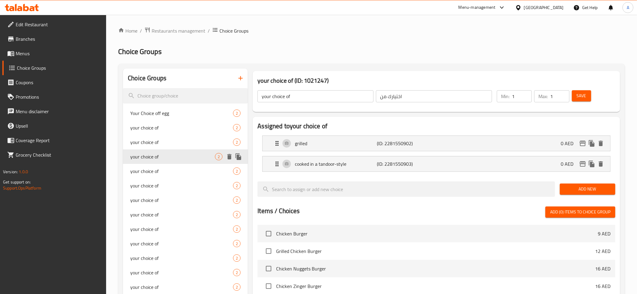
click at [167, 162] on div "your choice of 2" at bounding box center [185, 156] width 125 height 14
click at [165, 166] on div "your choice of 2" at bounding box center [185, 171] width 125 height 14
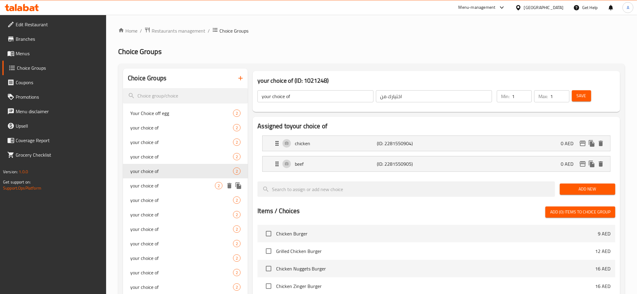
click at [170, 188] on span "your choice of" at bounding box center [172, 185] width 85 height 7
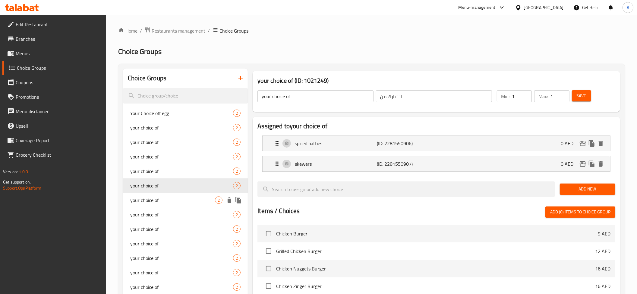
click at [167, 202] on span "your choice of" at bounding box center [172, 199] width 85 height 7
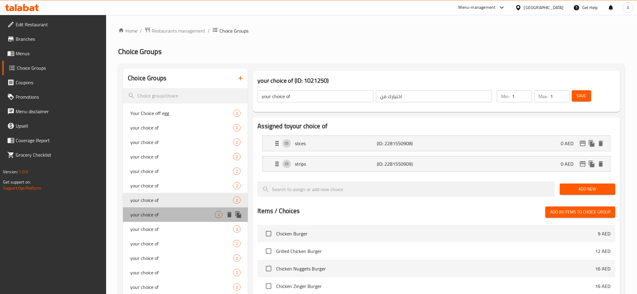
click at [167, 215] on span "your choice of" at bounding box center [172, 214] width 85 height 7
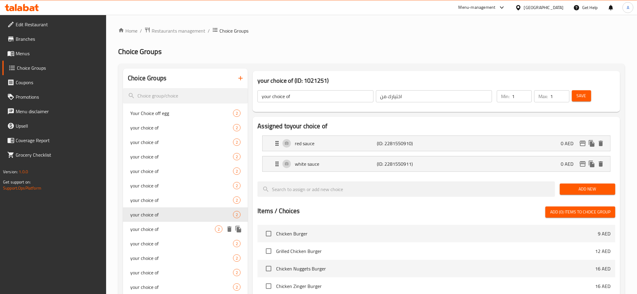
click at [166, 228] on span "your choice of" at bounding box center [172, 228] width 85 height 7
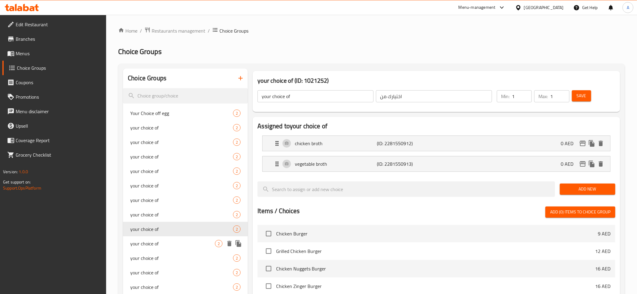
click at [157, 245] on span "your choice of" at bounding box center [172, 243] width 85 height 7
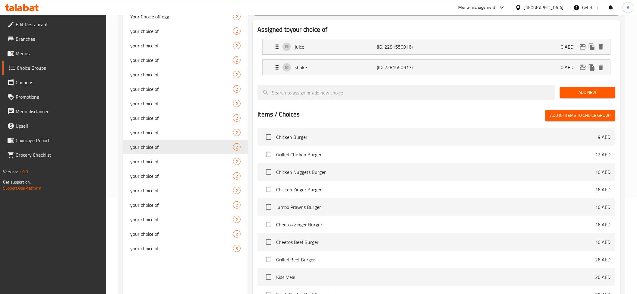
scroll to position [115, 0]
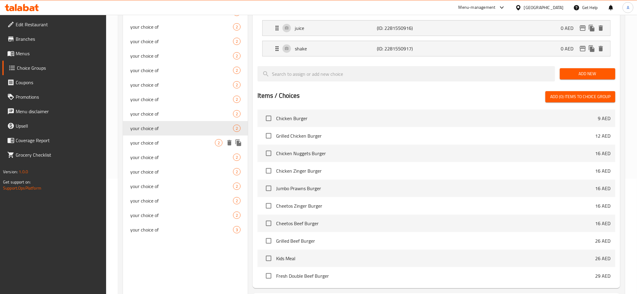
click at [158, 144] on span "your choice of" at bounding box center [172, 142] width 85 height 7
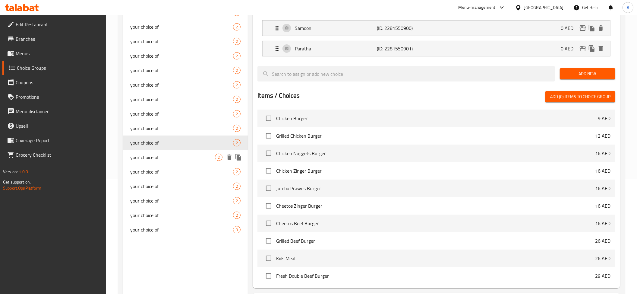
click at [166, 155] on span "your choice of" at bounding box center [172, 157] width 85 height 7
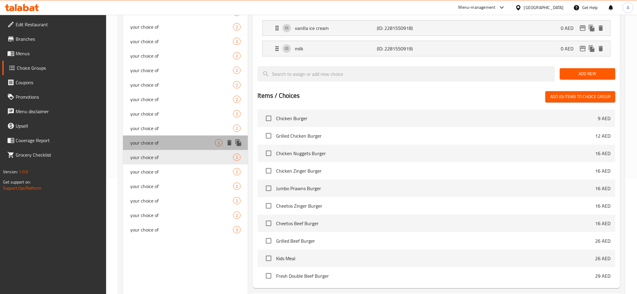
click at [156, 147] on div "your choice of 2" at bounding box center [185, 142] width 125 height 14
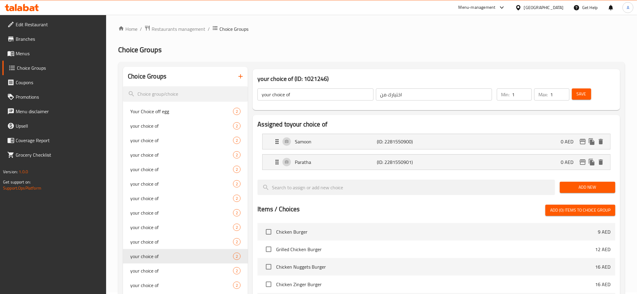
scroll to position [0, 0]
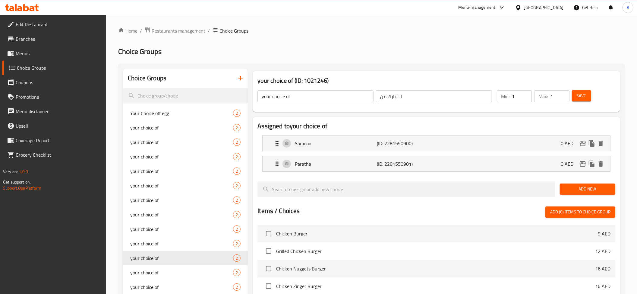
click at [301, 94] on input "your choice of" at bounding box center [316, 96] width 116 height 12
click at [297, 99] on input "your choice of bread" at bounding box center [316, 96] width 116 height 12
type input "your choice of bread"
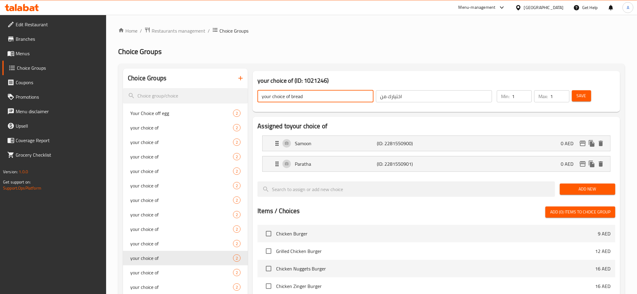
click at [438, 96] on input "اختيارك من" at bounding box center [434, 96] width 116 height 12
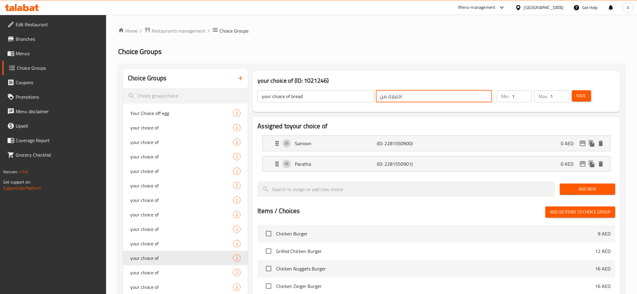
paste input "الخبز"
type input "اختيارك من الخبز"
click at [585, 97] on span "Save" at bounding box center [582, 96] width 10 height 8
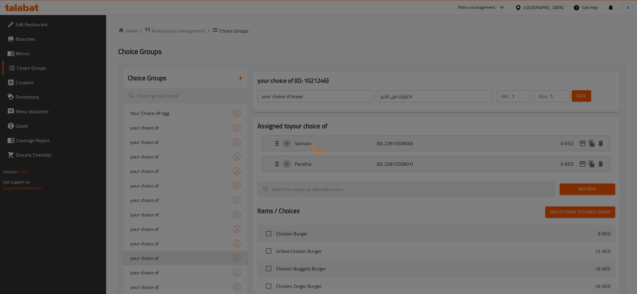
type input "your choice of"
type input "اختيارك من"
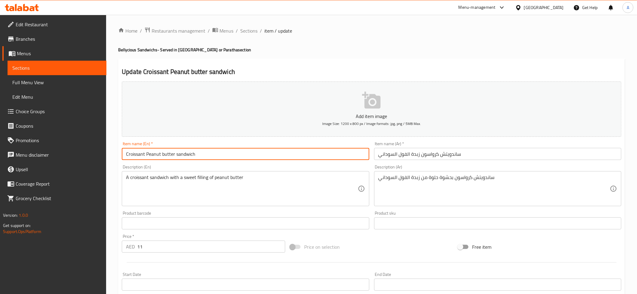
scroll to position [143, 0]
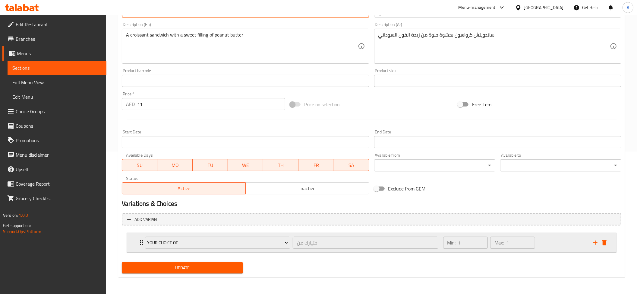
click at [606, 237] on div "your choice of اختيارك من ​ Min: 1 ​ Max: 1 ​" at bounding box center [373, 242] width 471 height 19
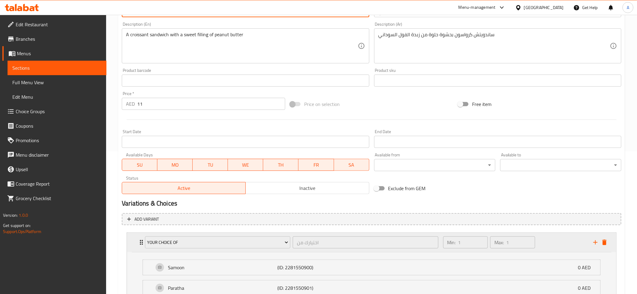
click at [607, 243] on icon "delete" at bounding box center [604, 242] width 7 height 7
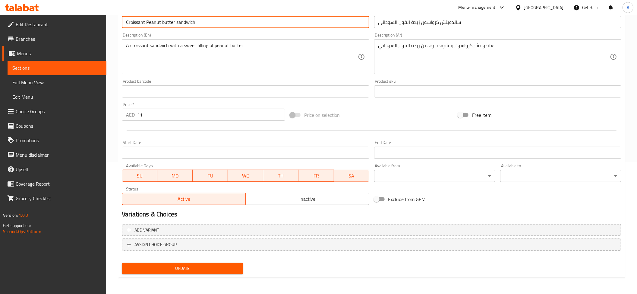
type input "Croissant Peanut butter sandwich"
click at [177, 267] on span "Update" at bounding box center [183, 269] width 112 height 8
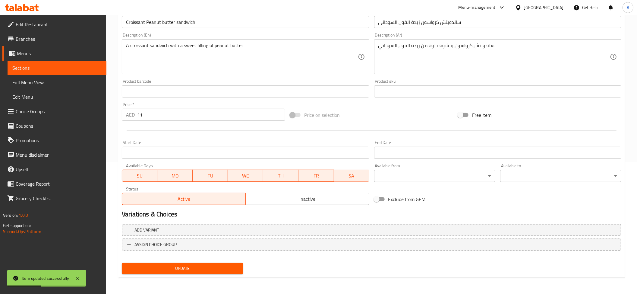
click at [133, 22] on input "Croissant Peanut butter sandwich" at bounding box center [245, 22] width 247 height 12
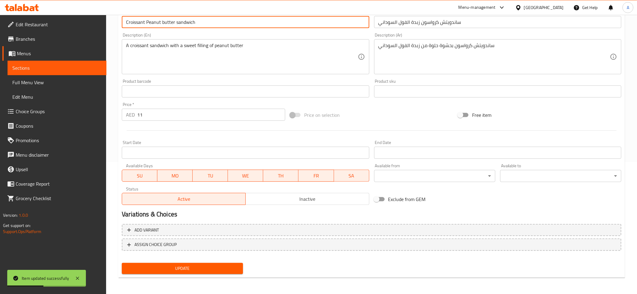
click at [133, 22] on input "Croissant Peanut butter sandwich" at bounding box center [245, 22] width 247 height 12
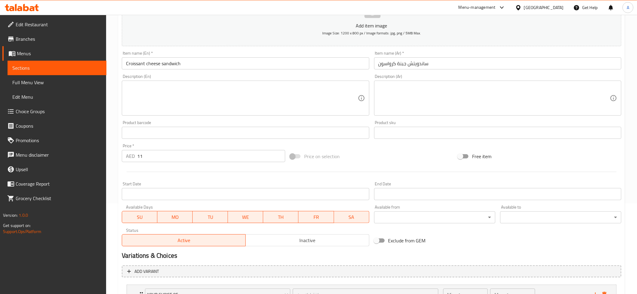
scroll to position [143, 0]
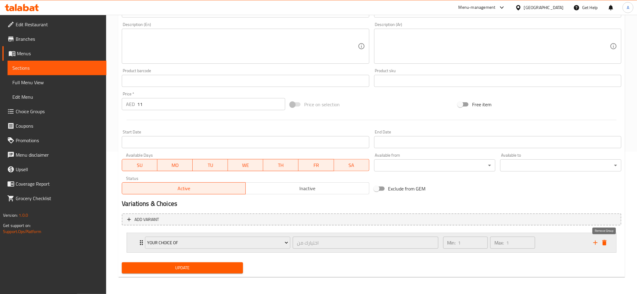
click at [604, 243] on icon "delete" at bounding box center [605, 242] width 4 height 5
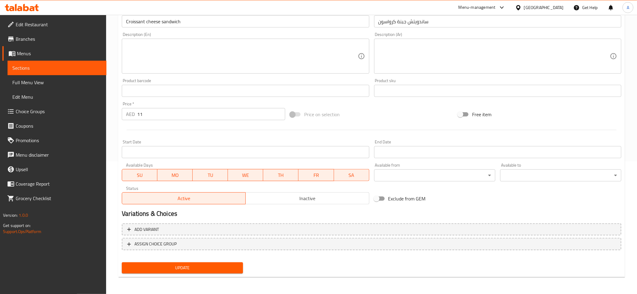
scroll to position [132, 0]
click at [174, 17] on input "Croissant cheese sandwich" at bounding box center [245, 22] width 247 height 12
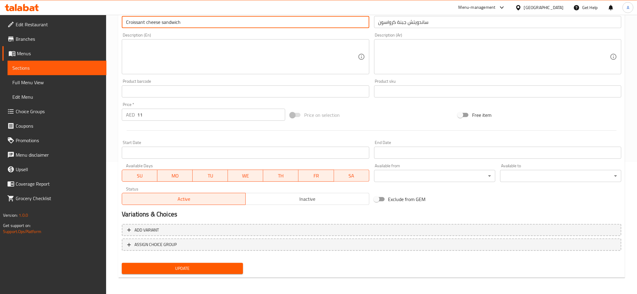
click at [174, 17] on input "Croissant cheese sandwich" at bounding box center [245, 22] width 247 height 12
click at [160, 52] on textarea at bounding box center [242, 57] width 232 height 29
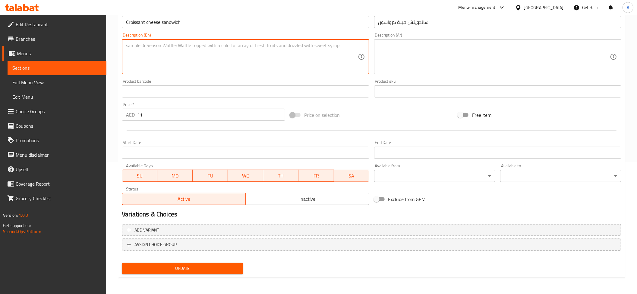
paste textarea "Buttery pastry filled with creamy melted cheese and baked to golden perfection"
type textarea "Buttery pastry filled with creamy melted cheese and baked to golden perfection"
click at [433, 68] on textarea at bounding box center [495, 57] width 232 height 29
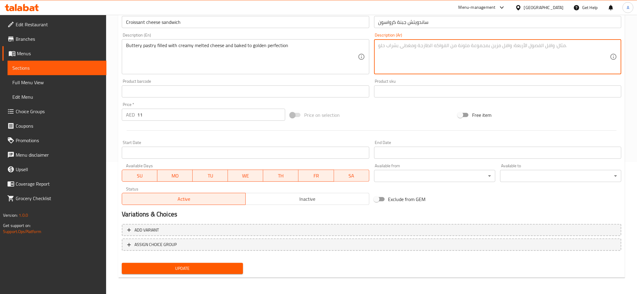
paste textarea "عجينة زبدية محشوة بجبنة ذائبة كريمية ومخبوزة حتى تحصل على لون ذهبي مثالي"
type textarea "عجينة زبدية محشوة بجبنة ذائبة كريمية ومخبوزة حتى تحصل على لون ذهبي مثالي"
click at [218, 267] on span "Update" at bounding box center [183, 269] width 112 height 8
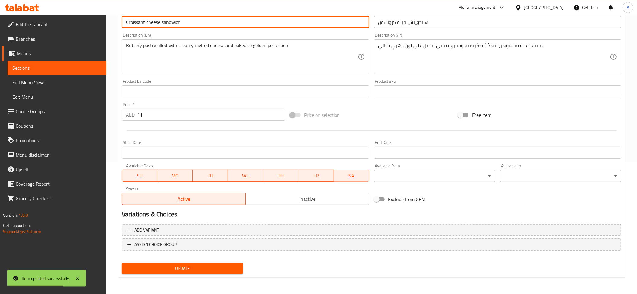
click at [135, 19] on input "Croissant cheese sandwich" at bounding box center [245, 22] width 247 height 12
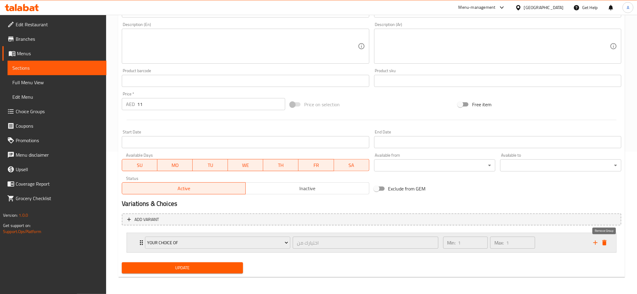
click at [606, 241] on icon "delete" at bounding box center [605, 242] width 4 height 5
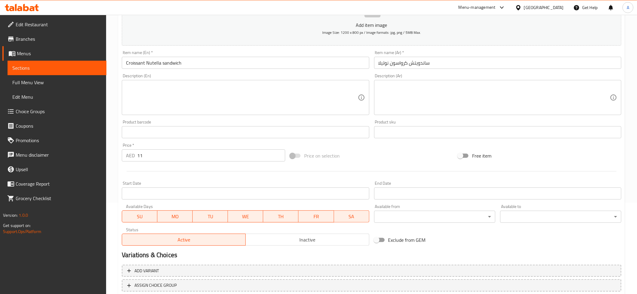
scroll to position [90, 0]
click at [154, 65] on input "Croissant Nutella sandwich" at bounding box center [245, 64] width 247 height 12
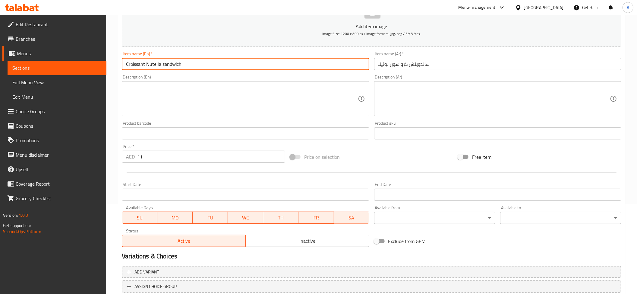
click at [154, 65] on input "Croissant Nutella sandwich" at bounding box center [245, 64] width 247 height 12
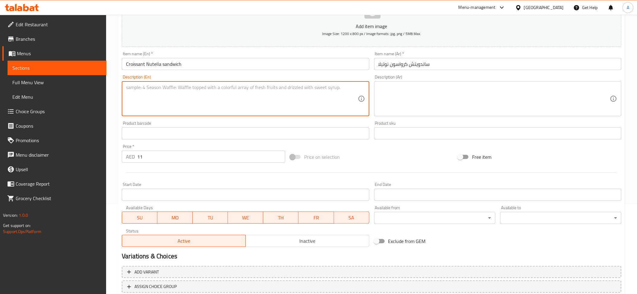
click at [163, 105] on textarea at bounding box center [242, 98] width 232 height 29
paste textarea "fresh Croissant stuffed with nutella"
type textarea "fresh Croissant stuffed with nutella"
click at [416, 97] on textarea at bounding box center [495, 98] width 232 height 29
paste textarea "كرواسون طازج محشو بالنوتيلا"
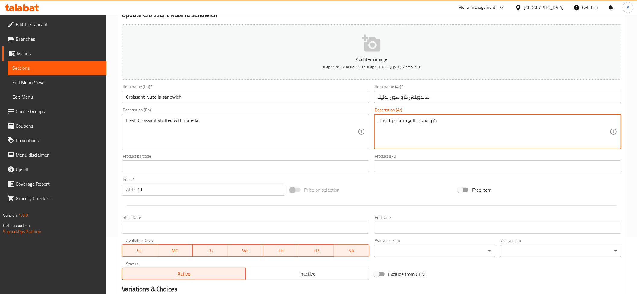
scroll to position [132, 0]
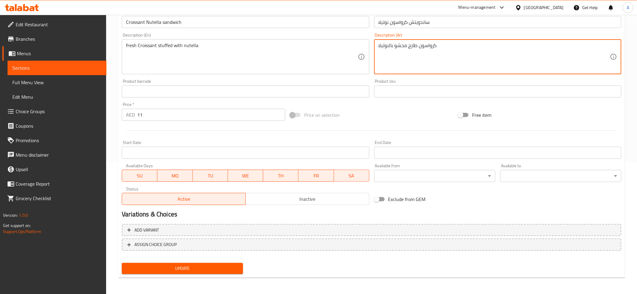
type textarea "كرواسون طازج محشو بالنوتيلا"
click at [186, 271] on span "Update" at bounding box center [183, 269] width 112 height 8
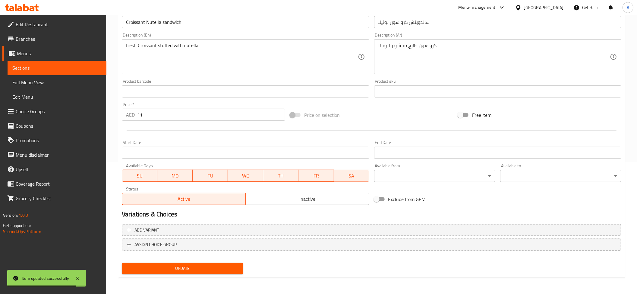
click at [179, 24] on input "Croissant Nutella sandwich" at bounding box center [245, 22] width 247 height 12
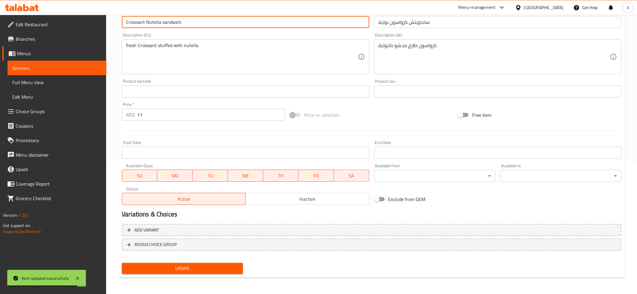
click at [179, 24] on input "Croissant Nutella sandwich" at bounding box center [245, 22] width 247 height 12
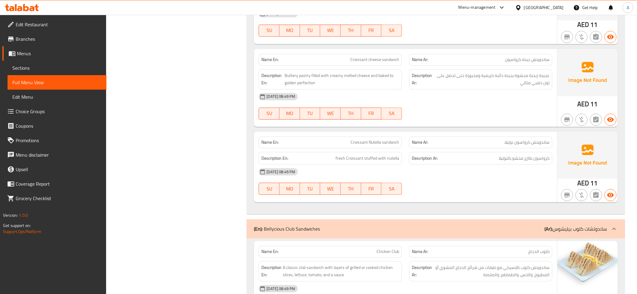
scroll to position [232, 0]
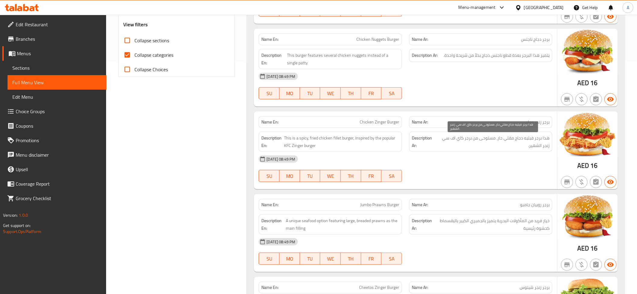
click at [511, 145] on span "هذا برجر فيليه دجاج مقلي حار، مستوحى من برجر كاي اف سي زنجر الشهير." at bounding box center [493, 141] width 114 height 15
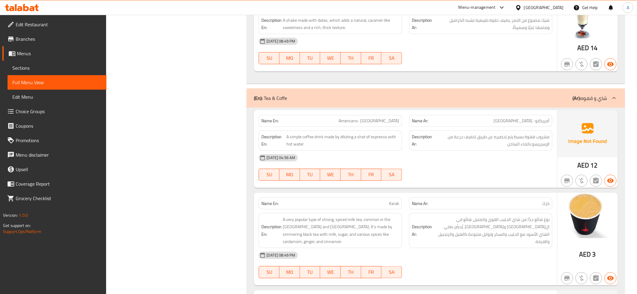
click at [506, 154] on div "Description Ar: مشروب قهوة بسيط يتم تحضيره عن طريق تخفيف جرعة من الإسبريسو بالم…" at bounding box center [481, 140] width 151 height 27
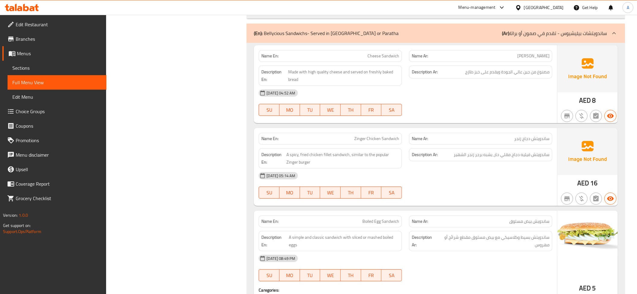
scroll to position [2300, 0]
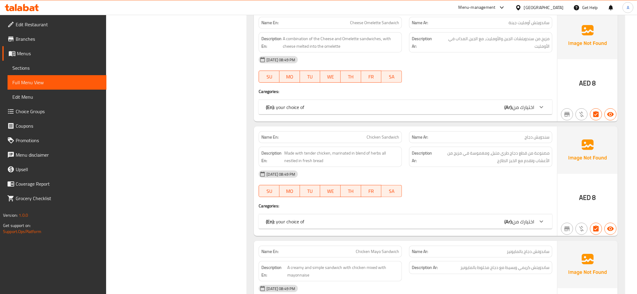
click at [509, 226] on b "(Ar):" at bounding box center [509, 221] width 8 height 9
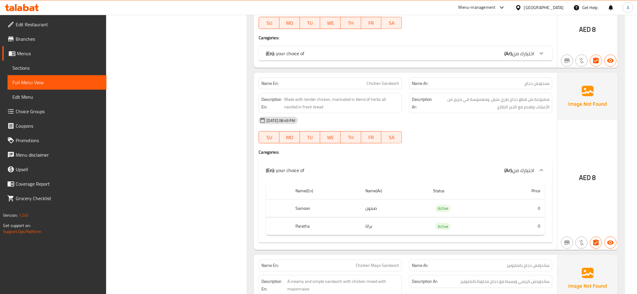
scroll to position [2381, 0]
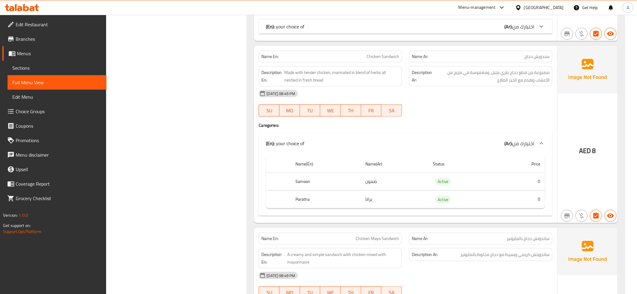
click at [511, 83] on span "مصنوعة من قطع دجاج طري متبل، ومغموسة في مزيج من الأعشاب وتقدم مع الخبز الطازج" at bounding box center [491, 76] width 116 height 15
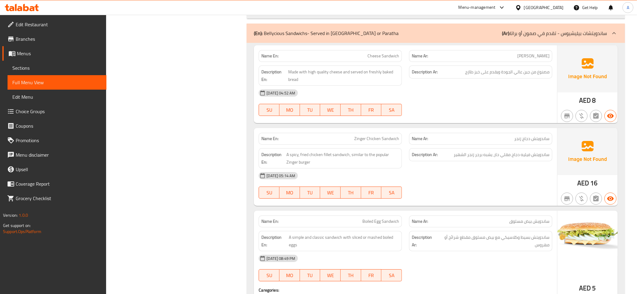
click at [374, 142] on span "Zinger Chicken Sandwich" at bounding box center [376, 138] width 45 height 6
copy span "Zinger Chicken Sandwich"
click at [383, 59] on span "Cheese Sandwich" at bounding box center [384, 56] width 32 height 6
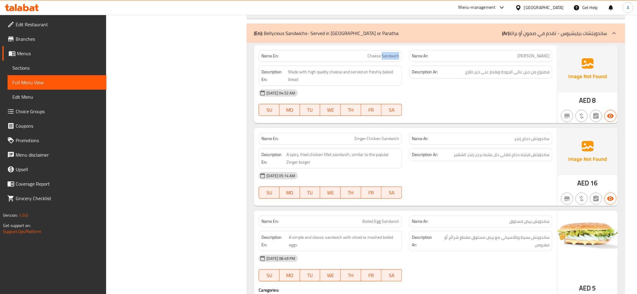
click at [383, 59] on span "Cheese Sandwich" at bounding box center [384, 56] width 32 height 6
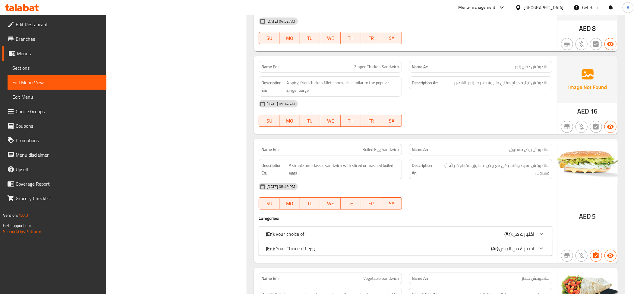
scroll to position [1870, 0]
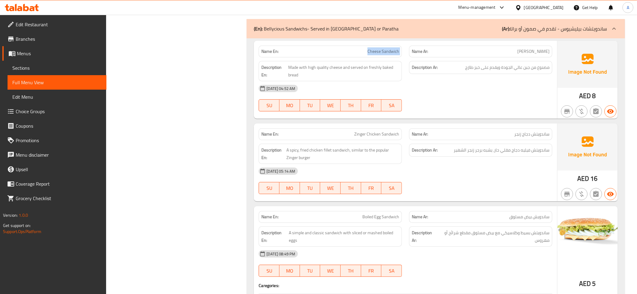
click at [376, 55] on span "Cheese Sandwich" at bounding box center [384, 51] width 32 height 6
click at [367, 137] on span "Zinger Chicken Sandwich" at bounding box center [376, 134] width 45 height 6
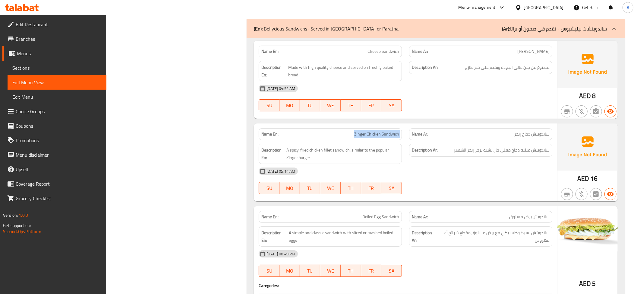
click at [367, 137] on span "Zinger Chicken Sandwich" at bounding box center [376, 134] width 45 height 6
copy span "Zinger Chicken Sandwich"
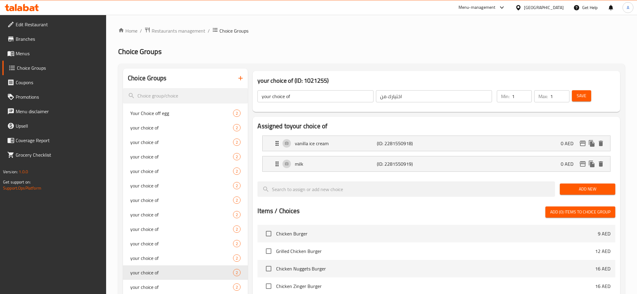
scroll to position [19, 0]
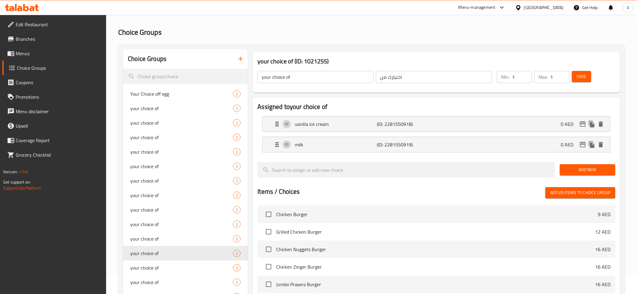
click at [36, 52] on span "Menus" at bounding box center [59, 53] width 86 height 7
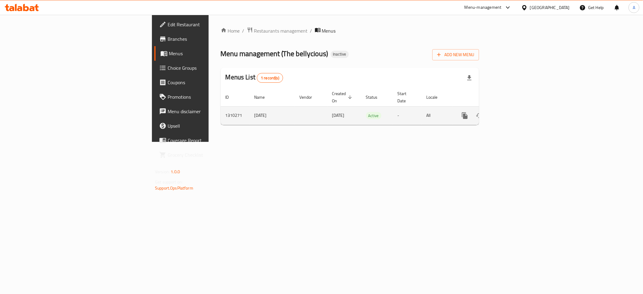
click at [512, 112] on icon "enhanced table" at bounding box center [508, 115] width 7 height 7
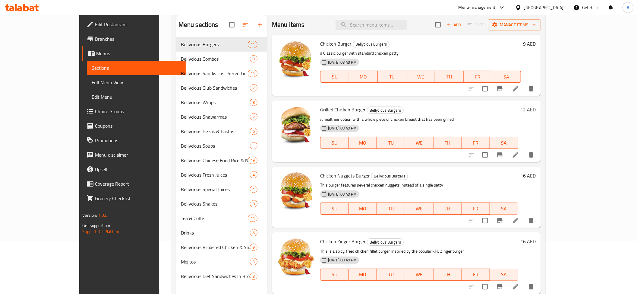
scroll to position [85, 0]
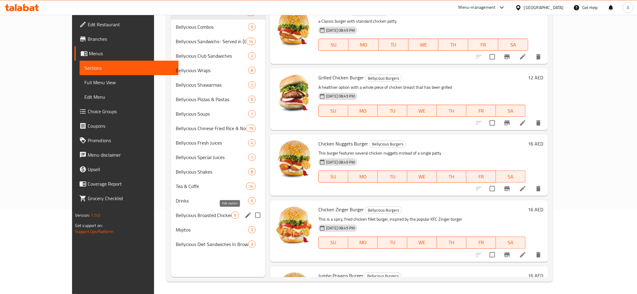
click at [246, 214] on icon "edit" at bounding box center [248, 214] width 5 height 5
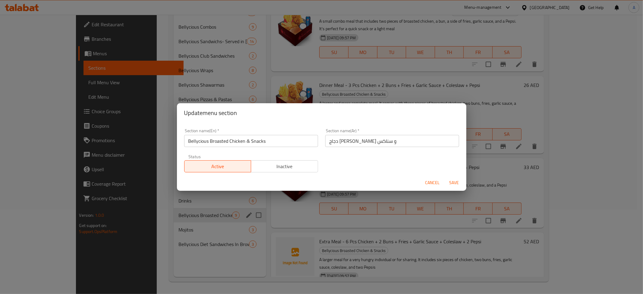
click at [235, 137] on input "Bellycious Broasted Chicken & Snacks" at bounding box center [251, 141] width 134 height 12
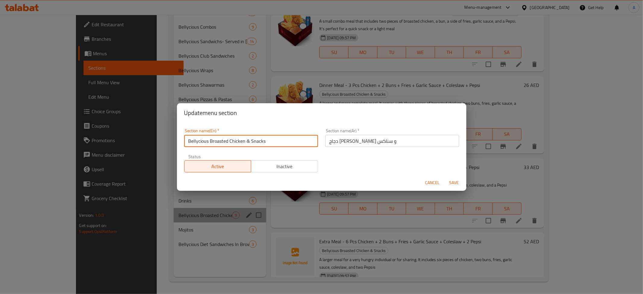
click at [235, 137] on input "Bellycious Broasted Chicken & Snacks" at bounding box center [251, 141] width 134 height 12
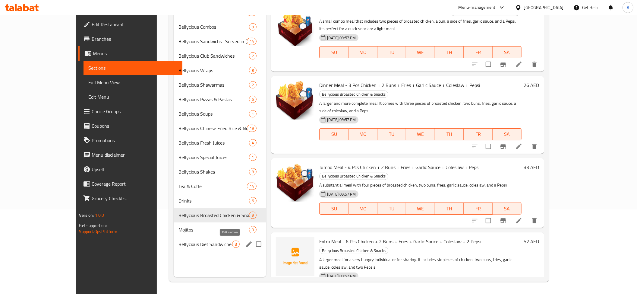
click at [246, 247] on icon "edit" at bounding box center [249, 243] width 7 height 7
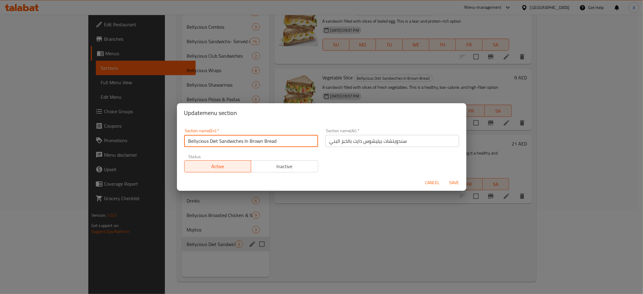
click at [259, 146] on input "Bellycious Diet Sandwiches In Brown Bread" at bounding box center [251, 141] width 134 height 12
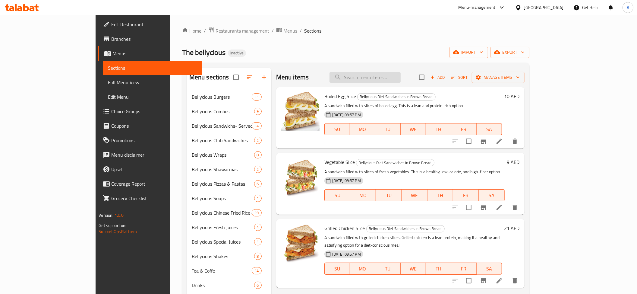
click at [392, 80] on input "search" at bounding box center [365, 77] width 71 height 11
paste input "Cheese Sandwich"
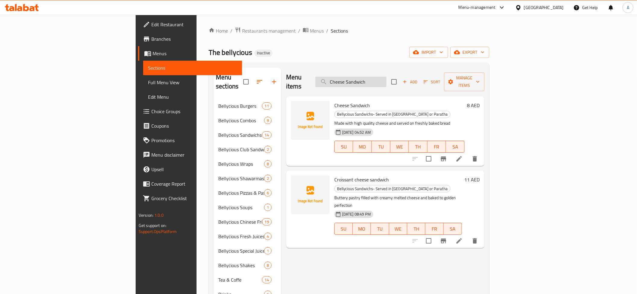
click at [387, 82] on input "Cheese Sandwich" at bounding box center [350, 82] width 71 height 11
paste input "Zinger Chicken"
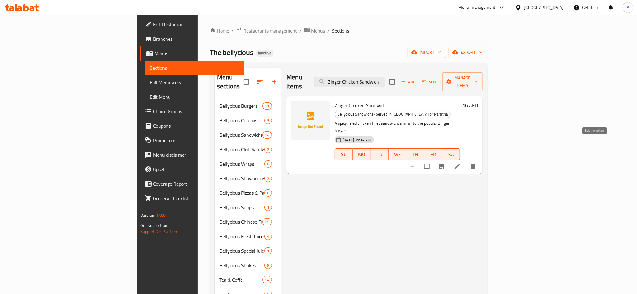
type input "Zinger Chicken Sandwich"
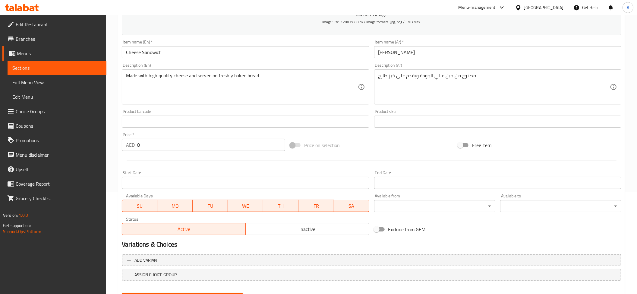
scroll to position [132, 0]
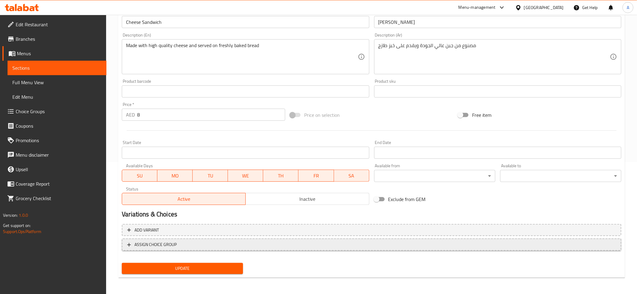
click at [244, 238] on button "ASSIGN CHOICE GROUP" at bounding box center [372, 244] width 500 height 12
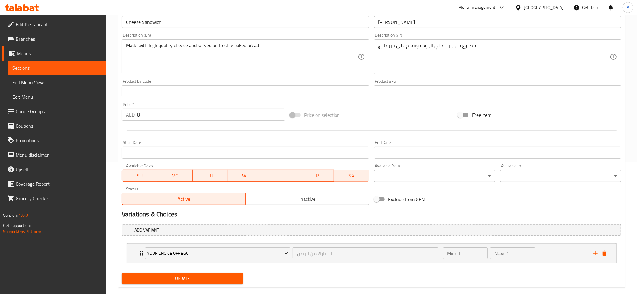
scroll to position [143, 0]
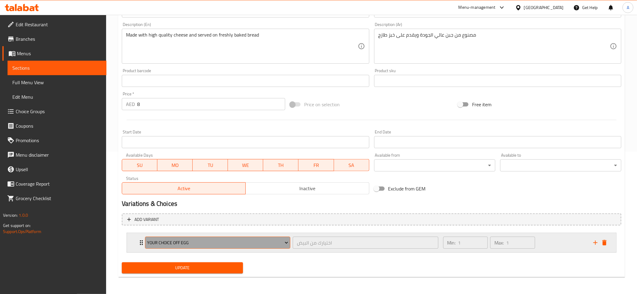
click at [279, 243] on span "Your Choice off egg" at bounding box center [217, 243] width 141 height 8
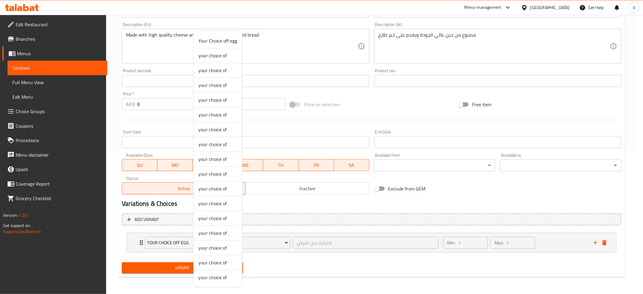
click at [219, 56] on span "your choice of" at bounding box center [217, 55] width 39 height 7
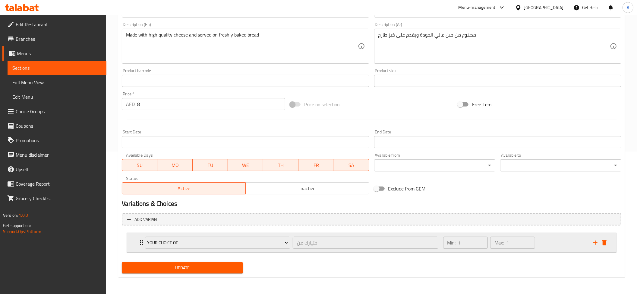
click at [556, 243] on div "Min: 1 ​ Max: 1 ​" at bounding box center [515, 242] width 150 height 19
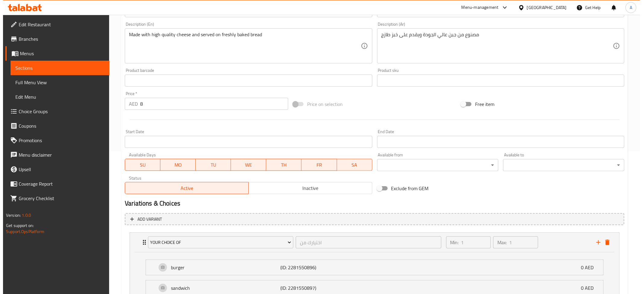
scroll to position [197, 0]
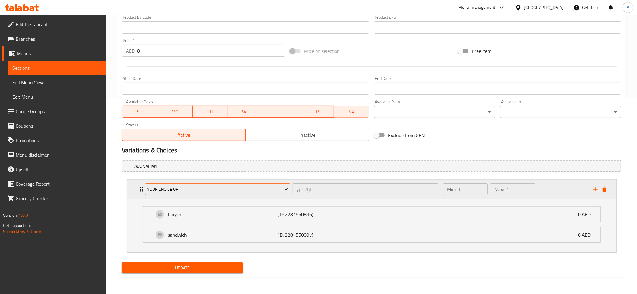
click at [158, 185] on span "your choice of" at bounding box center [217, 189] width 141 height 8
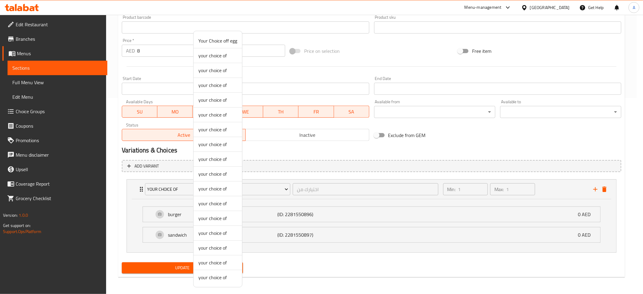
click at [217, 74] on span "your choice of" at bounding box center [217, 70] width 39 height 7
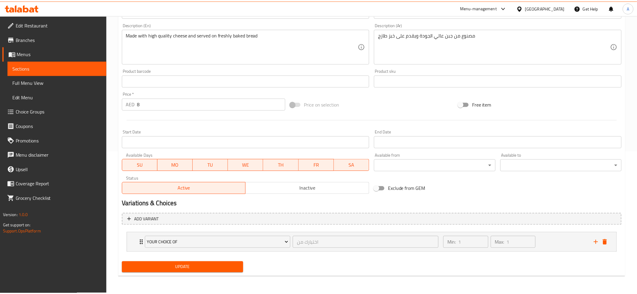
scroll to position [143, 0]
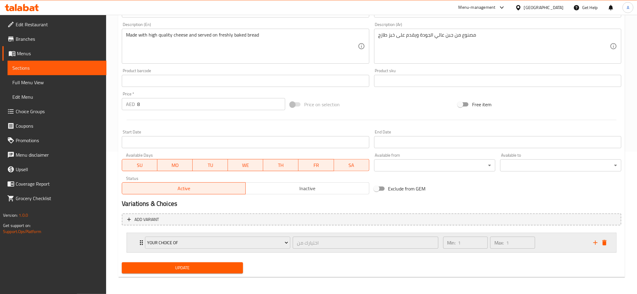
click at [537, 243] on div "Min: 1 ​ Max: 1 ​" at bounding box center [489, 242] width 97 height 17
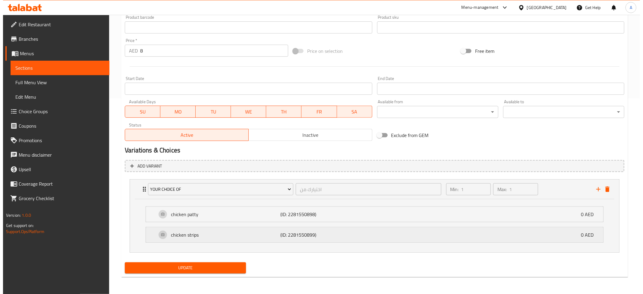
scroll to position [197, 0]
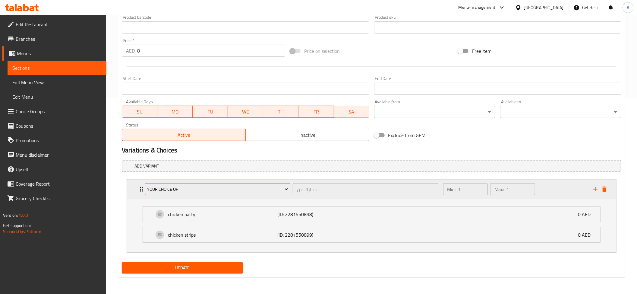
click at [178, 185] on span "your choice of" at bounding box center [217, 189] width 141 height 8
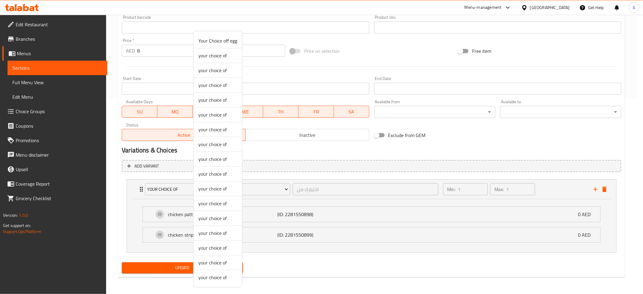
click at [220, 100] on span "your choice of" at bounding box center [217, 99] width 39 height 7
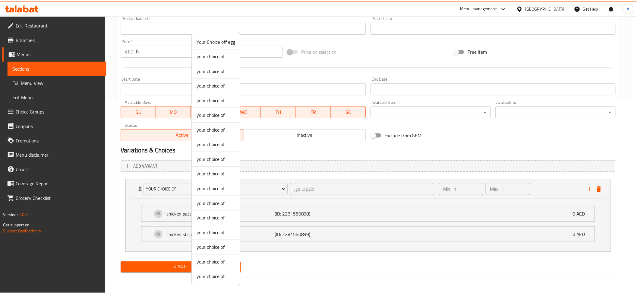
scroll to position [143, 0]
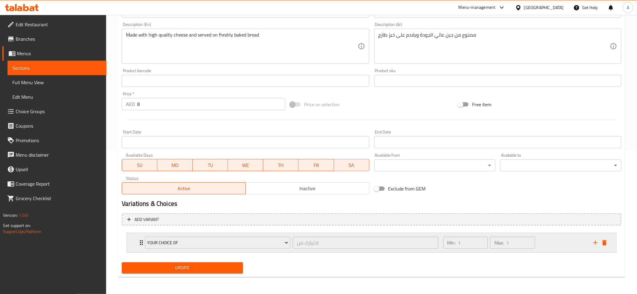
click at [559, 244] on div "Min: 1 ​ Max: 1 ​" at bounding box center [515, 242] width 150 height 19
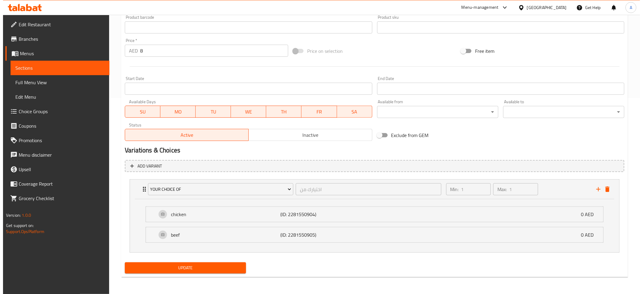
scroll to position [197, 0]
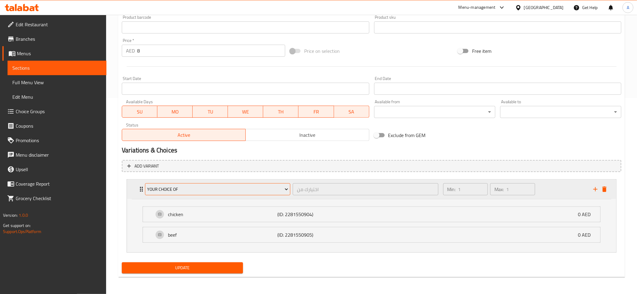
click at [216, 189] on span "your choice of" at bounding box center [217, 189] width 141 height 8
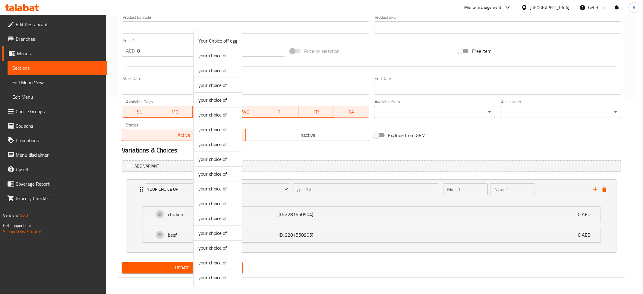
click at [208, 128] on span "your choice of" at bounding box center [217, 129] width 39 height 7
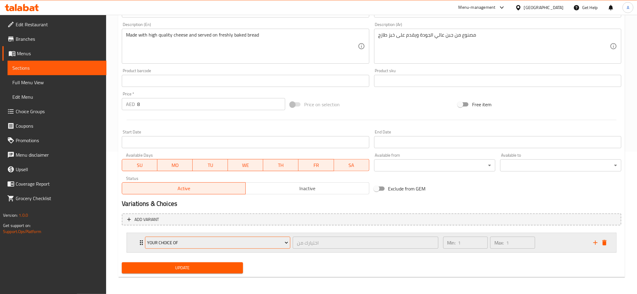
click at [240, 239] on span "your choice of" at bounding box center [217, 243] width 141 height 8
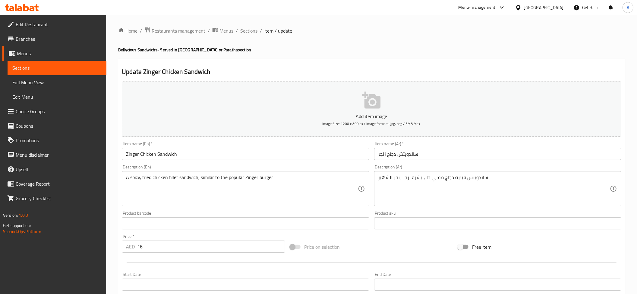
scroll to position [132, 0]
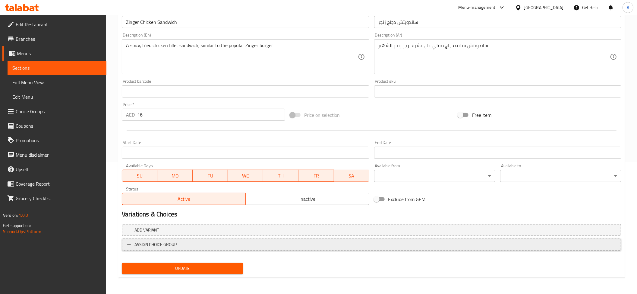
click at [233, 245] on span "ASSIGN CHOICE GROUP" at bounding box center [371, 245] width 489 height 8
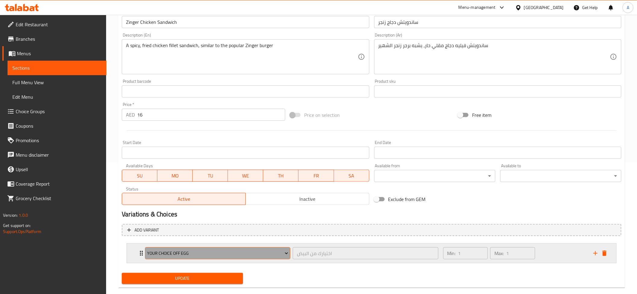
click at [233, 255] on span "Your Choice off egg" at bounding box center [217, 253] width 141 height 8
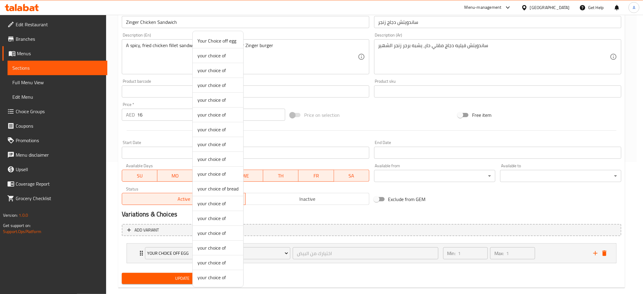
click at [230, 190] on span "your choice of bread" at bounding box center [218, 188] width 41 height 7
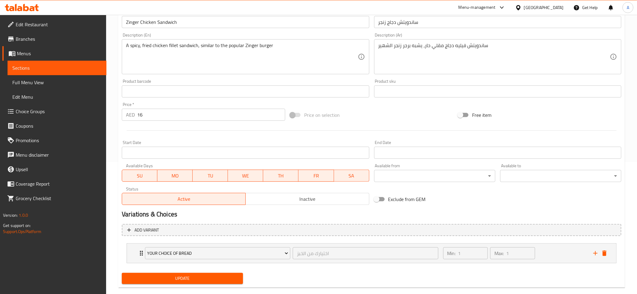
click at [197, 281] on span "Update" at bounding box center [183, 278] width 112 height 8
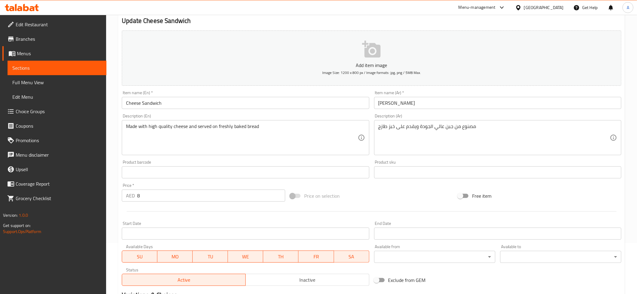
scroll to position [132, 0]
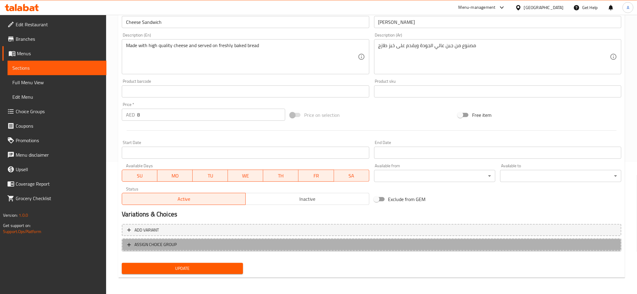
click at [171, 245] on span "ASSIGN CHOICE GROUP" at bounding box center [156, 245] width 42 height 8
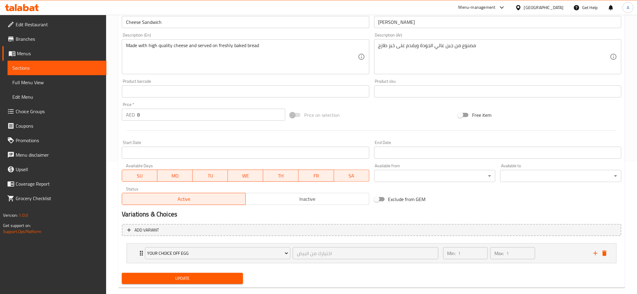
scroll to position [143, 0]
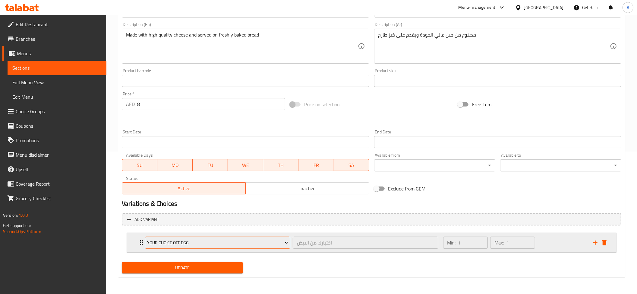
click at [275, 245] on span "Your Choice off egg" at bounding box center [217, 243] width 141 height 8
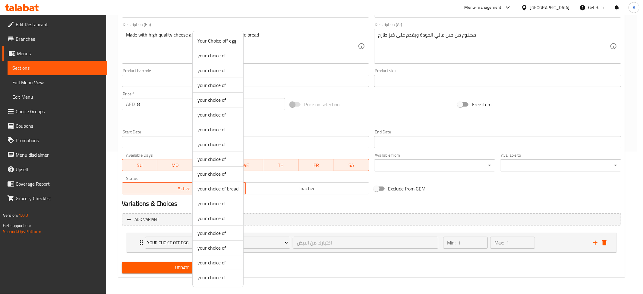
click at [221, 191] on span "your choice of bread" at bounding box center [218, 188] width 41 height 7
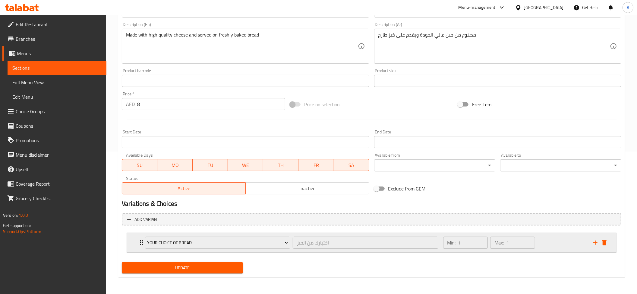
click at [539, 238] on div "Min: 1 ​ Max: 1 ​" at bounding box center [515, 242] width 150 height 19
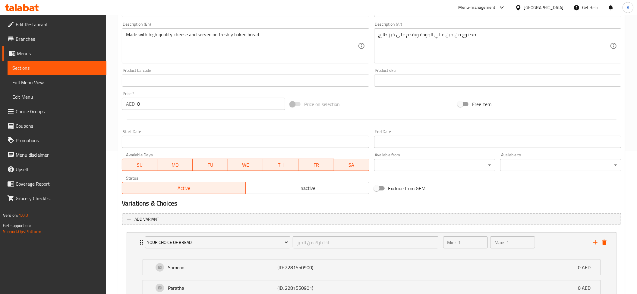
scroll to position [197, 0]
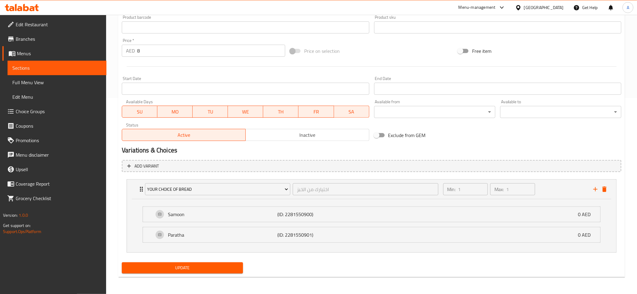
click at [209, 271] on span "Update" at bounding box center [183, 268] width 112 height 8
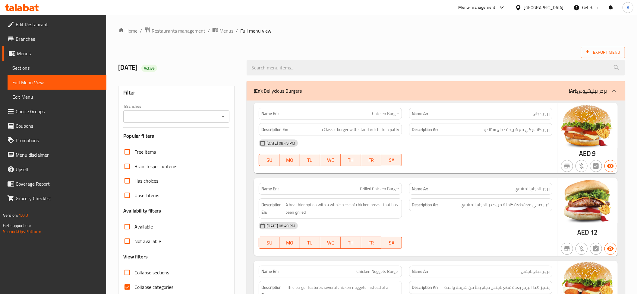
click at [140, 274] on span "Collapse sections" at bounding box center [152, 272] width 35 height 7
click at [135, 274] on input "Collapse sections" at bounding box center [127, 272] width 14 height 14
checkbox input "true"
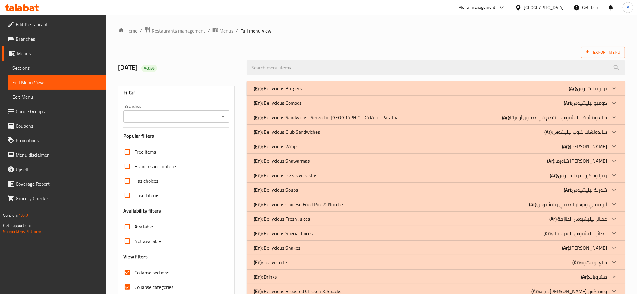
click at [145, 287] on span "Collapse categories" at bounding box center [154, 286] width 39 height 7
click at [135, 287] on input "Collapse categories" at bounding box center [127, 287] width 14 height 14
checkbox input "false"
click at [153, 271] on span "Collapse sections" at bounding box center [152, 271] width 35 height 7
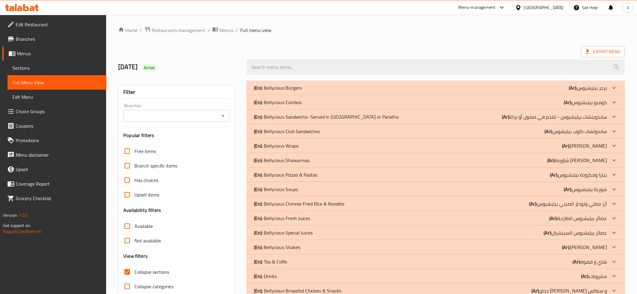
click at [135, 271] on input "Collapse sections" at bounding box center [127, 272] width 14 height 14
checkbox input "false"
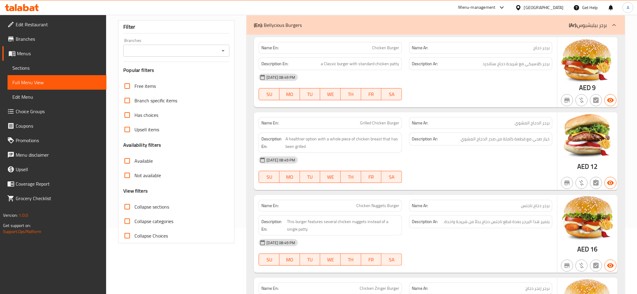
scroll to position [0, 0]
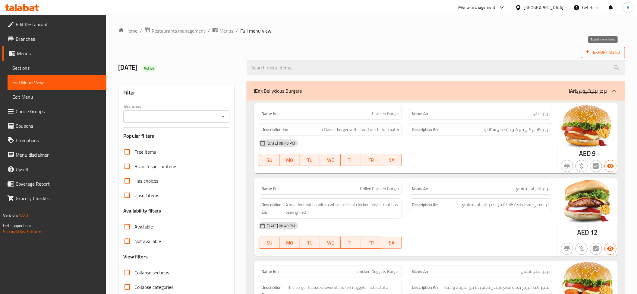
click at [603, 56] on span "Export Menu" at bounding box center [603, 53] width 34 height 8
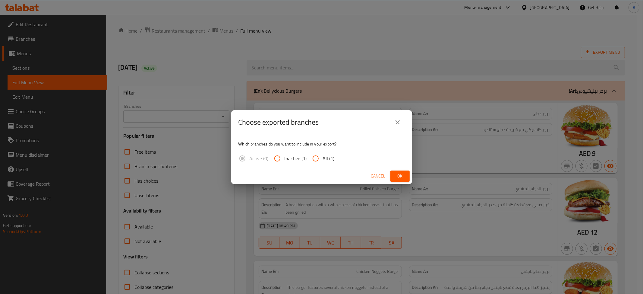
click at [332, 158] on span "All (1)" at bounding box center [329, 158] width 12 height 7
click at [323, 158] on input "All (1)" at bounding box center [316, 158] width 14 height 14
radio input "true"
click at [398, 174] on span "Ok" at bounding box center [400, 176] width 10 height 8
